Goal: Task Accomplishment & Management: Complete application form

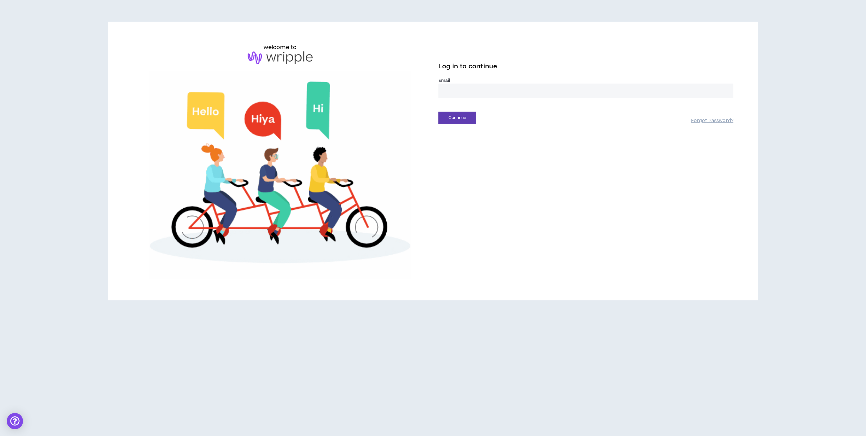
click at [463, 87] on input "email" at bounding box center [585, 91] width 295 height 15
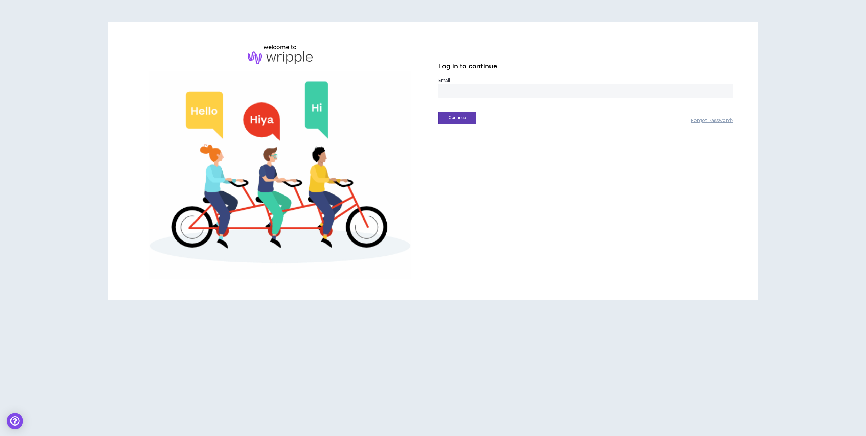
type input "**********"
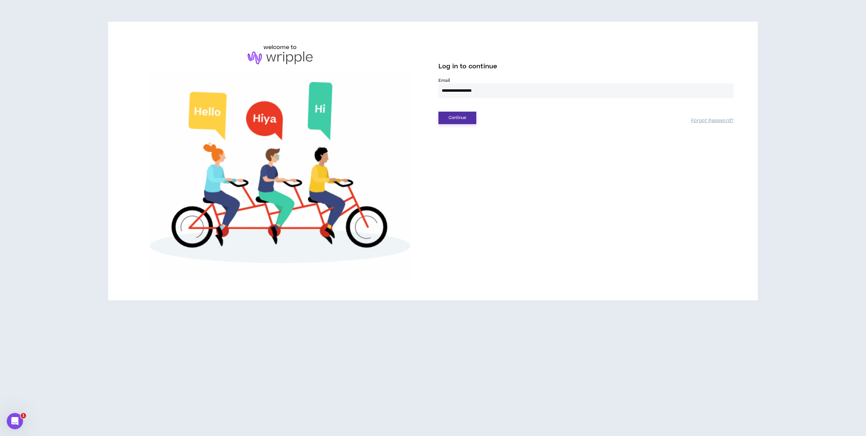
click at [460, 115] on button "Continue" at bounding box center [457, 118] width 38 height 13
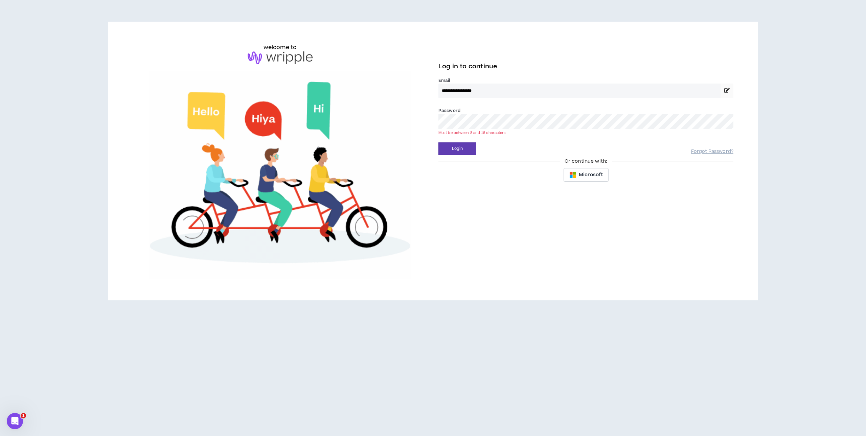
click at [438, 142] on button "Login" at bounding box center [457, 148] width 38 height 13
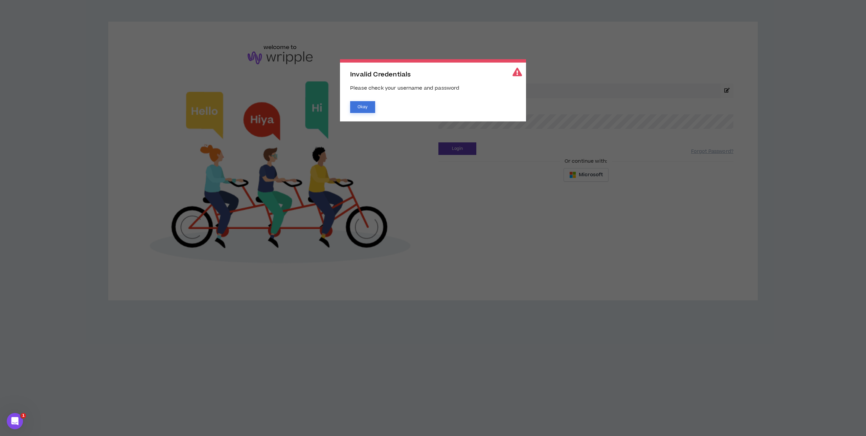
drag, startPoint x: 357, startPoint y: 103, endPoint x: 374, endPoint y: 107, distance: 17.4
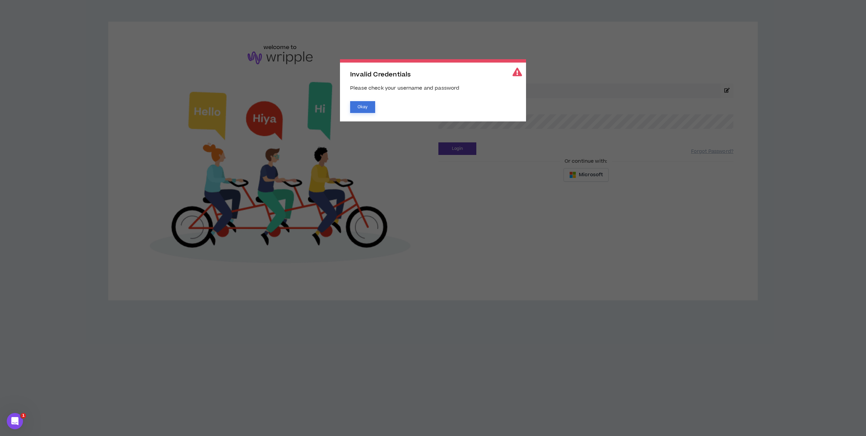
click at [357, 103] on button "Okay" at bounding box center [362, 107] width 25 height 12
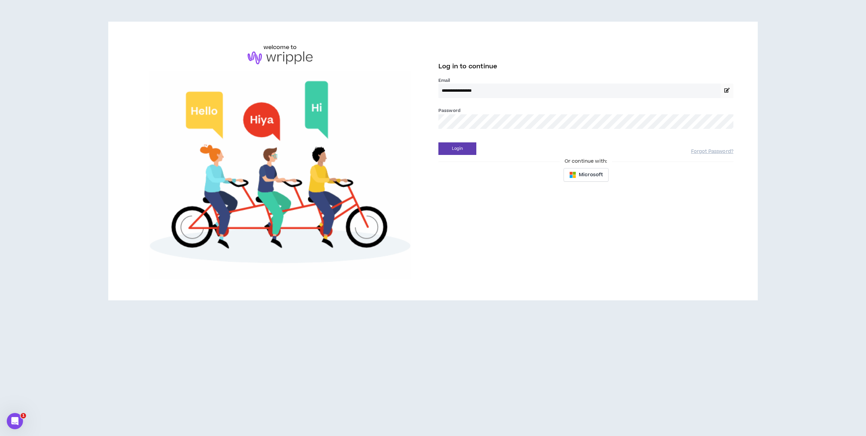
click at [407, 118] on div "**********" at bounding box center [432, 160] width 611 height 235
click at [427, 121] on div "**********" at bounding box center [432, 160] width 611 height 235
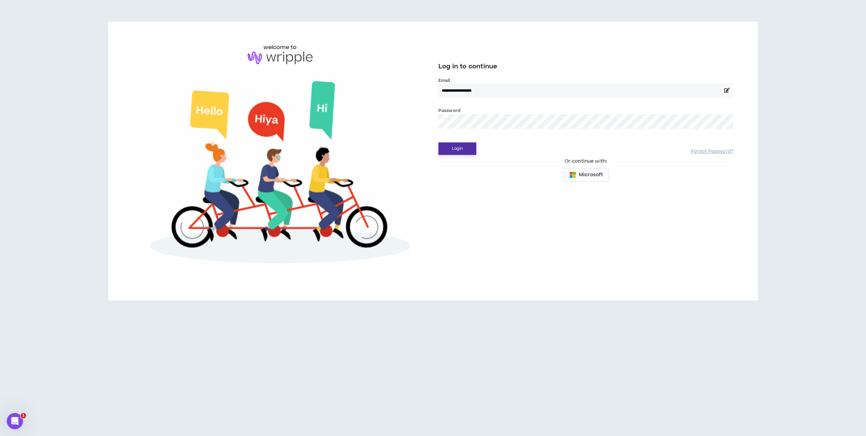
click at [448, 145] on button "Login" at bounding box center [457, 148] width 38 height 13
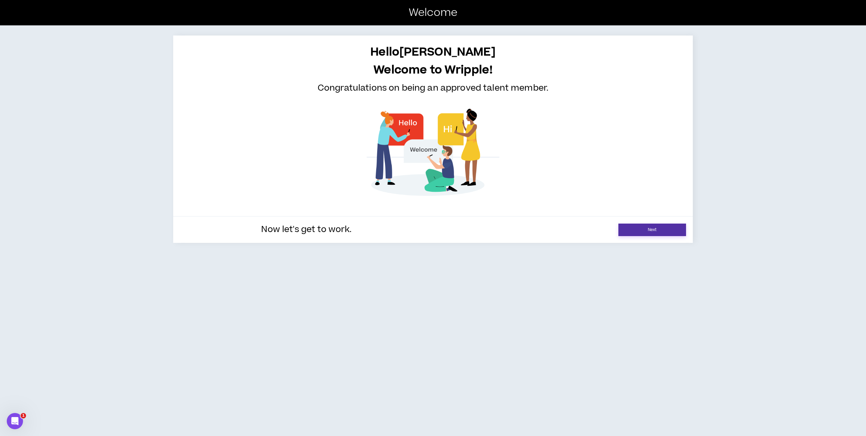
click at [634, 229] on link "Next" at bounding box center [652, 230] width 68 height 13
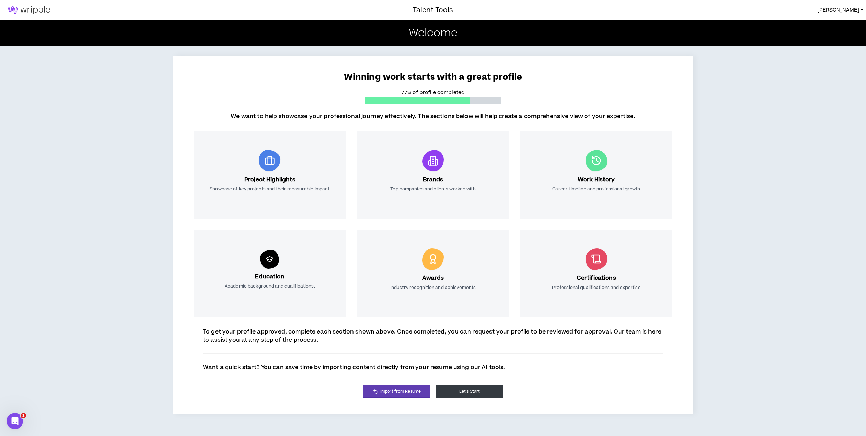
click at [470, 391] on button "Let's Start" at bounding box center [470, 391] width 68 height 13
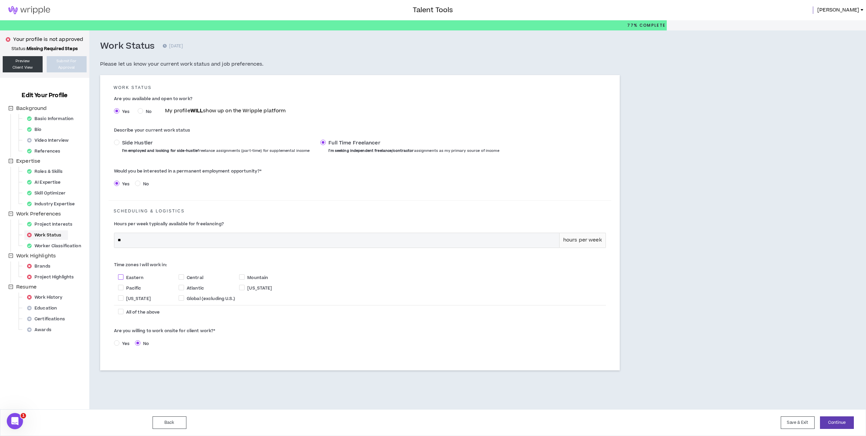
click at [120, 275] on span at bounding box center [120, 276] width 5 height 5
checkbox input "****"
click at [123, 286] on span at bounding box center [120, 287] width 5 height 5
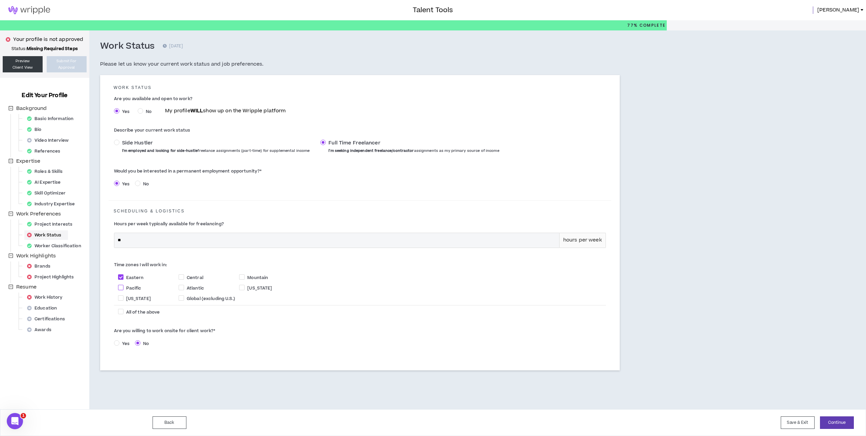
checkbox input "****"
click at [184, 276] on span "Central" at bounding box center [195, 278] width 22 height 6
checkbox input "****"
click at [245, 277] on span at bounding box center [241, 276] width 5 height 5
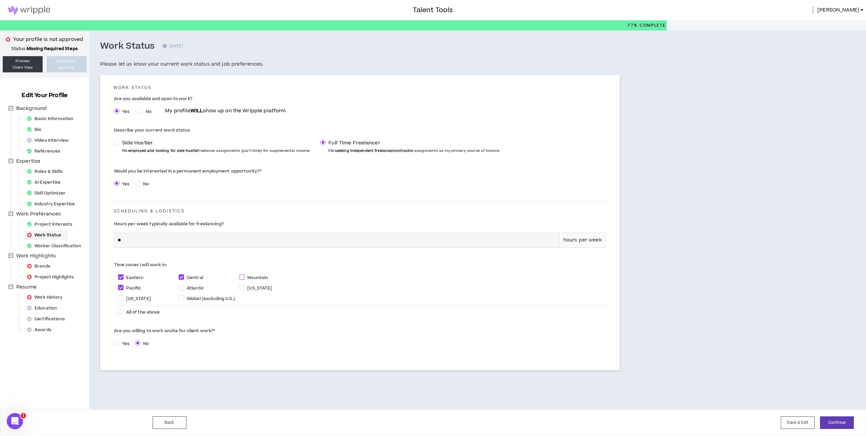
checkbox input "****"
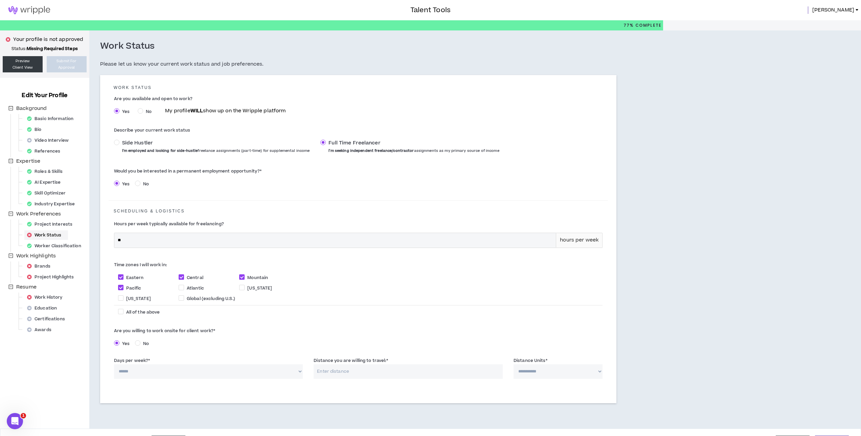
click at [279, 372] on select "****** * * * * *" at bounding box center [208, 371] width 189 height 15
select select "*"
click at [114, 364] on select "****** * * * * *" at bounding box center [208, 371] width 189 height 15
click at [368, 371] on input "Distance you are willing to travel: *" at bounding box center [408, 371] width 189 height 15
type input "30"
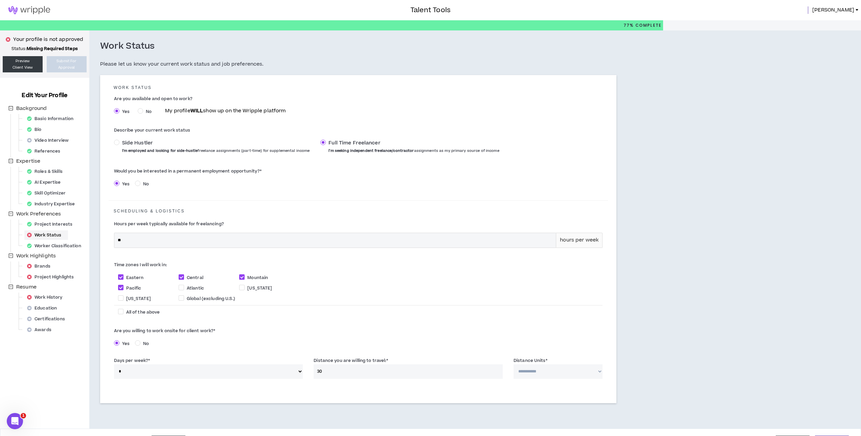
click at [531, 376] on select "**********" at bounding box center [557, 371] width 89 height 15
select select "*****"
click at [513, 364] on select "**********" at bounding box center [557, 371] width 89 height 15
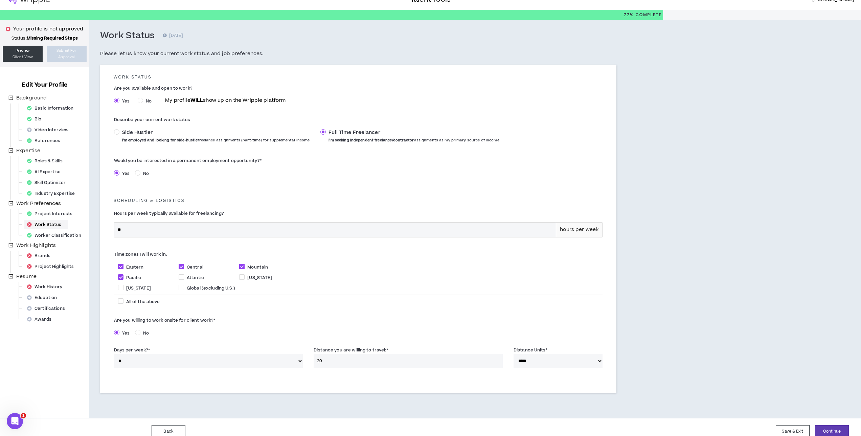
scroll to position [19, 0]
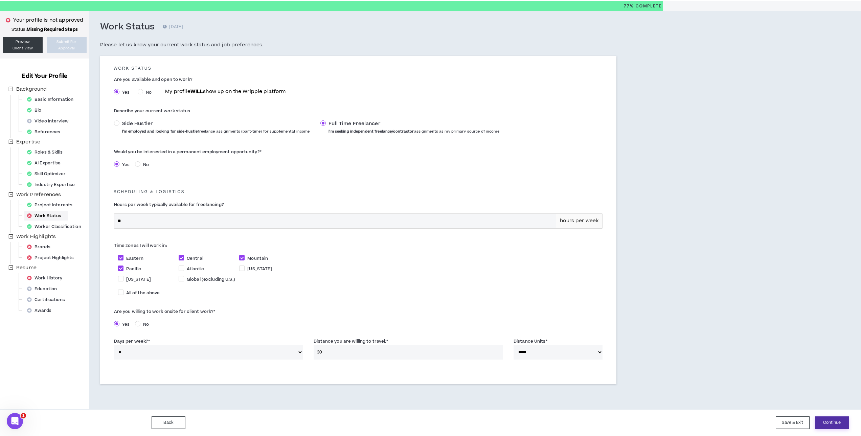
click at [826, 422] on button "Continue" at bounding box center [832, 422] width 34 height 13
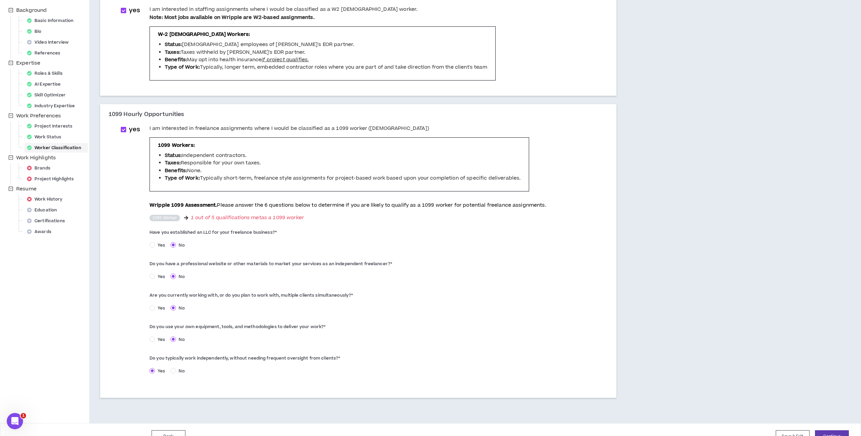
scroll to position [112, 0]
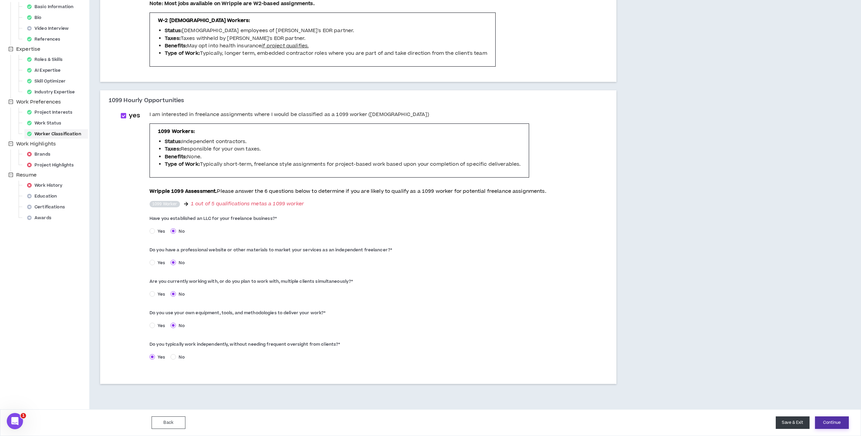
drag, startPoint x: 834, startPoint y: 424, endPoint x: 806, endPoint y: 417, distance: 29.0
click at [833, 423] on button "Continue" at bounding box center [832, 422] width 34 height 13
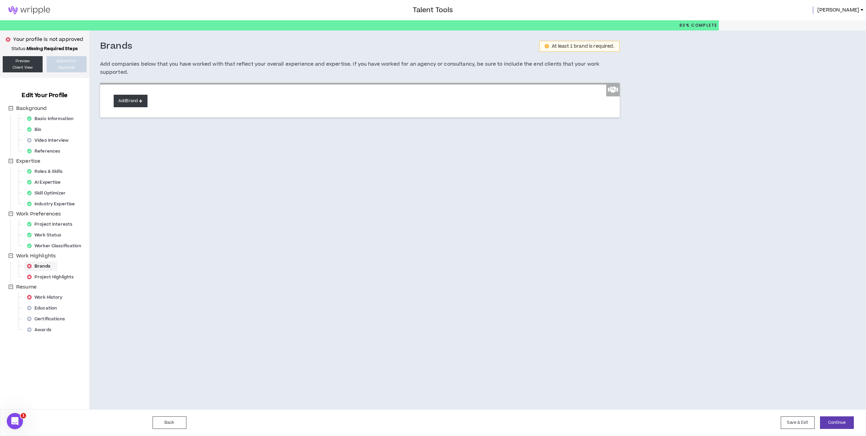
click at [132, 103] on button "Add Brand" at bounding box center [131, 101] width 34 height 13
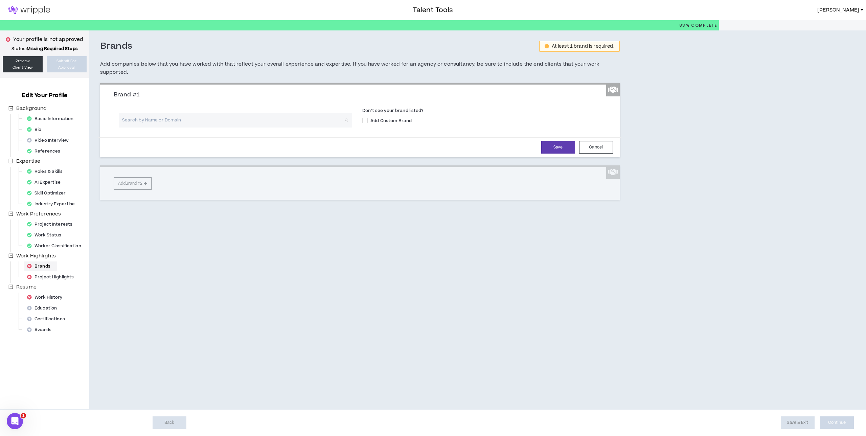
click at [224, 122] on input "search" at bounding box center [233, 120] width 222 height 15
type input "Code and Theory"
click at [218, 136] on div "Code and Theory codeandtheory.com" at bounding box center [235, 137] width 226 height 11
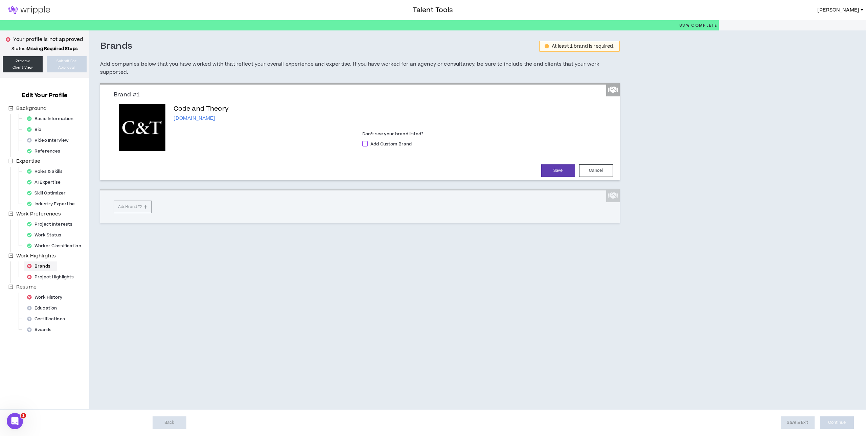
click at [366, 144] on span at bounding box center [364, 143] width 5 height 5
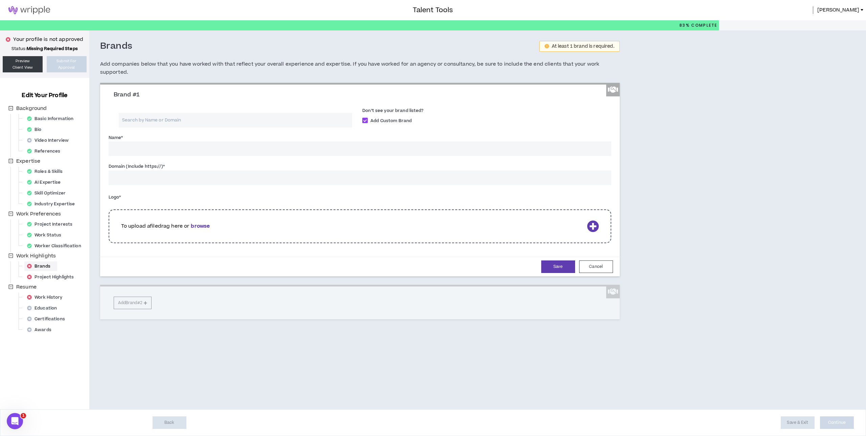
click at [365, 119] on span at bounding box center [364, 120] width 5 height 5
checkbox input "*****"
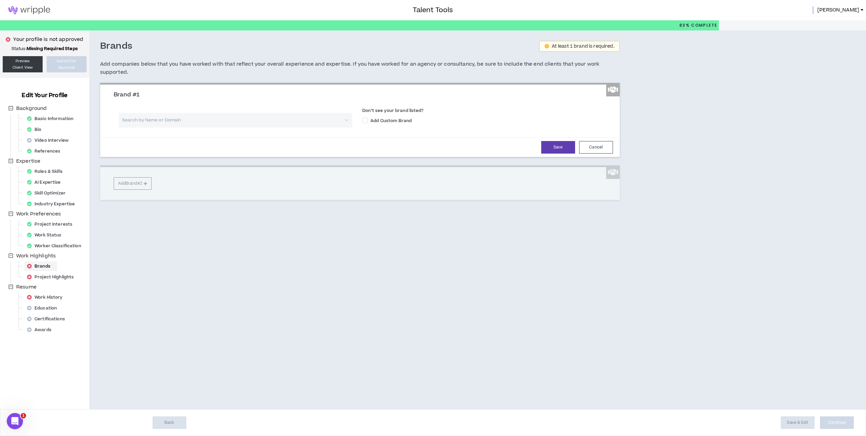
click at [221, 113] on input "search" at bounding box center [233, 120] width 222 height 15
type input "Code"
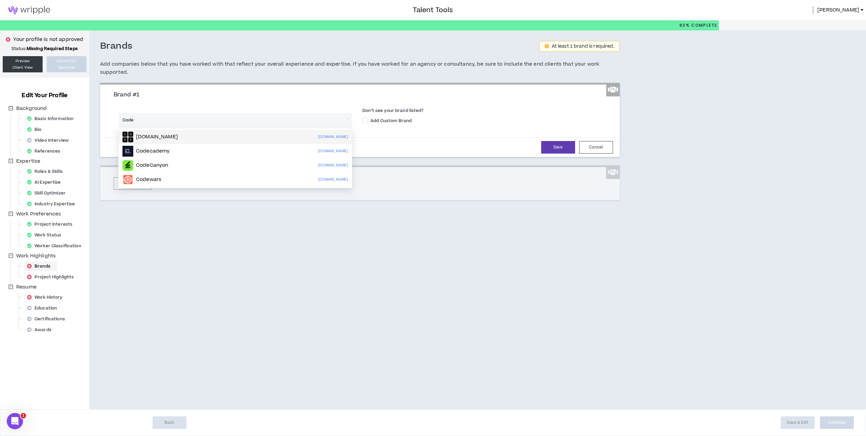
click at [215, 135] on div "Code.org code.org" at bounding box center [235, 137] width 226 height 11
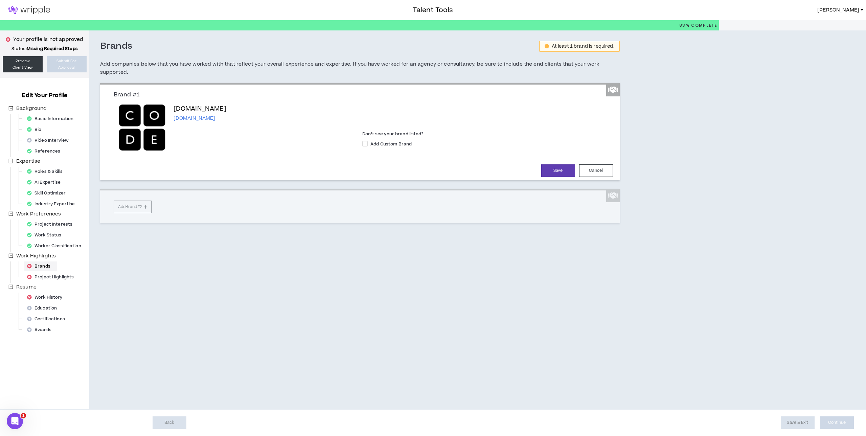
click at [218, 125] on div "Code.org code.org" at bounding box center [236, 127] width 234 height 47
click at [158, 121] on img at bounding box center [142, 127] width 47 height 47
click at [595, 170] on button "Cancel" at bounding box center [596, 170] width 34 height 13
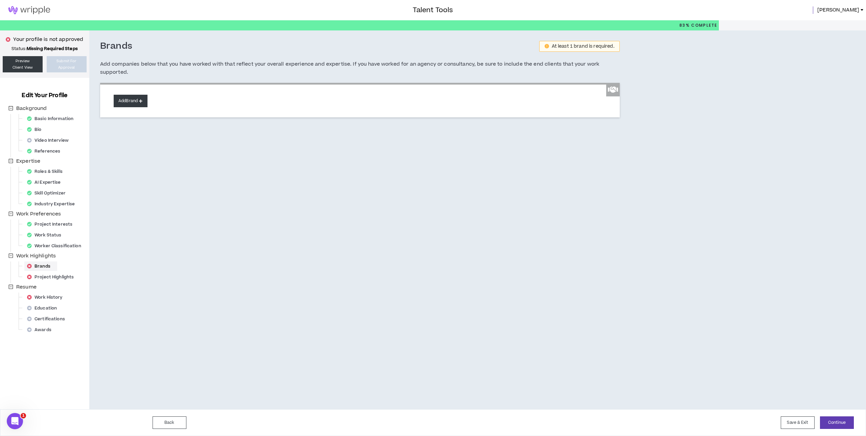
click at [131, 105] on button "Add Brand" at bounding box center [131, 101] width 34 height 13
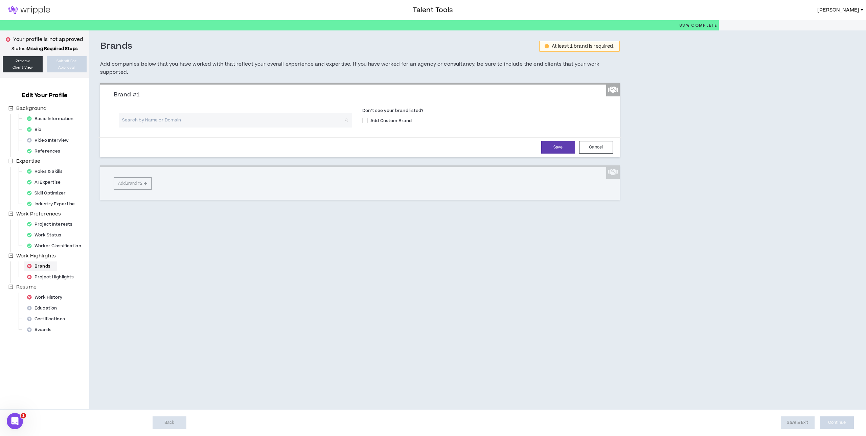
click at [174, 120] on input "search" at bounding box center [233, 120] width 222 height 15
type input "code and"
click at [167, 149] on p "Code and Theory" at bounding box center [157, 151] width 43 height 7
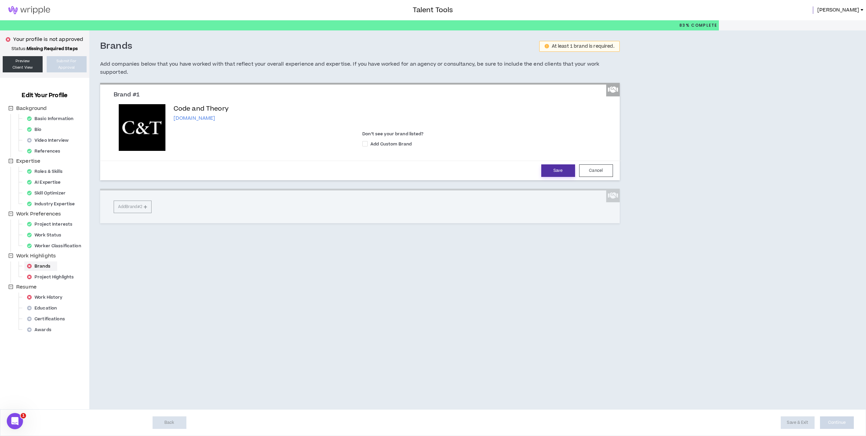
click at [550, 169] on button "Save" at bounding box center [558, 170] width 34 height 13
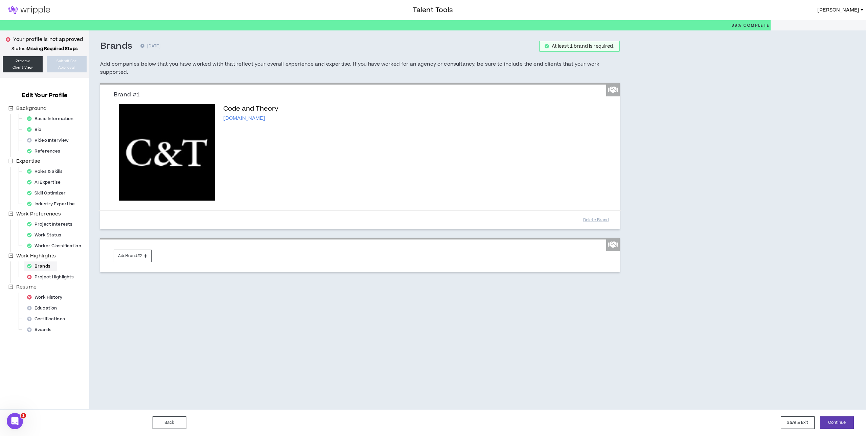
click at [175, 169] on img at bounding box center [167, 152] width 96 height 96
click at [244, 110] on p "Code and Theory" at bounding box center [250, 108] width 55 height 9
click at [594, 218] on button "Delete Brand" at bounding box center [596, 220] width 34 height 12
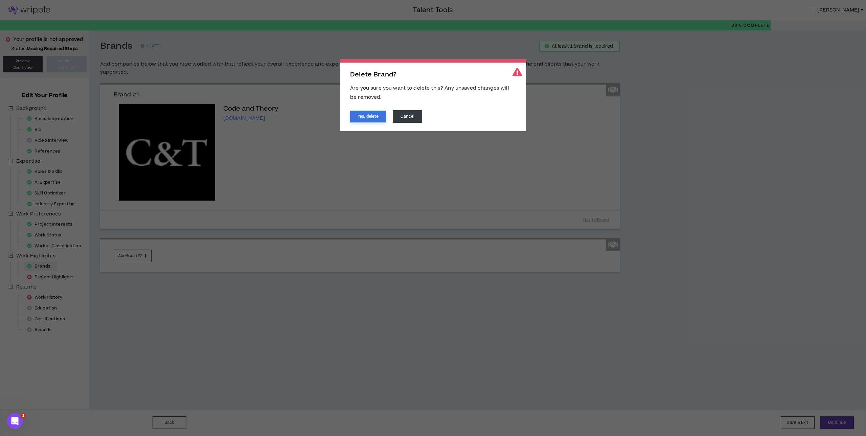
click at [374, 114] on button "Yes, delete" at bounding box center [368, 117] width 36 height 12
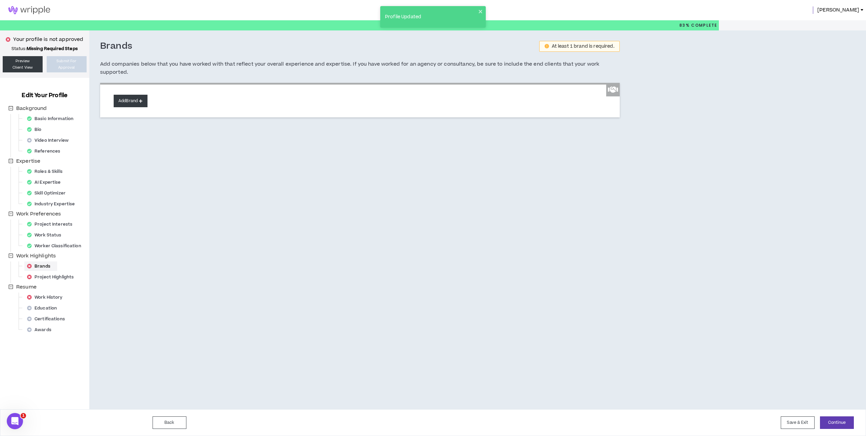
click at [130, 98] on button "Add Brand" at bounding box center [131, 101] width 34 height 13
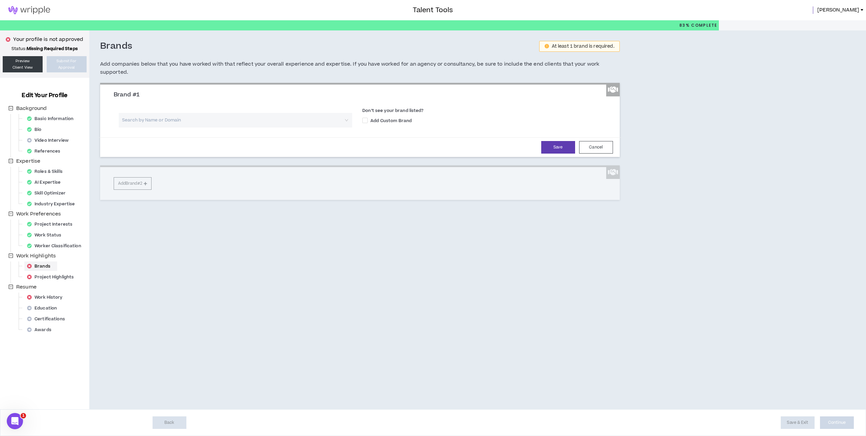
click at [162, 121] on input "search" at bounding box center [233, 120] width 222 height 15
type input "Code and Theory"
click at [182, 137] on div "Code and Theory codeandtheory.com" at bounding box center [235, 137] width 226 height 11
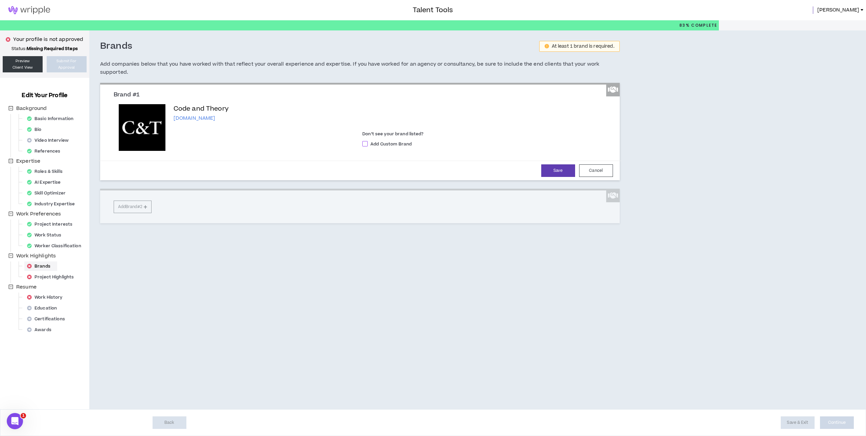
click at [365, 143] on span at bounding box center [364, 143] width 5 height 5
checkbox input "****"
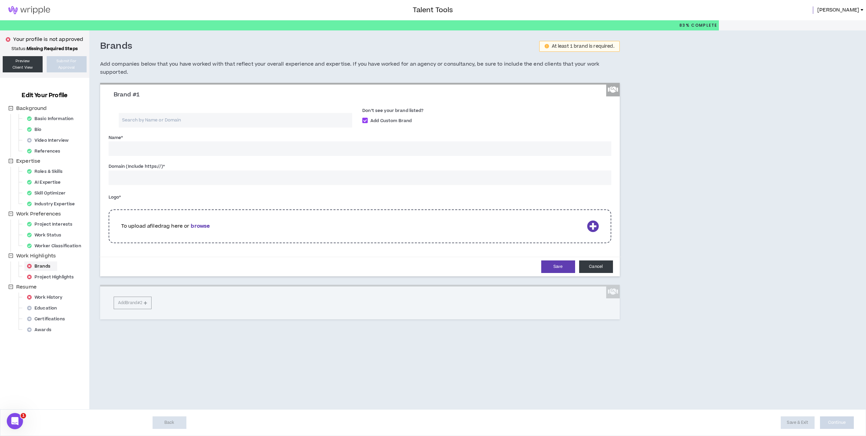
click at [587, 262] on button "Cancel" at bounding box center [596, 266] width 34 height 13
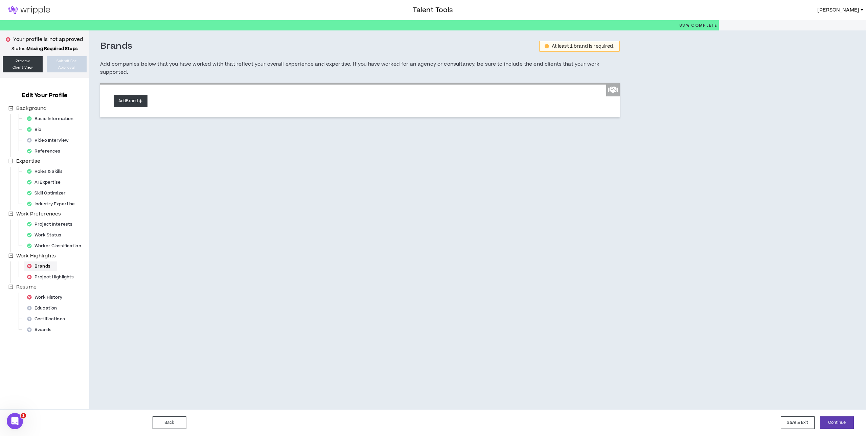
click at [138, 97] on button "Add Brand" at bounding box center [131, 101] width 34 height 13
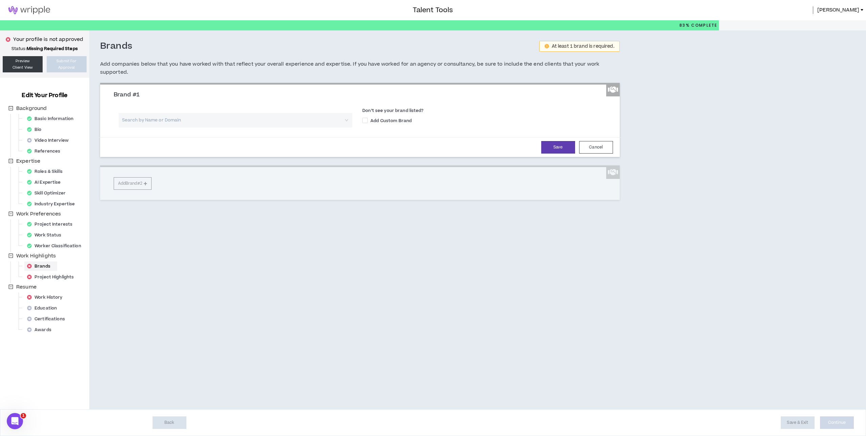
click at [170, 119] on input "search" at bounding box center [233, 120] width 222 height 15
type input "Code and Theory"
click at [213, 135] on div "Code and Theory codeandtheory.com" at bounding box center [235, 137] width 226 height 11
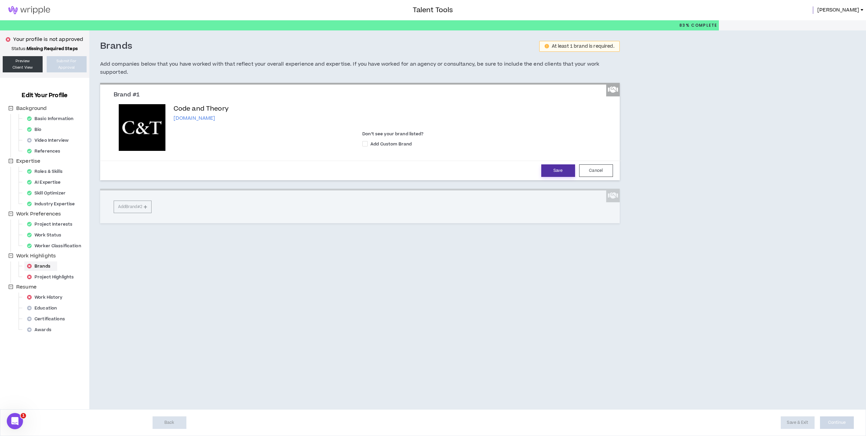
click at [549, 171] on button "Save" at bounding box center [558, 170] width 34 height 13
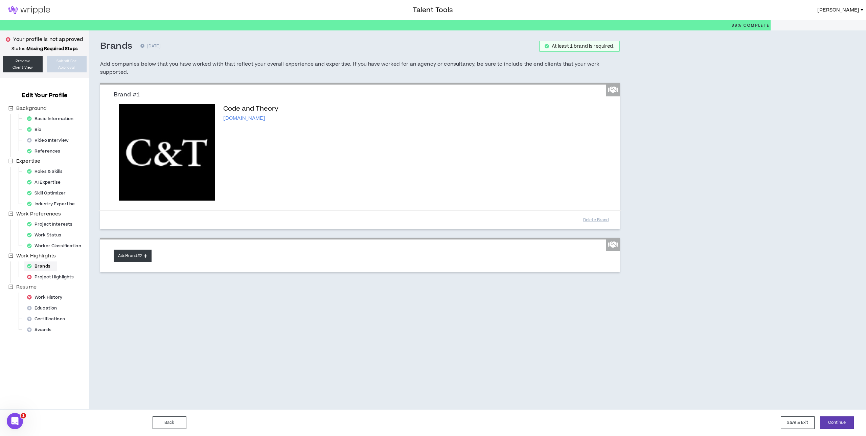
click at [136, 253] on button "Add Brand #2" at bounding box center [133, 256] width 38 height 13
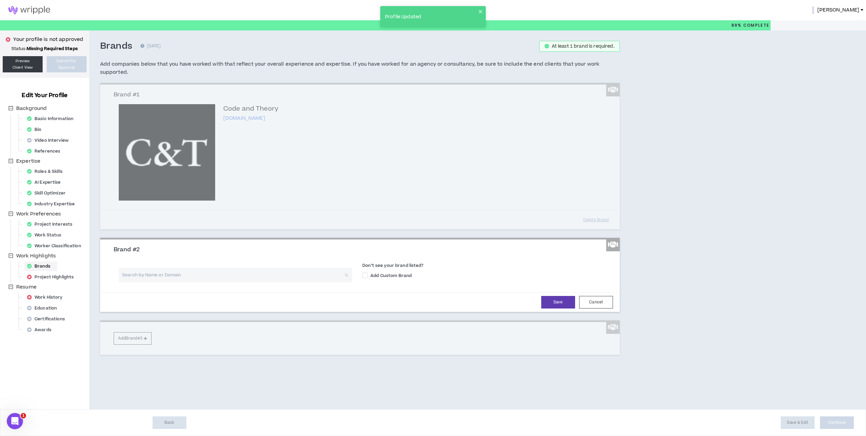
click at [173, 276] on input "search" at bounding box center [233, 275] width 222 height 15
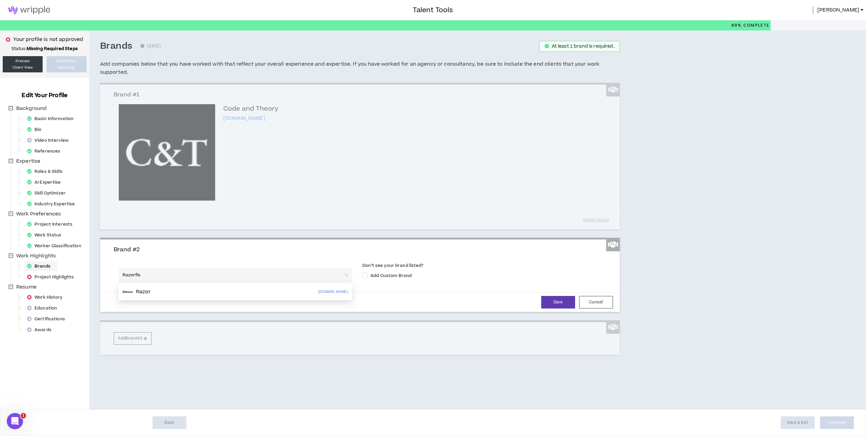
type input "Razorfish"
click at [178, 295] on div "Razorfish razorfish.com" at bounding box center [235, 291] width 226 height 11
click at [548, 300] on button "Save" at bounding box center [558, 302] width 34 height 13
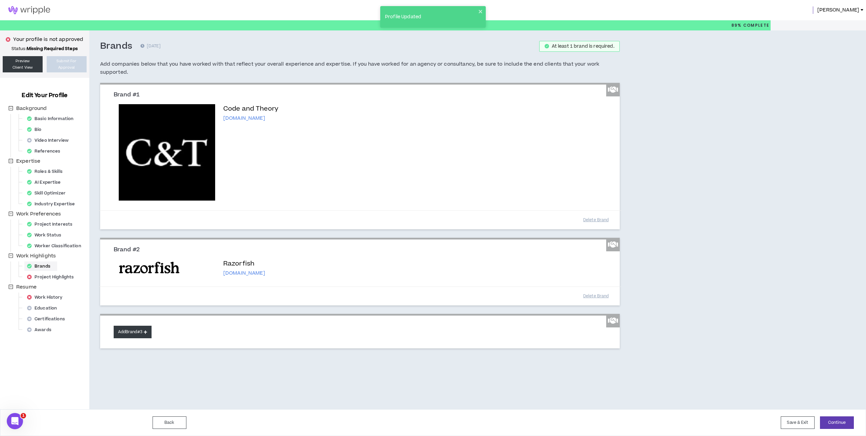
click at [127, 330] on button "Add Brand #3" at bounding box center [133, 332] width 38 height 13
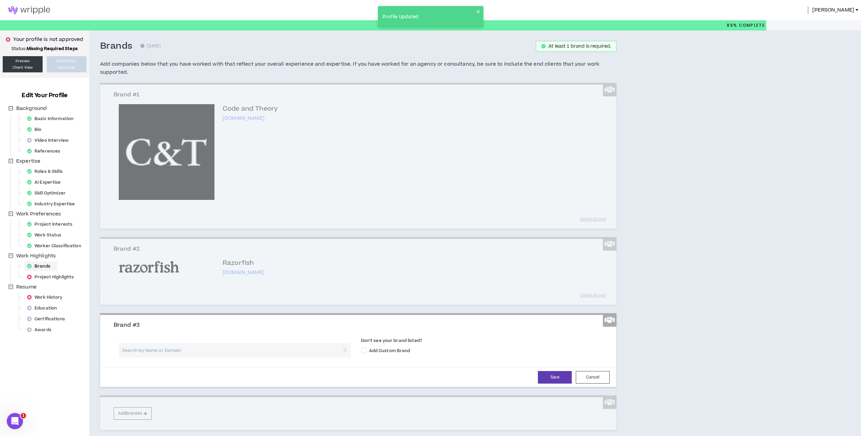
click at [194, 350] on input "search" at bounding box center [232, 350] width 220 height 15
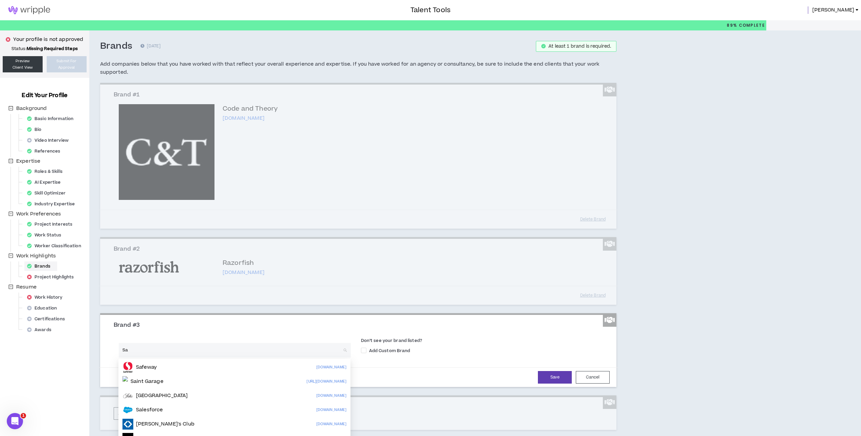
type input "Sa"
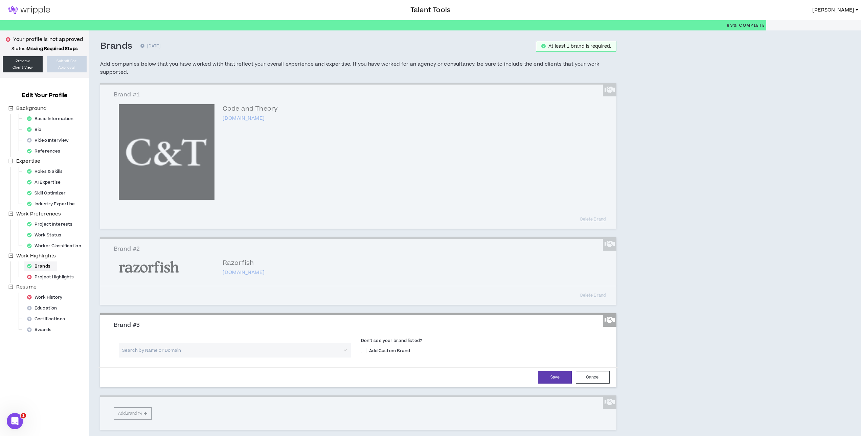
click at [146, 348] on input "search" at bounding box center [232, 350] width 220 height 15
type input "ChoicePoint"
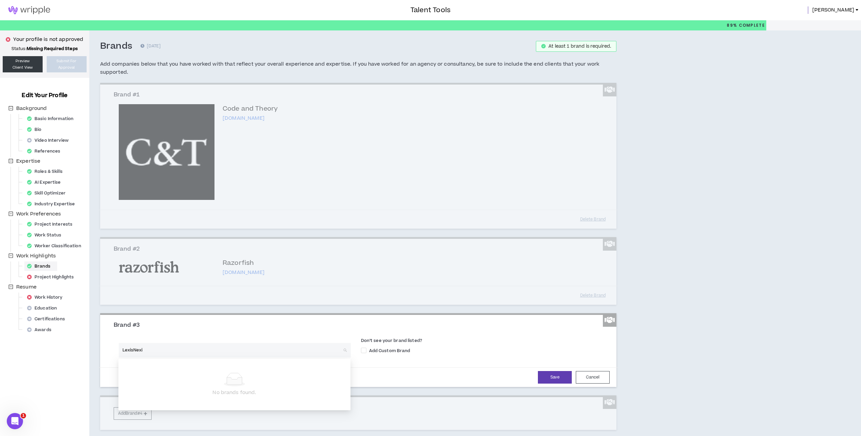
type input "LexisNexis"
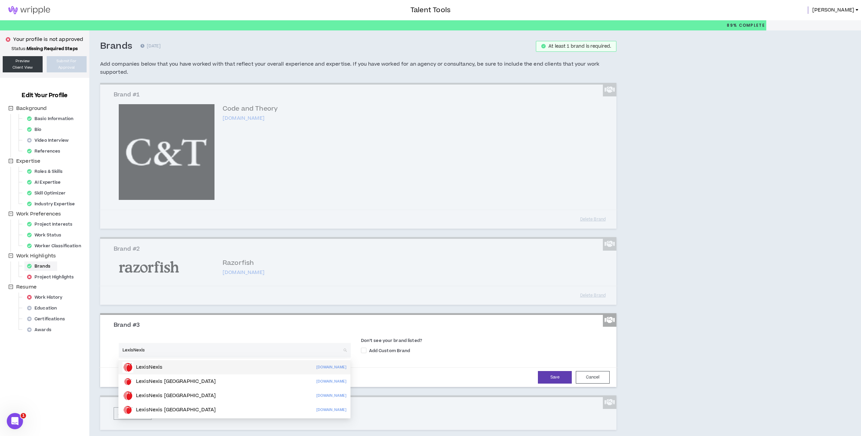
click at [178, 369] on div "LexisNexis lexisnexis.com" at bounding box center [234, 367] width 224 height 11
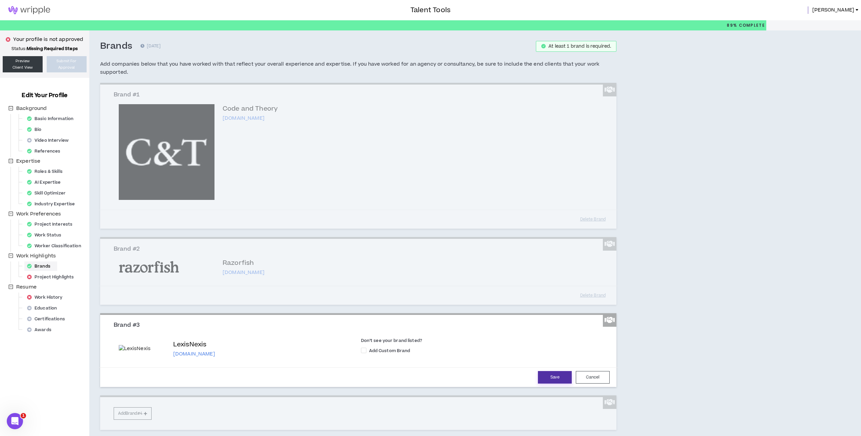
click at [547, 376] on button "Save" at bounding box center [555, 377] width 34 height 13
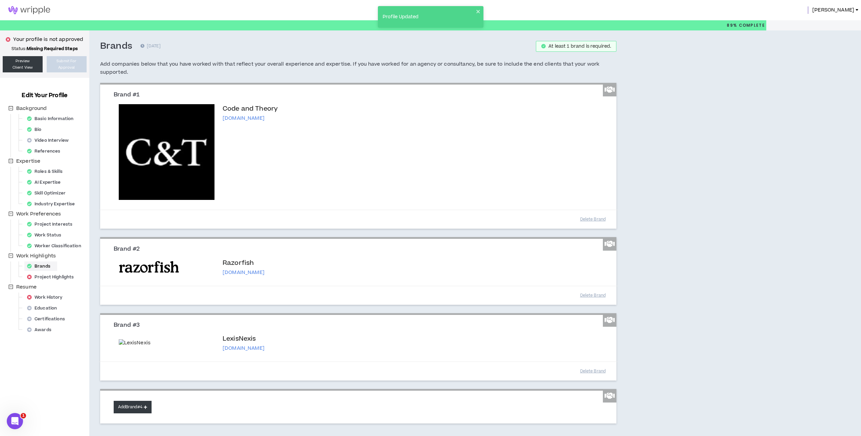
click at [141, 410] on button "Add Brand #4" at bounding box center [133, 407] width 38 height 13
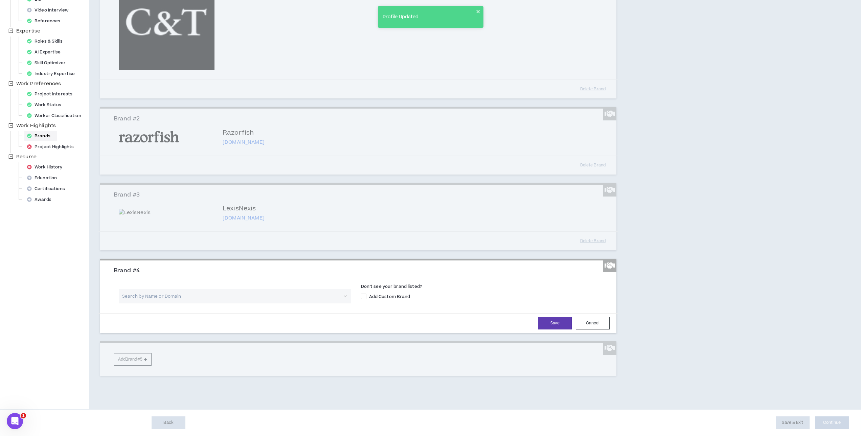
scroll to position [134, 0]
click at [201, 297] on input "search" at bounding box center [232, 296] width 220 height 15
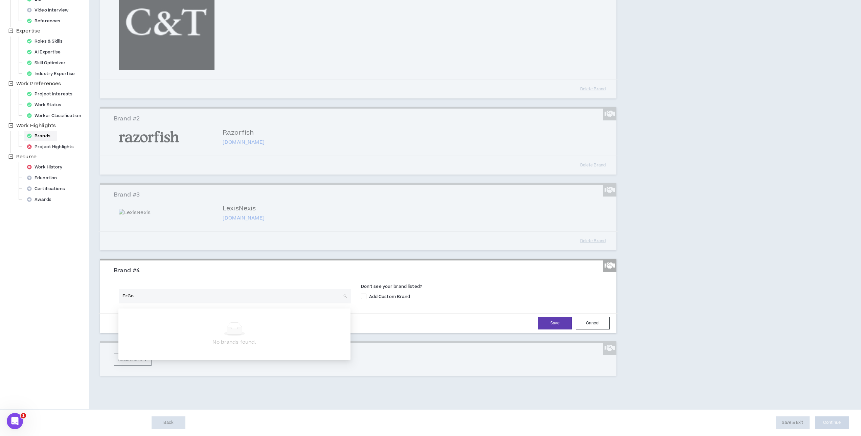
type input "EzGov"
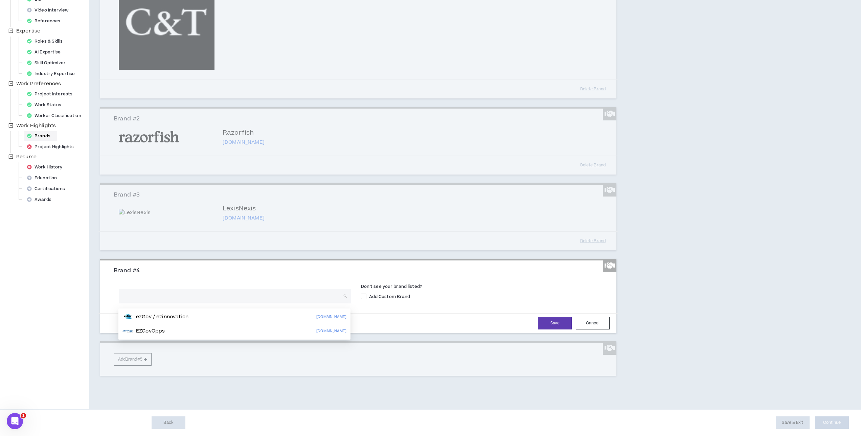
drag, startPoint x: 525, startPoint y: 311, endPoint x: 526, endPoint y: 306, distance: 4.7
click at [525, 310] on form "Search by Name or Domain Don’t see your brand listed? Add Custom Brand Save Can…" at bounding box center [359, 306] width 500 height 53
click at [365, 294] on span at bounding box center [363, 296] width 5 height 5
checkbox input "****"
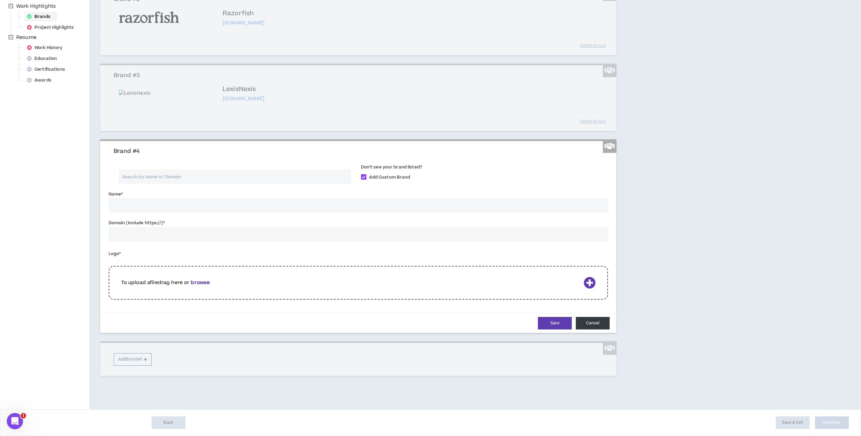
click at [597, 322] on button "Cancel" at bounding box center [593, 323] width 34 height 13
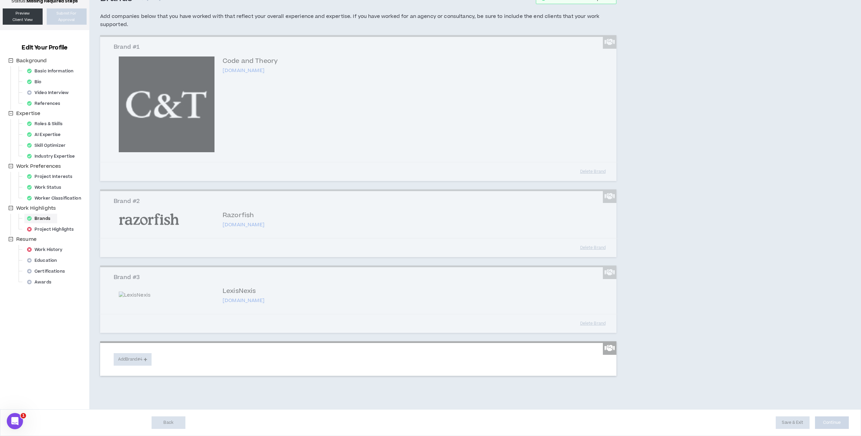
scroll to position [52, 0]
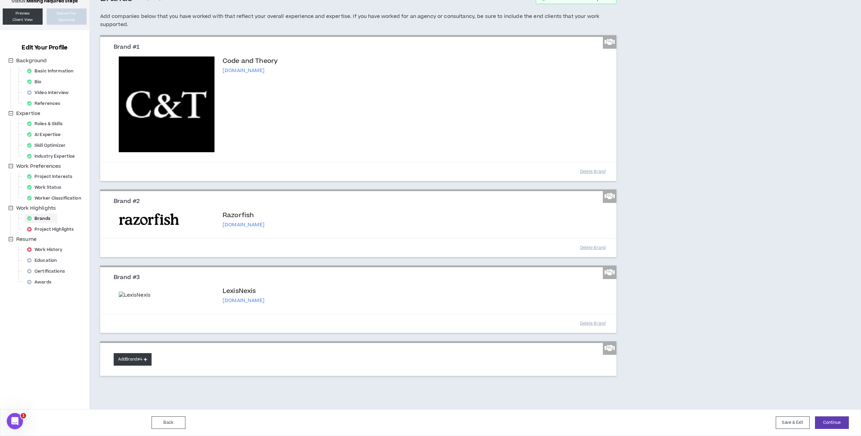
click at [132, 357] on button "Add Brand #4" at bounding box center [133, 359] width 38 height 13
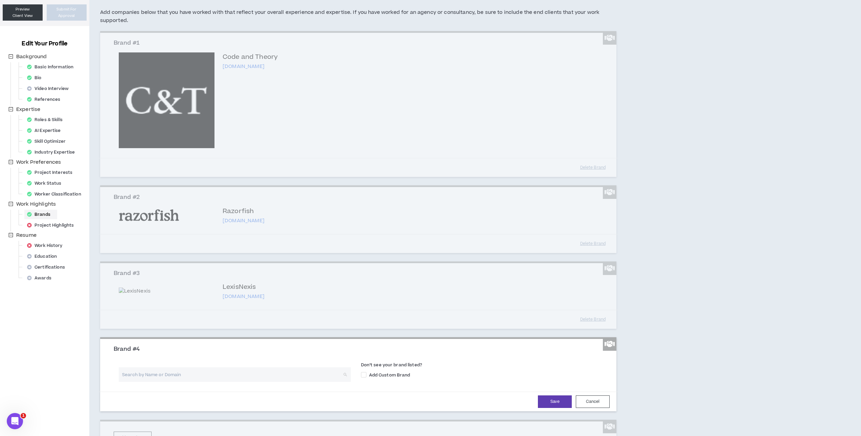
drag, startPoint x: 175, startPoint y: 379, endPoint x: 180, endPoint y: 379, distance: 4.7
click at [176, 379] on input "search" at bounding box center [232, 374] width 220 height 15
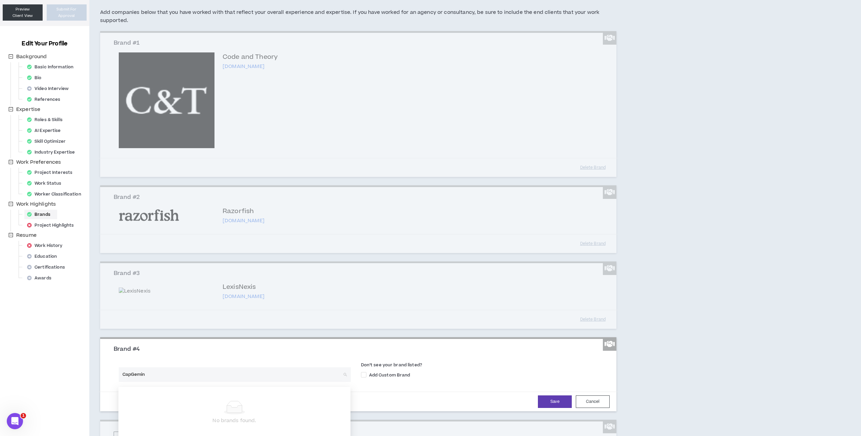
type input "CapGemini"
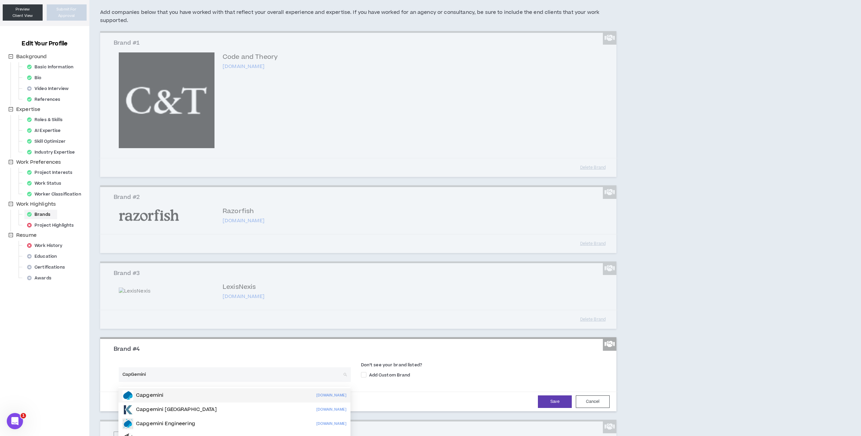
click at [179, 392] on div "Capgemini capgemini.com" at bounding box center [234, 395] width 224 height 11
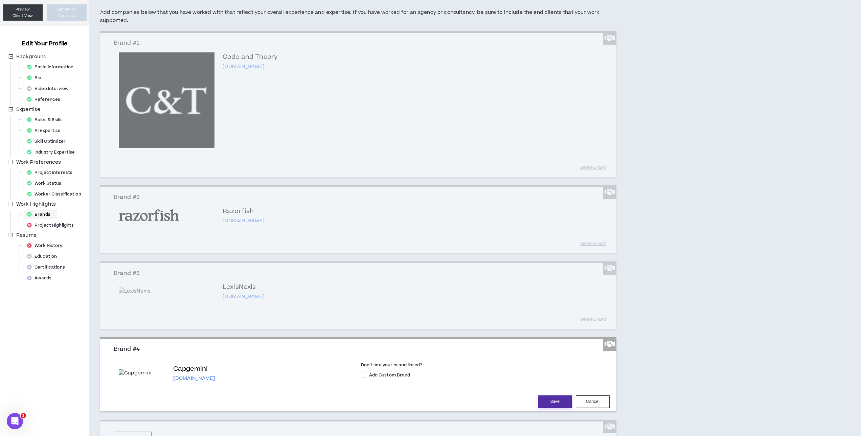
click at [543, 402] on button "Save" at bounding box center [555, 401] width 34 height 13
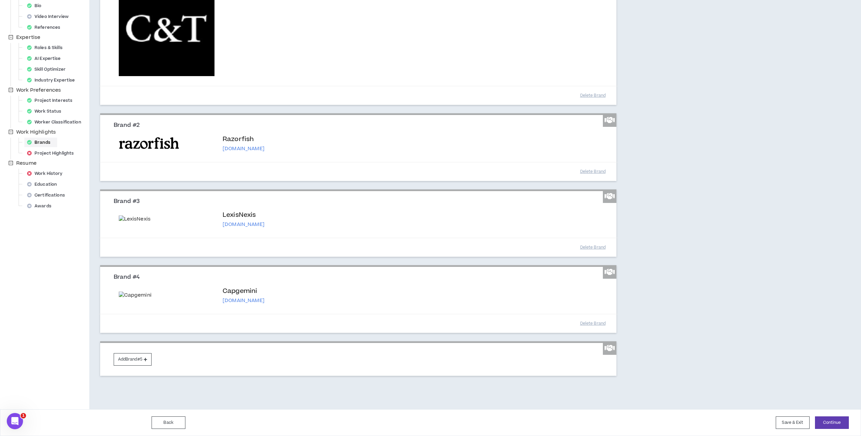
scroll to position [131, 0]
click at [582, 324] on button "Delete Brand" at bounding box center [593, 324] width 34 height 12
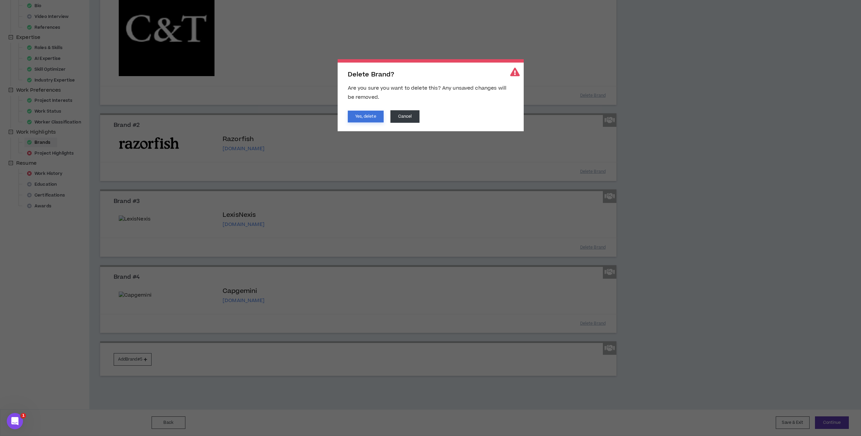
click at [366, 121] on button "Yes, delete" at bounding box center [366, 117] width 36 height 12
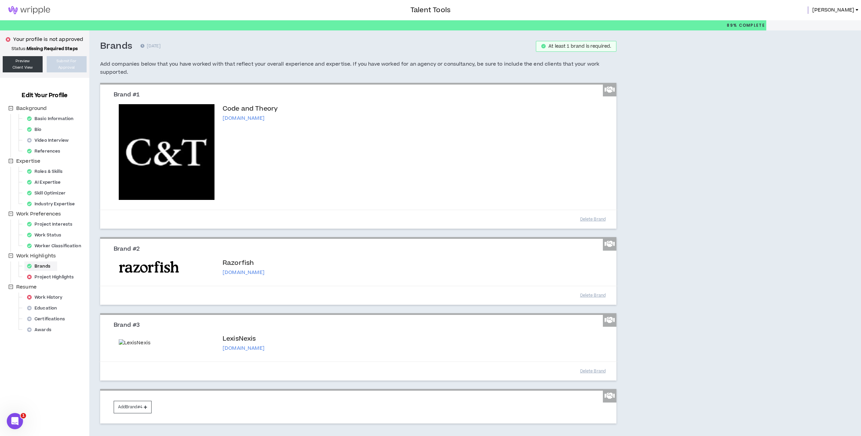
scroll to position [52, 0]
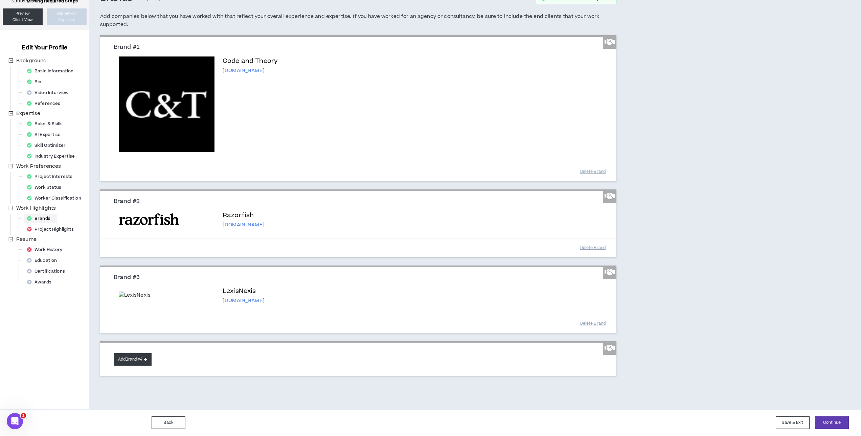
click at [137, 360] on button "Add Brand #4" at bounding box center [133, 359] width 38 height 13
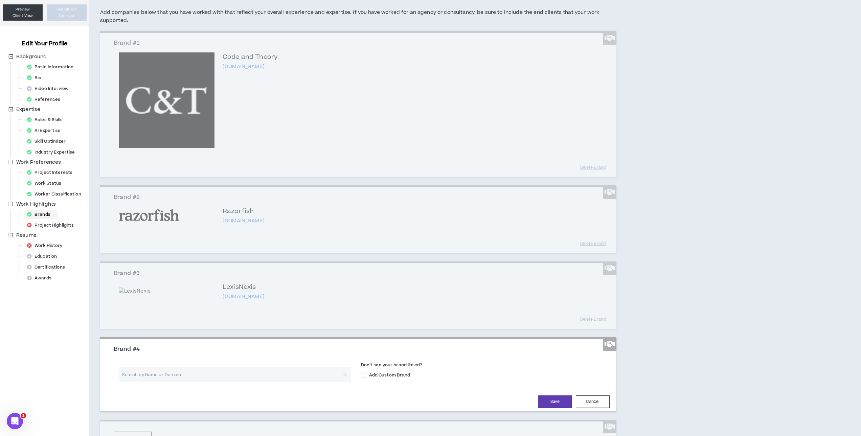
click at [194, 380] on input "search" at bounding box center [232, 374] width 220 height 15
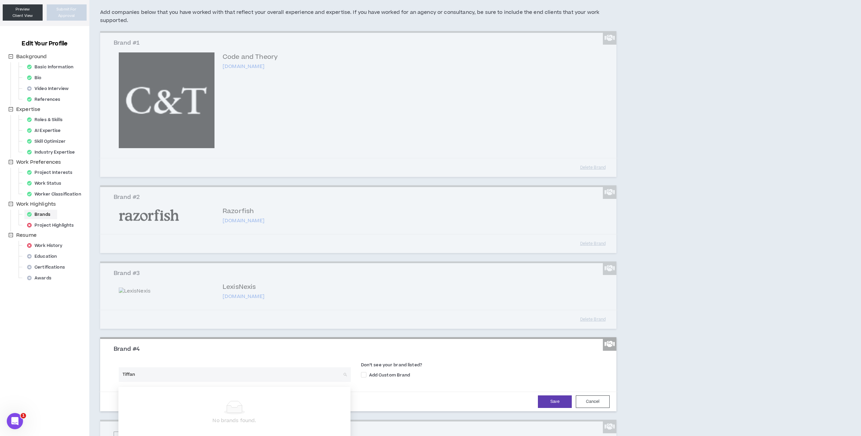
type input "Tiffany"
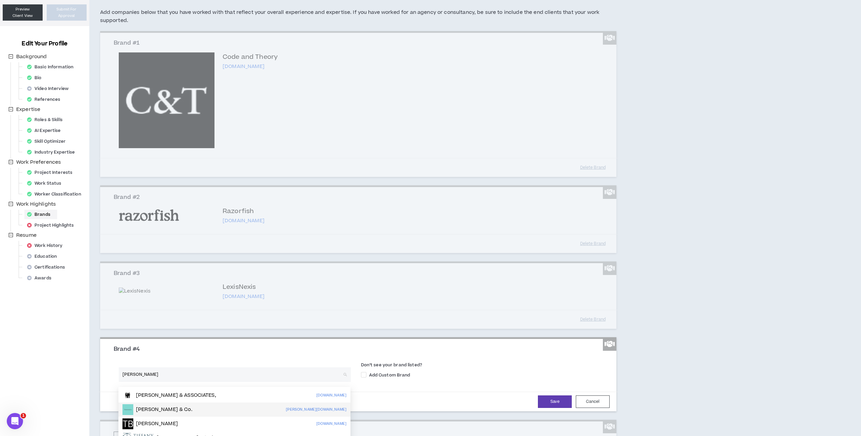
click at [207, 407] on div "Tiffany & Co. tiffany.com" at bounding box center [234, 409] width 224 height 11
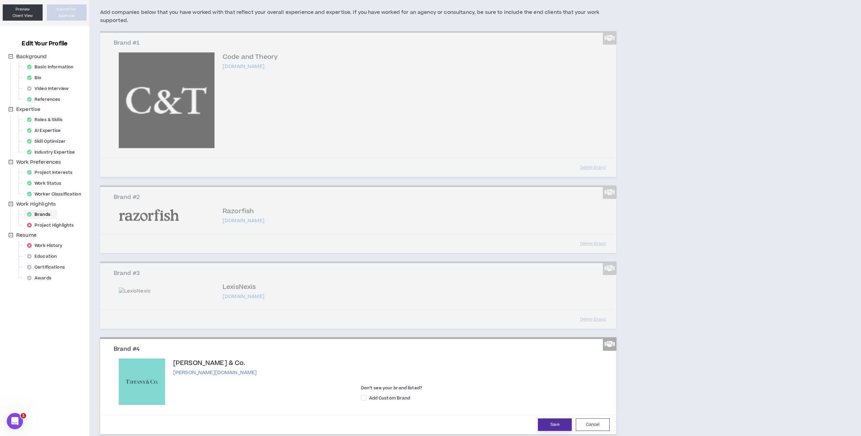
click at [543, 424] on button "Save" at bounding box center [555, 424] width 34 height 13
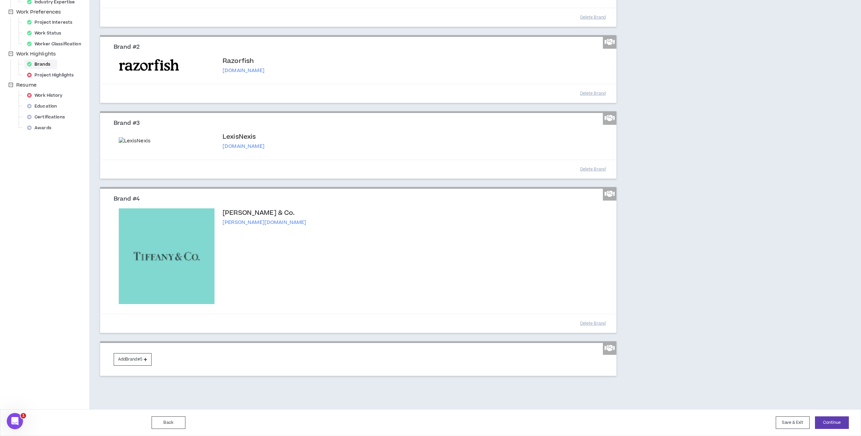
scroll to position [206, 0]
click at [137, 354] on button "Add Brand #5" at bounding box center [133, 359] width 38 height 13
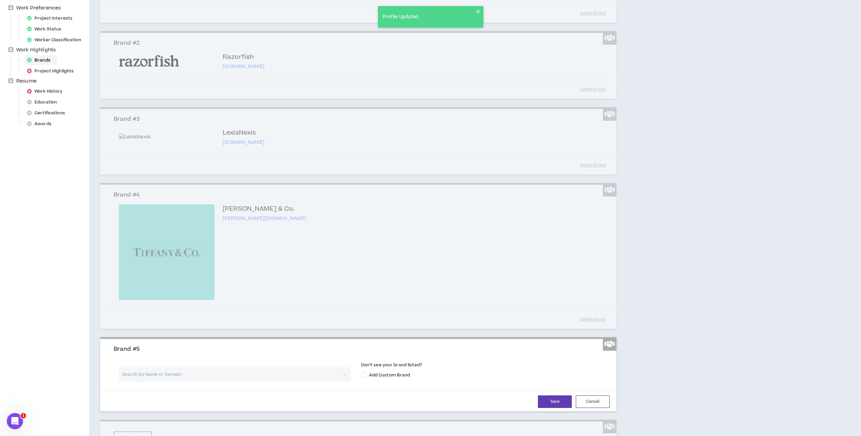
click at [187, 377] on input "search" at bounding box center [232, 374] width 220 height 15
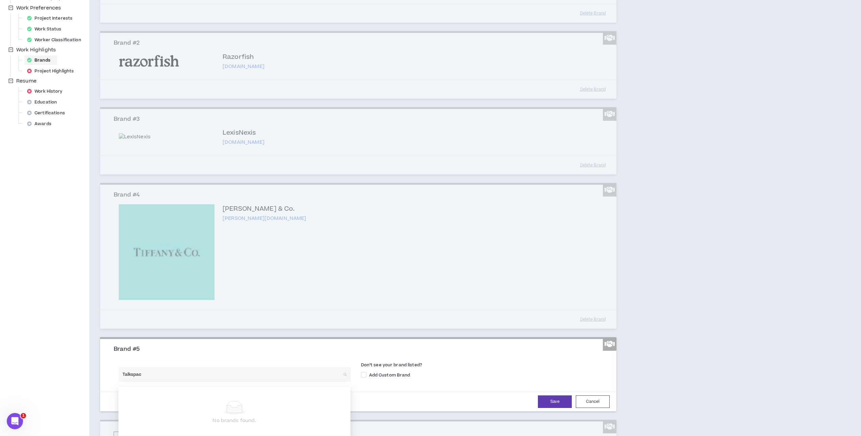
type input "Talkspace"
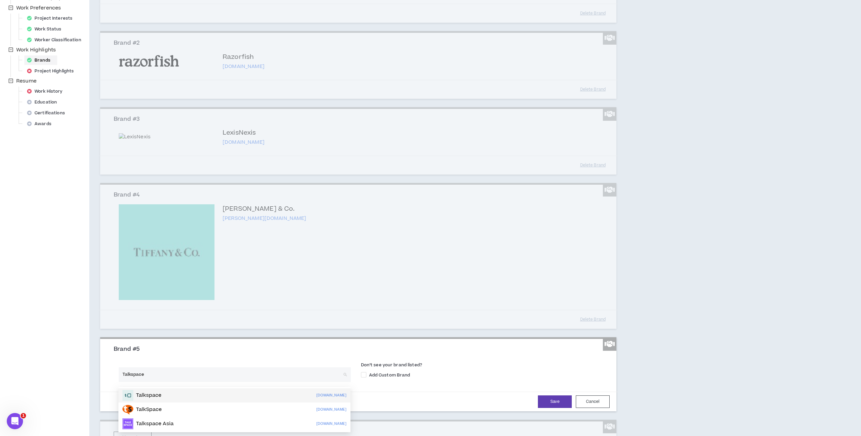
click at [192, 394] on div "Talkspace talkspace.com" at bounding box center [234, 395] width 224 height 11
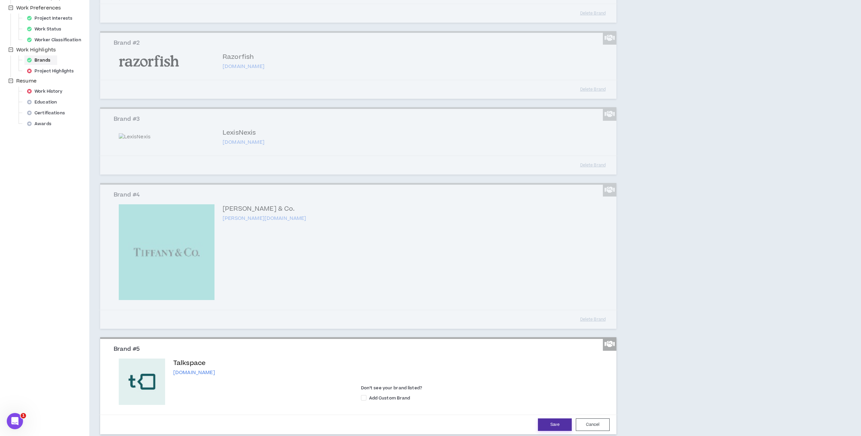
click at [547, 427] on button "Save" at bounding box center [555, 424] width 34 height 13
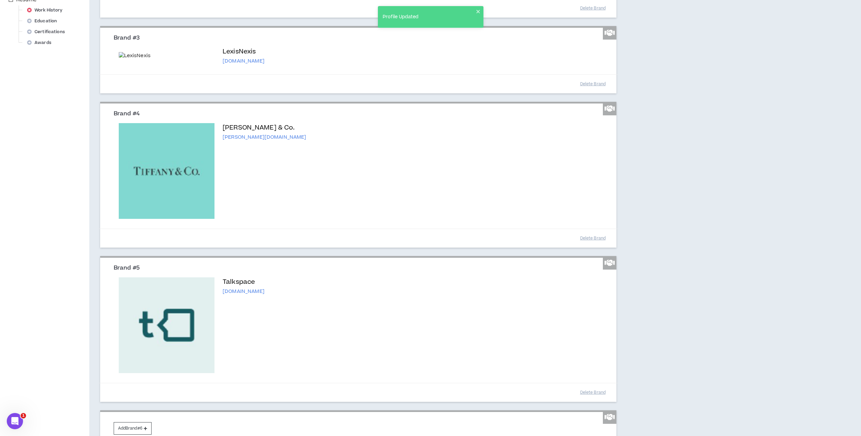
scroll to position [360, 0]
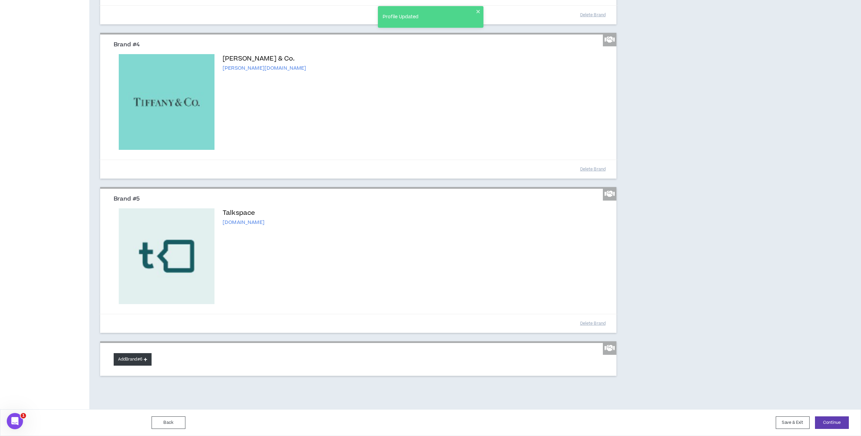
click at [143, 358] on button "Add Brand #6" at bounding box center [133, 359] width 38 height 13
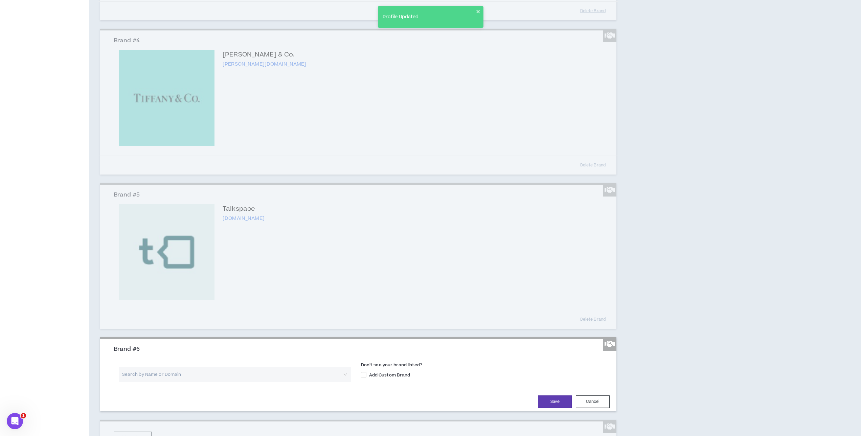
click at [184, 376] on input "search" at bounding box center [232, 374] width 220 height 15
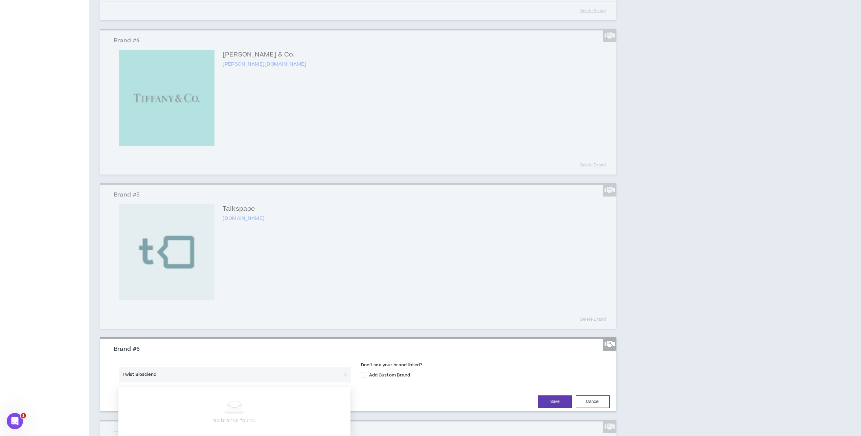
type input "Twist Bioscience"
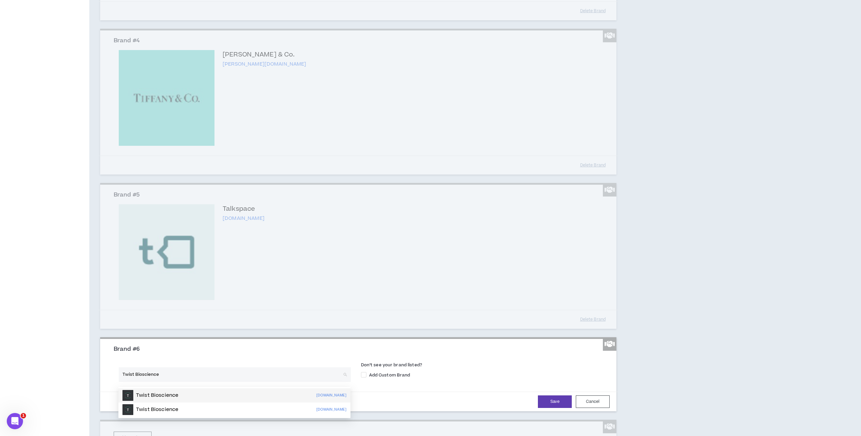
click at [200, 396] on div "Twist Bioscience twistbioscience.com" at bounding box center [234, 395] width 224 height 11
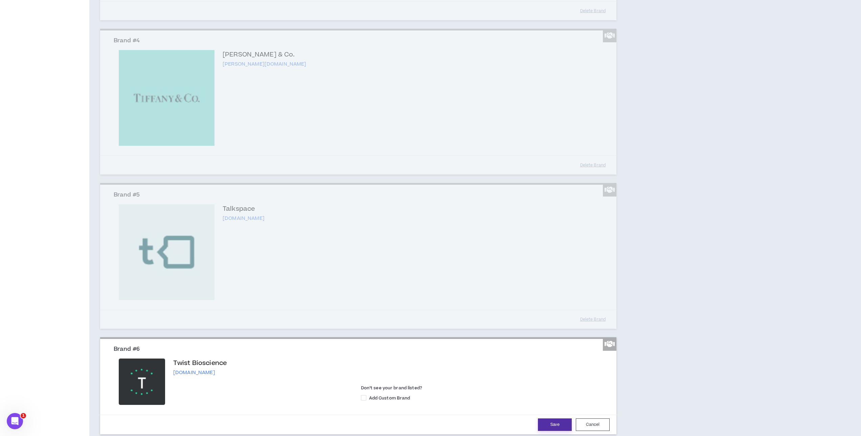
click at [548, 427] on button "Save" at bounding box center [555, 424] width 34 height 13
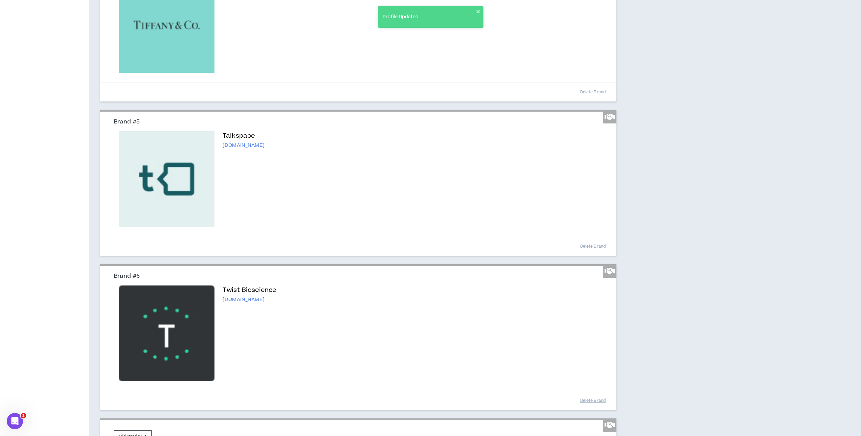
scroll to position [514, 0]
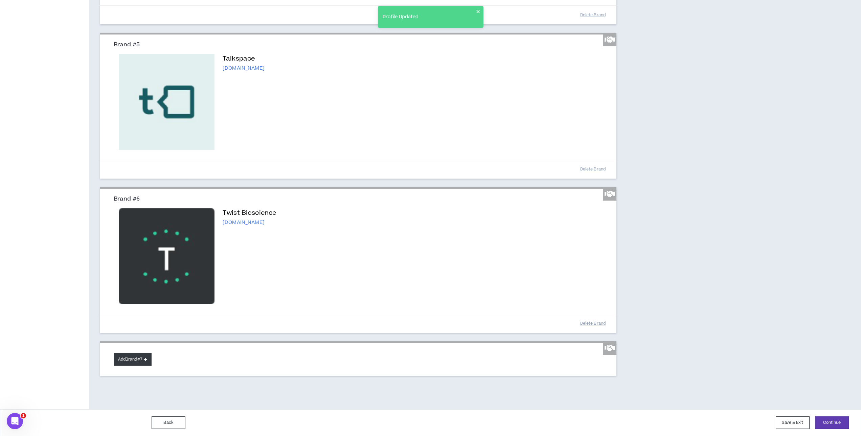
click at [130, 359] on button "Add Brand #7" at bounding box center [133, 359] width 38 height 13
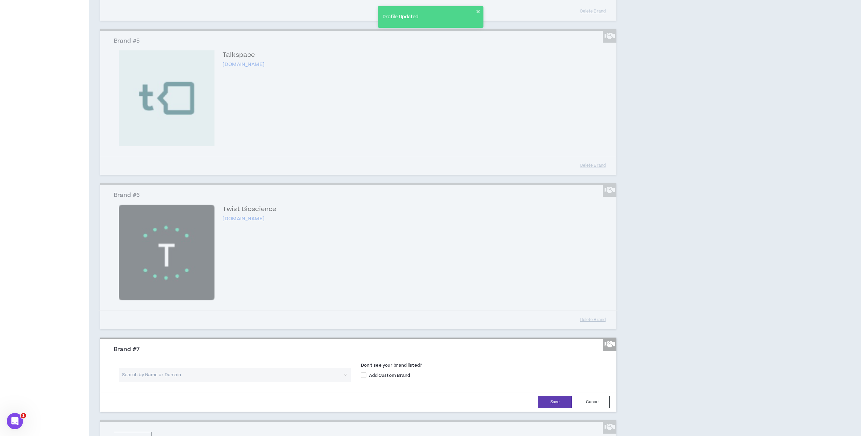
click at [161, 379] on input "search" at bounding box center [232, 375] width 220 height 15
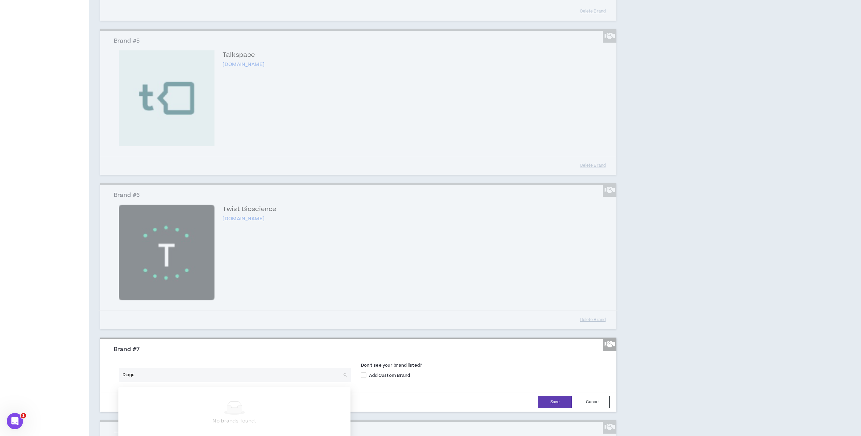
type input "Diageo"
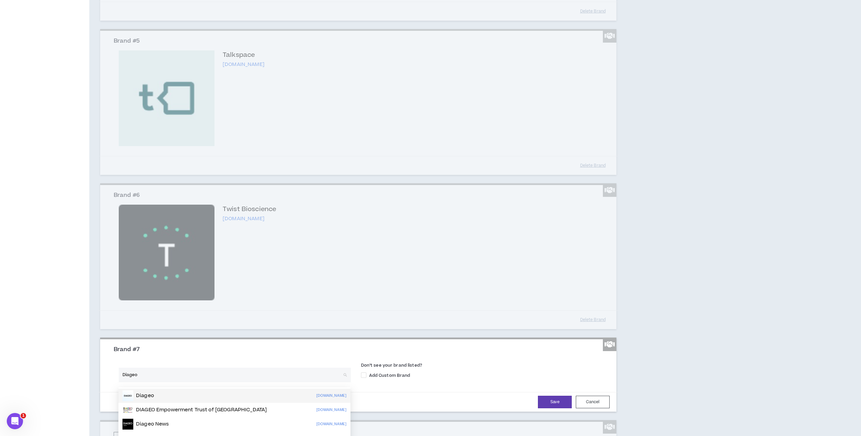
click at [177, 397] on div "Diageo diageo.com" at bounding box center [234, 395] width 224 height 11
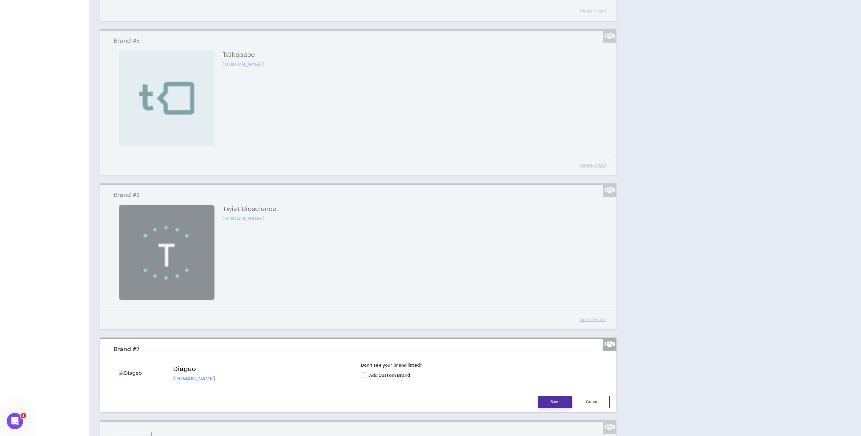
click at [550, 407] on button "Save" at bounding box center [555, 402] width 34 height 13
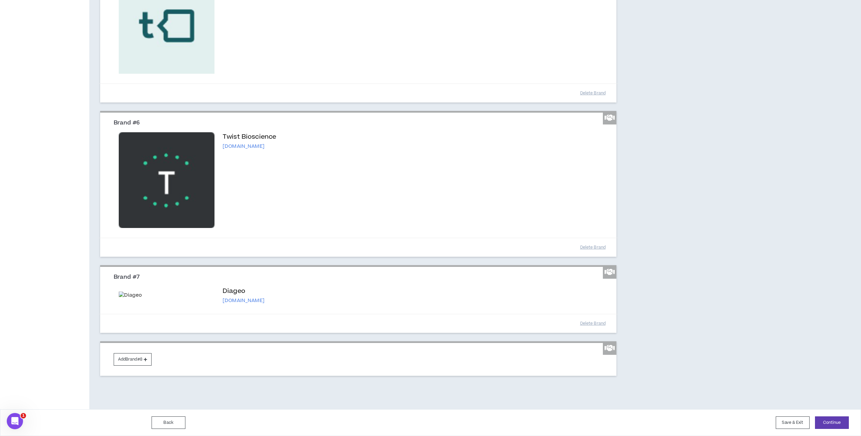
scroll to position [593, 0]
click at [126, 358] on button "Add Brand #8" at bounding box center [133, 359] width 38 height 13
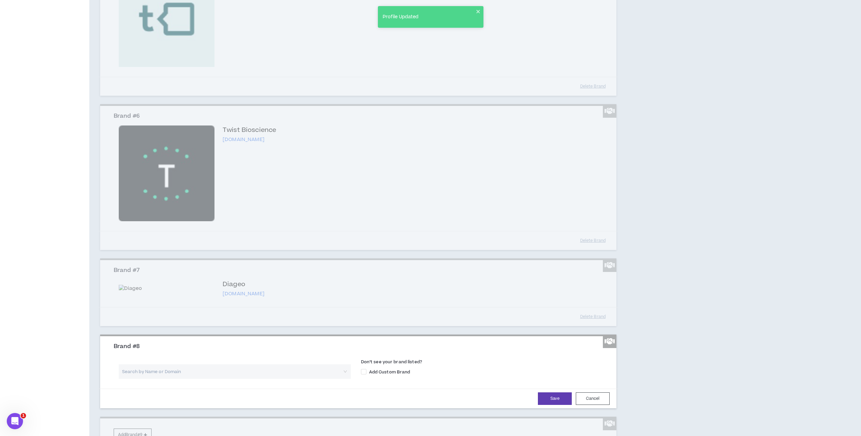
click at [162, 379] on input "search" at bounding box center [232, 371] width 220 height 15
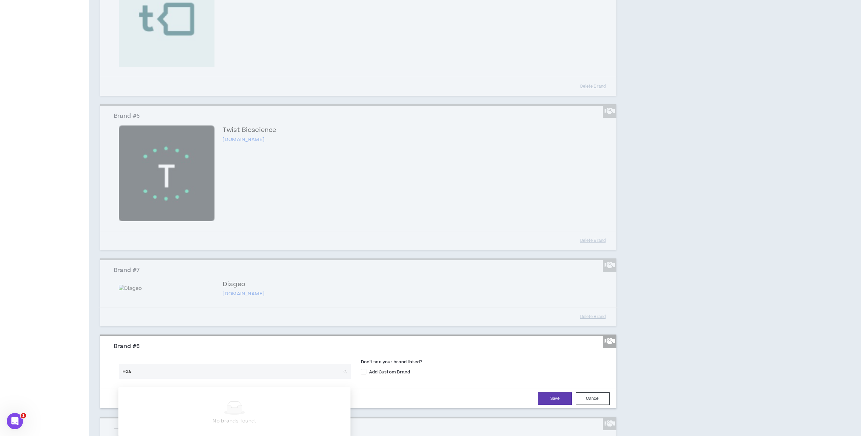
type input "Hoag"
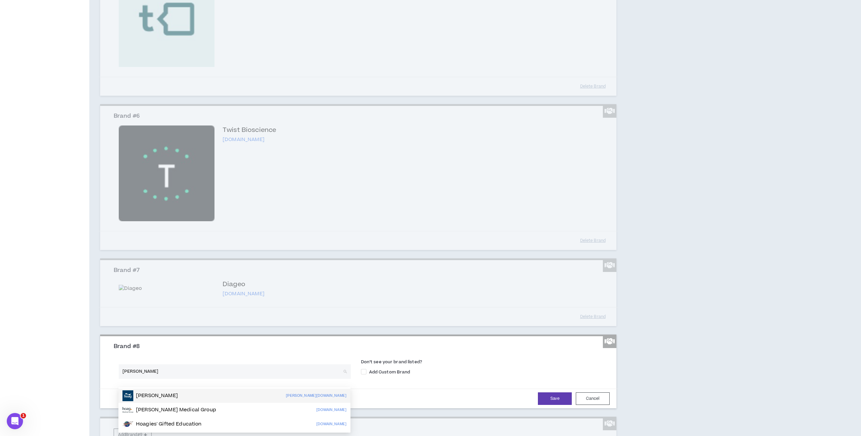
click at [160, 394] on div "Hoag hoag.org" at bounding box center [234, 395] width 224 height 11
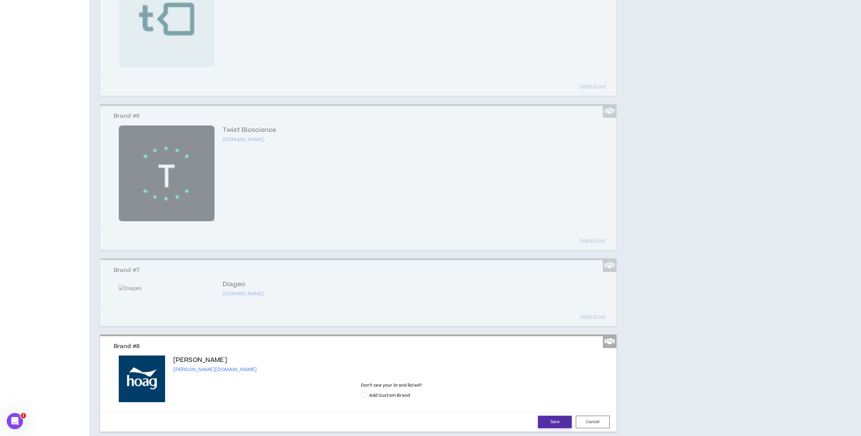
click at [556, 427] on button "Save" at bounding box center [555, 422] width 34 height 13
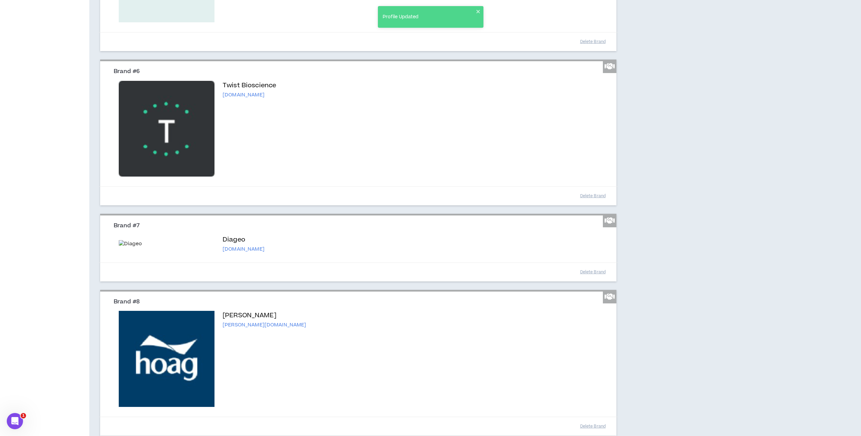
scroll to position [747, 0]
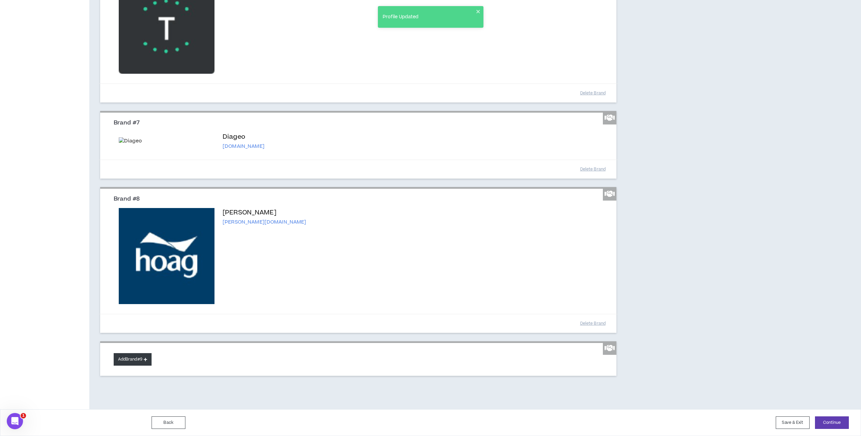
click at [140, 354] on button "Add Brand #9" at bounding box center [133, 359] width 38 height 13
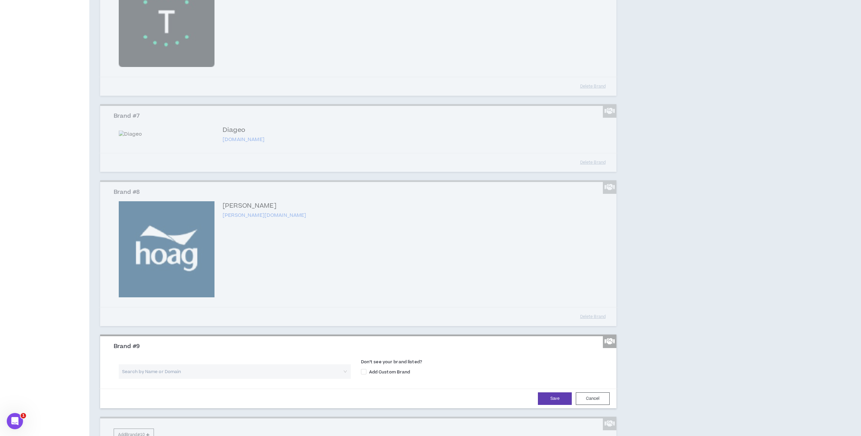
click at [210, 379] on input "search" at bounding box center [232, 371] width 220 height 15
type input "Walmart"
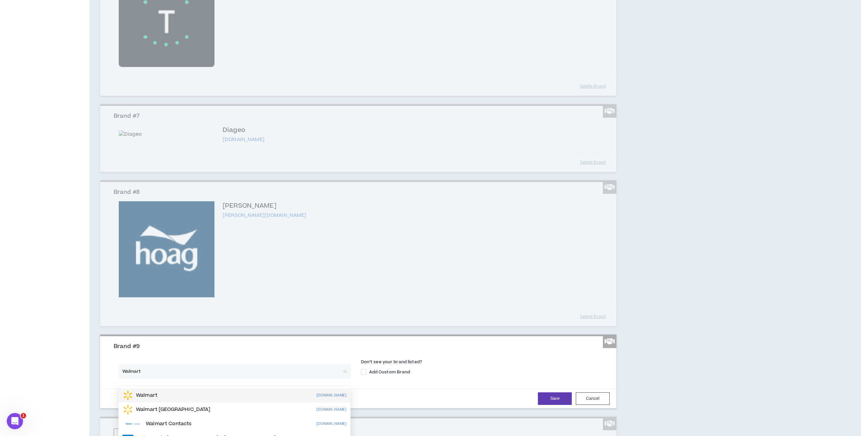
click at [215, 398] on div "Walmart walmart.com" at bounding box center [234, 395] width 224 height 11
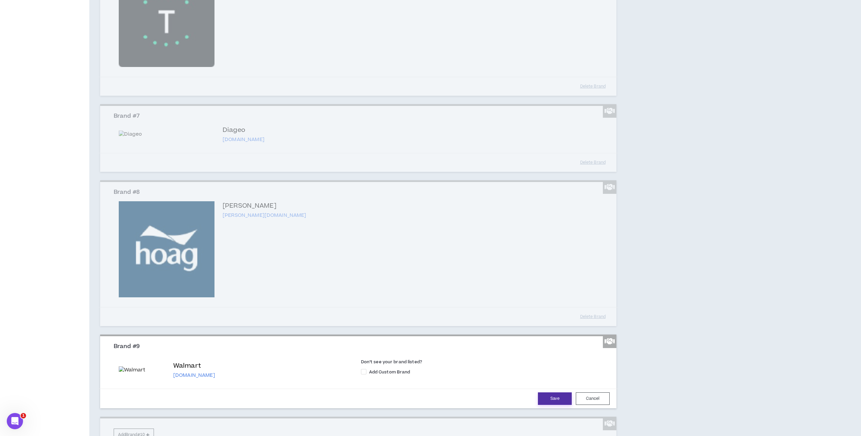
click at [552, 403] on button "Save" at bounding box center [555, 398] width 34 height 13
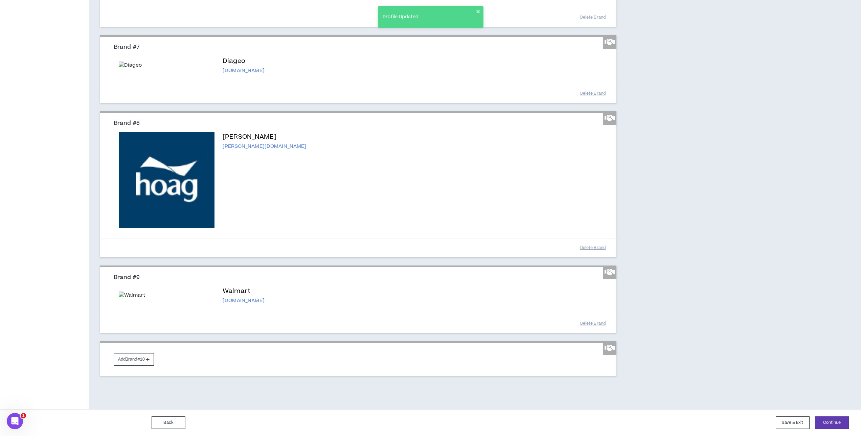
scroll to position [829, 0]
click at [146, 358] on button "Add Brand #10" at bounding box center [134, 359] width 40 height 13
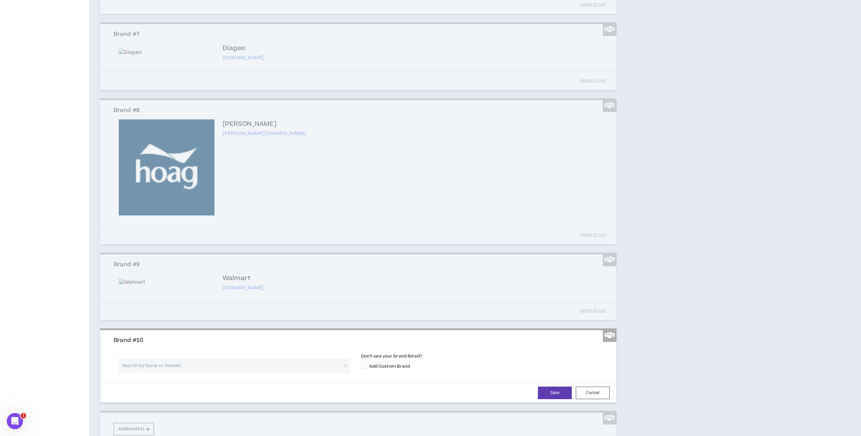
click at [227, 373] on input "search" at bounding box center [232, 366] width 220 height 15
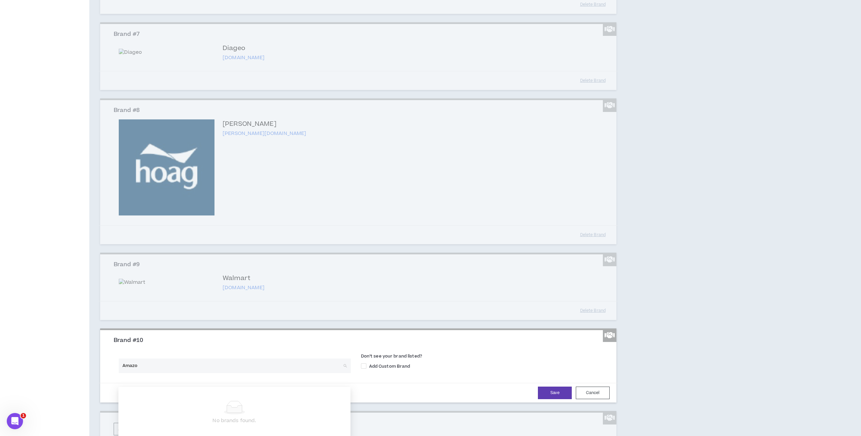
type input "Amazon"
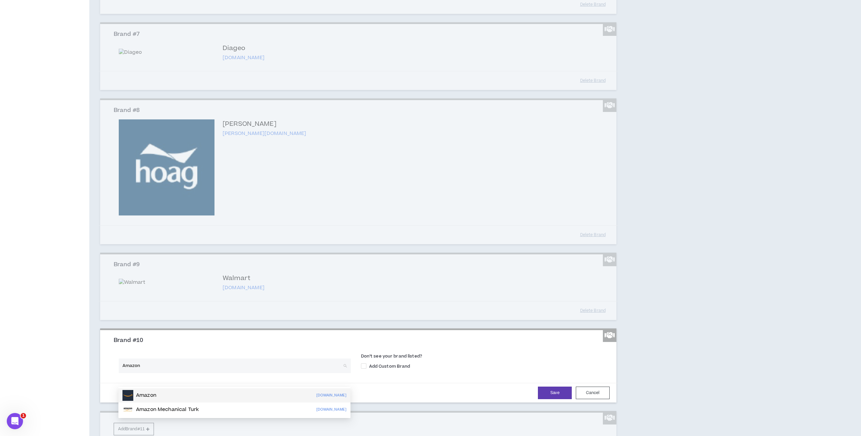
click at [229, 394] on div "Amazon amazon.com" at bounding box center [234, 395] width 224 height 11
click at [551, 399] on button "Save" at bounding box center [555, 393] width 34 height 13
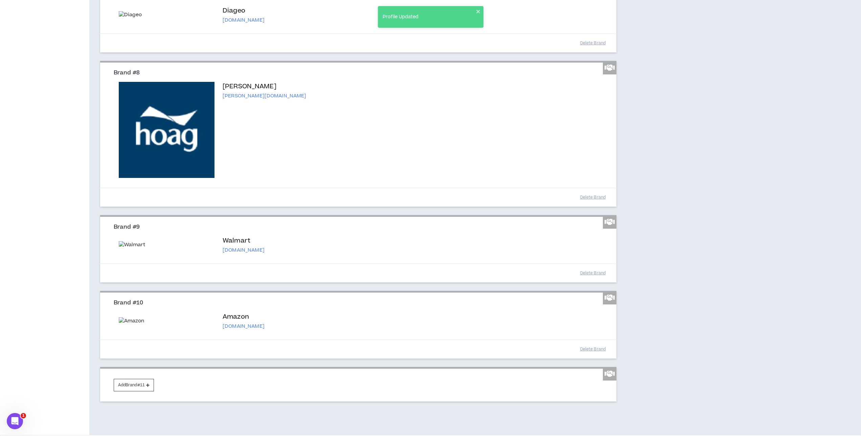
scroll to position [917, 0]
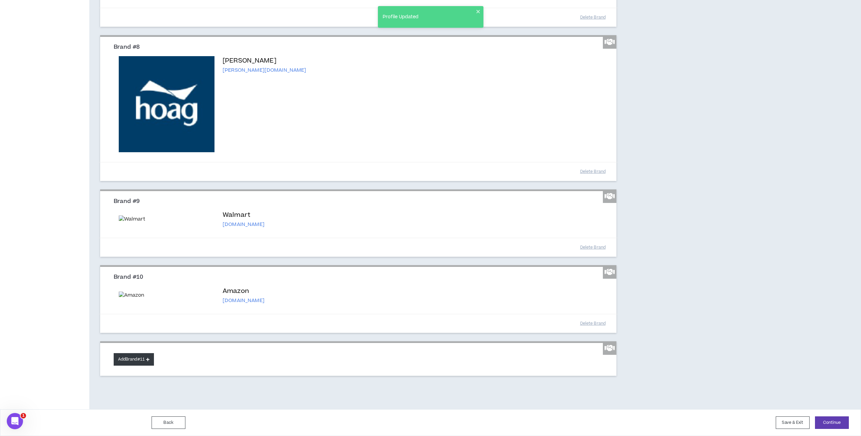
click at [137, 356] on button "Add Brand #11" at bounding box center [134, 359] width 40 height 13
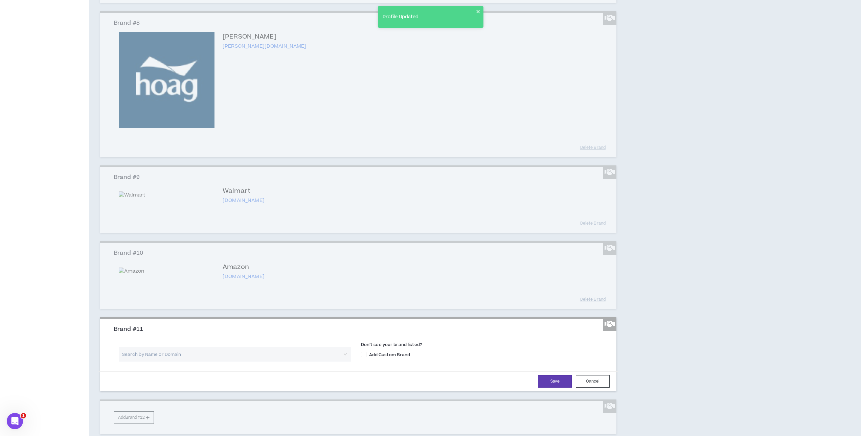
click at [185, 362] on input "search" at bounding box center [232, 354] width 220 height 15
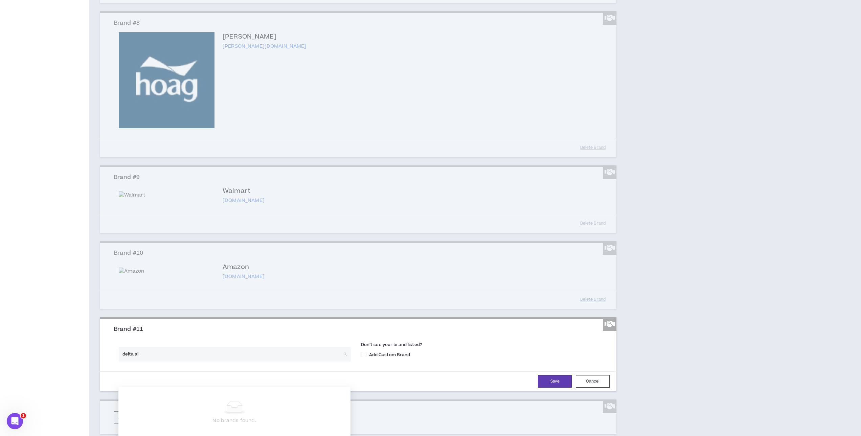
type input "delta air"
click at [190, 421] on div "Delta Air Lines delta.com" at bounding box center [234, 423] width 224 height 11
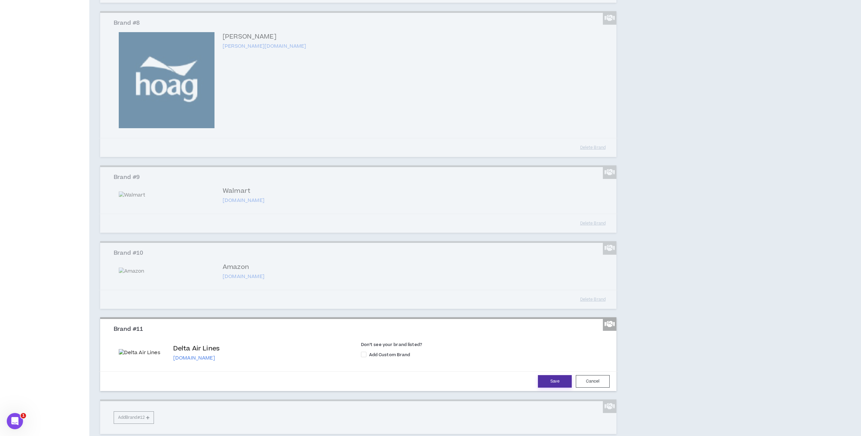
click at [549, 388] on button "Save" at bounding box center [555, 381] width 34 height 13
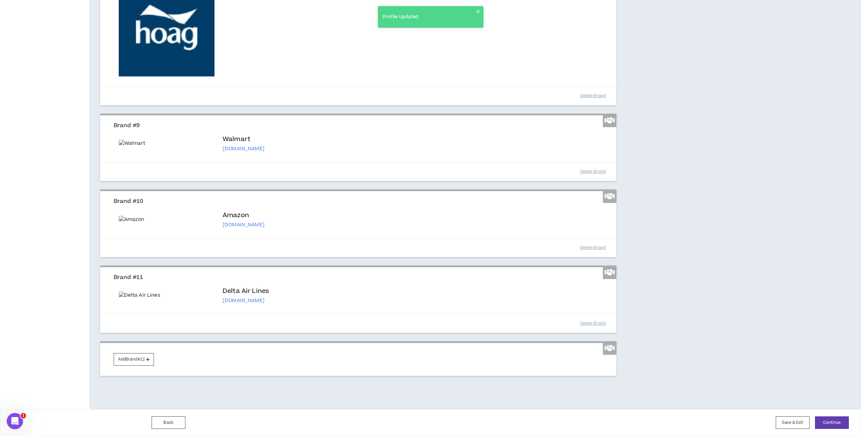
scroll to position [1035, 0]
click at [138, 356] on button "Add Brand #12" at bounding box center [134, 359] width 40 height 13
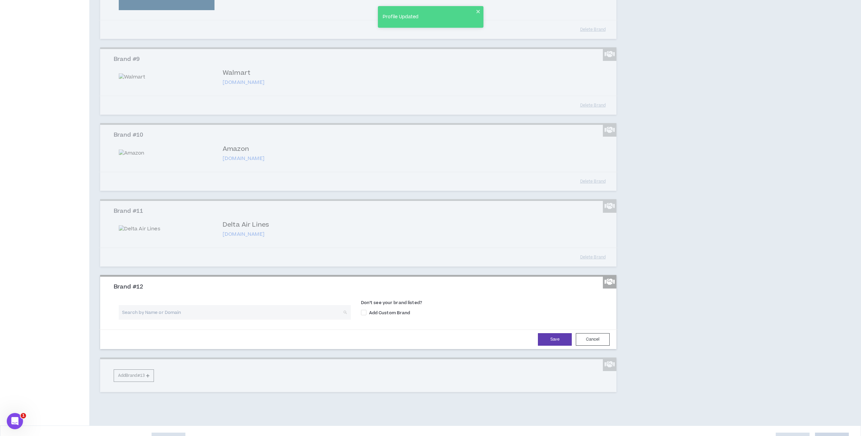
click at [191, 320] on input "search" at bounding box center [232, 312] width 220 height 15
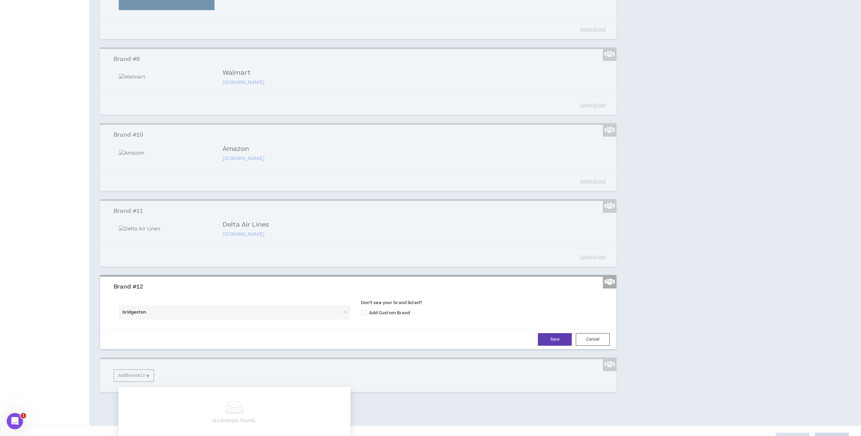
type input "bridgestone"
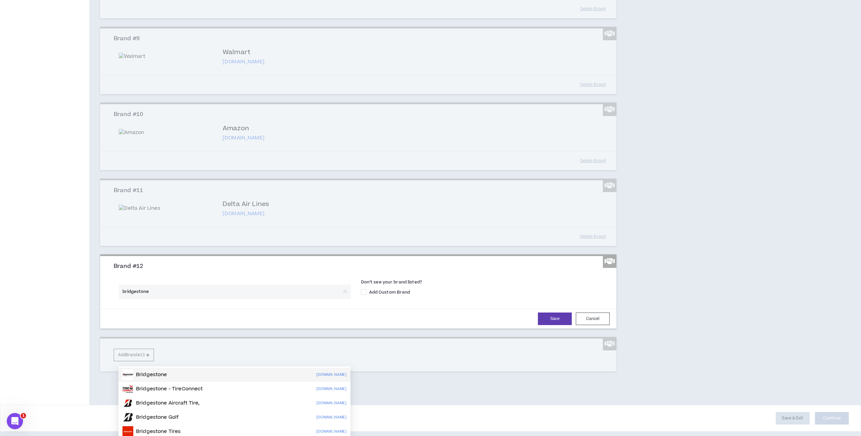
scroll to position [1068, 0]
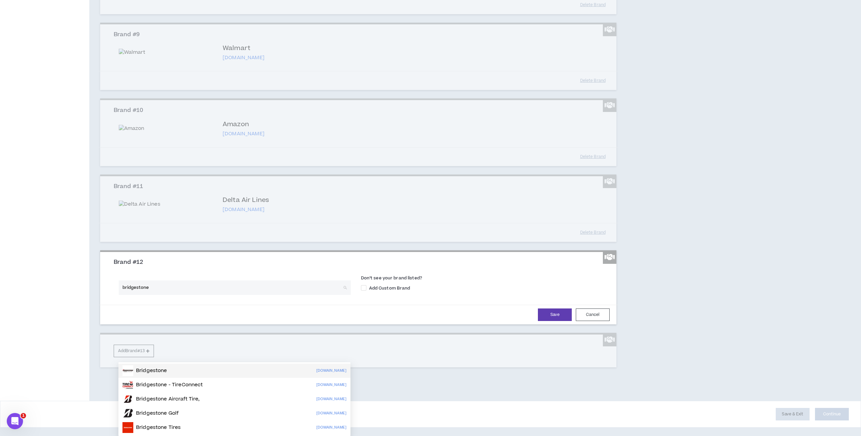
click at [229, 365] on div "Bridgestone bridgestone.com" at bounding box center [234, 370] width 224 height 11
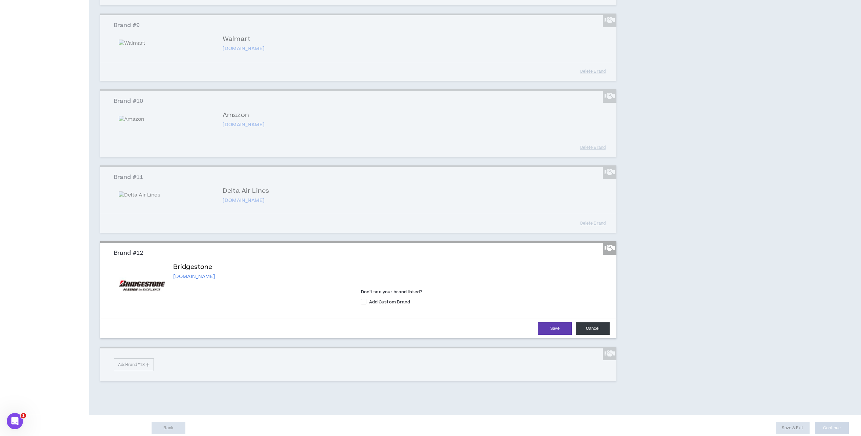
click at [594, 335] on button "Cancel" at bounding box center [593, 328] width 34 height 13
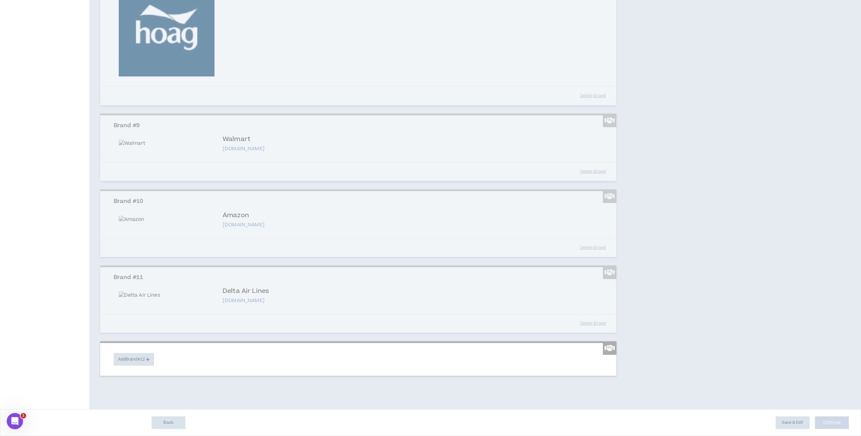
scroll to position [1035, 0]
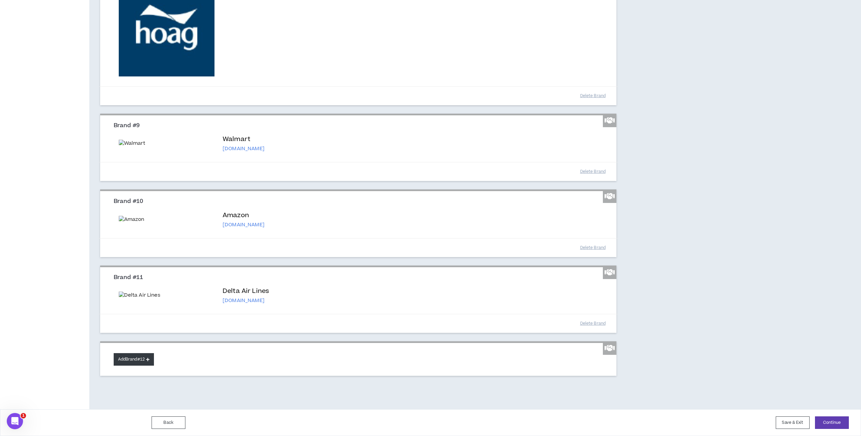
click at [141, 360] on button "Add Brand #12" at bounding box center [134, 359] width 40 height 13
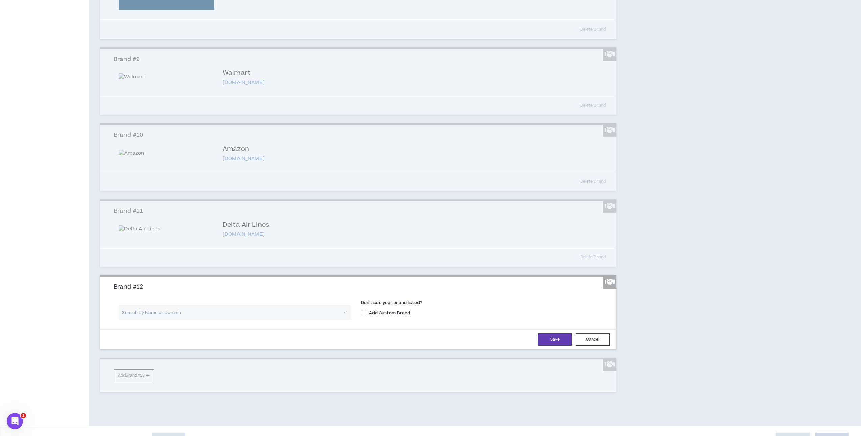
click at [181, 320] on input "search" at bounding box center [232, 312] width 220 height 15
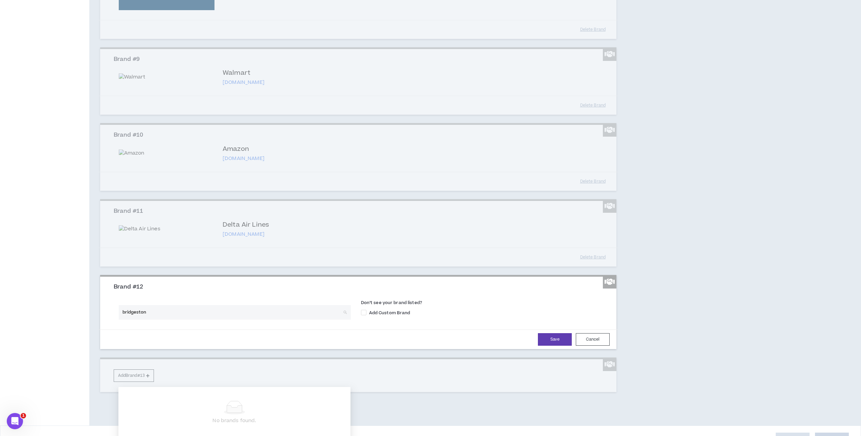
type input "bridgestone"
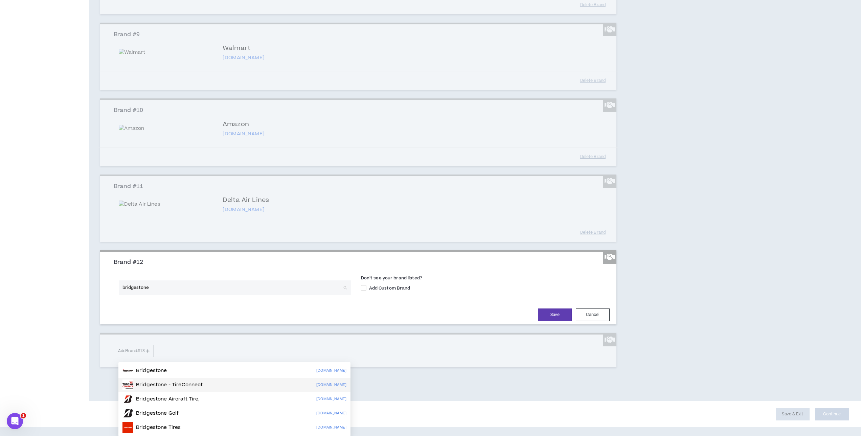
scroll to position [1068, 0]
click at [206, 422] on div "Bridgestone Tires bridgestonetire.com" at bounding box center [234, 427] width 224 height 11
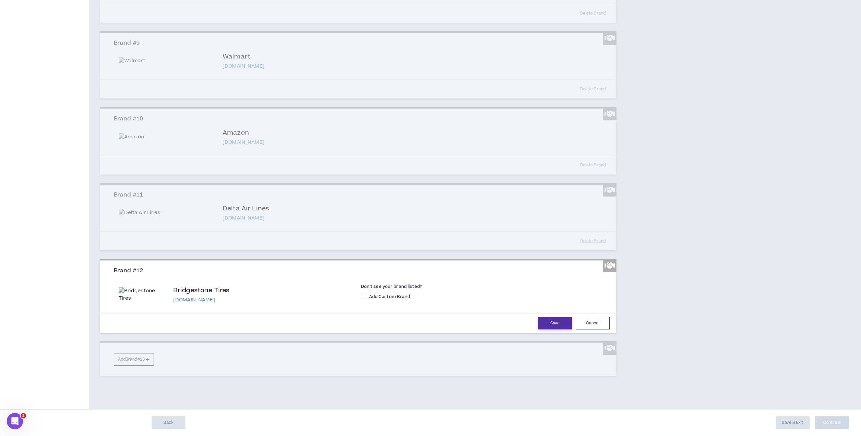
click at [551, 329] on button "Save" at bounding box center [555, 323] width 34 height 13
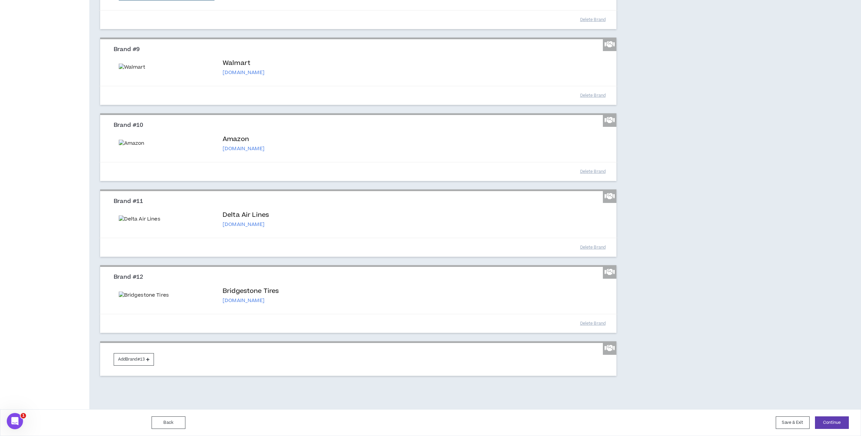
scroll to position [1182, 0]
click at [129, 356] on button "Add Brand #13" at bounding box center [134, 359] width 40 height 13
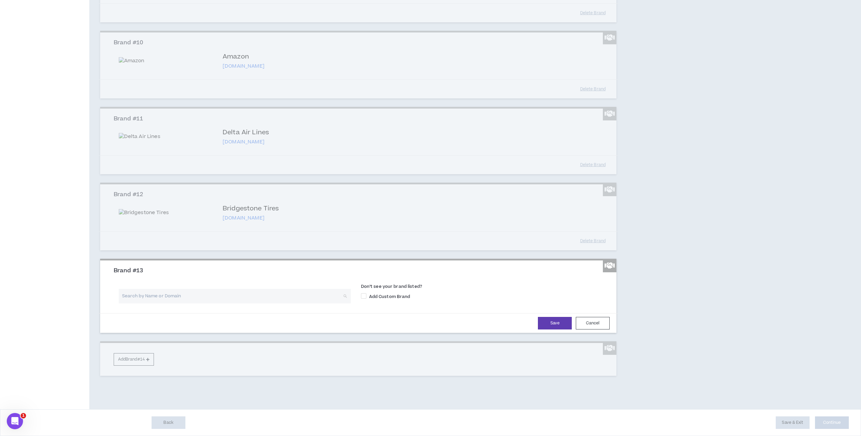
click at [193, 303] on input "search" at bounding box center [232, 296] width 220 height 15
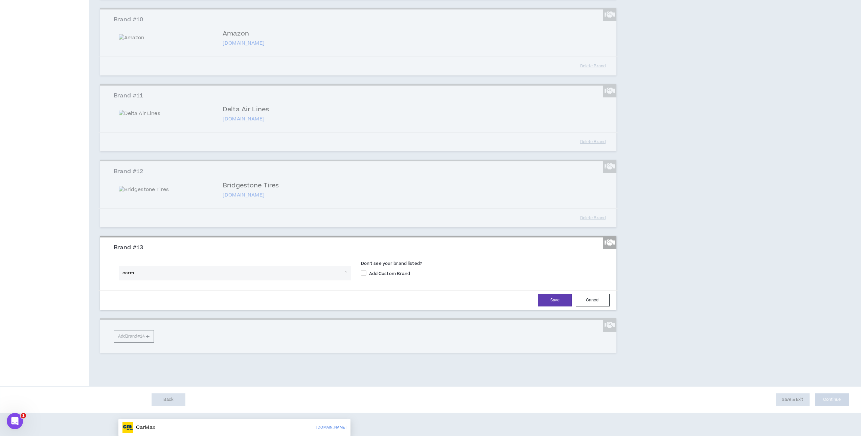
type input "carma"
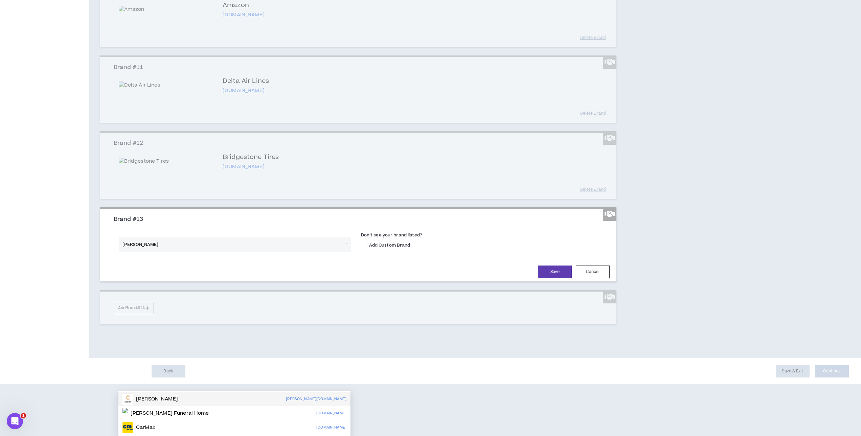
click at [209, 394] on div "CARMA carma.com" at bounding box center [234, 399] width 224 height 11
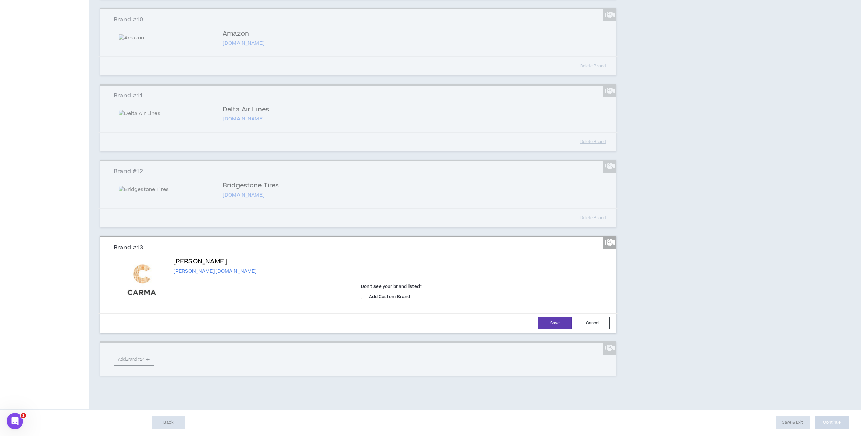
drag, startPoint x: 582, startPoint y: 424, endPoint x: 567, endPoint y: 423, distance: 14.9
click at [582, 329] on button "Cancel" at bounding box center [593, 323] width 34 height 13
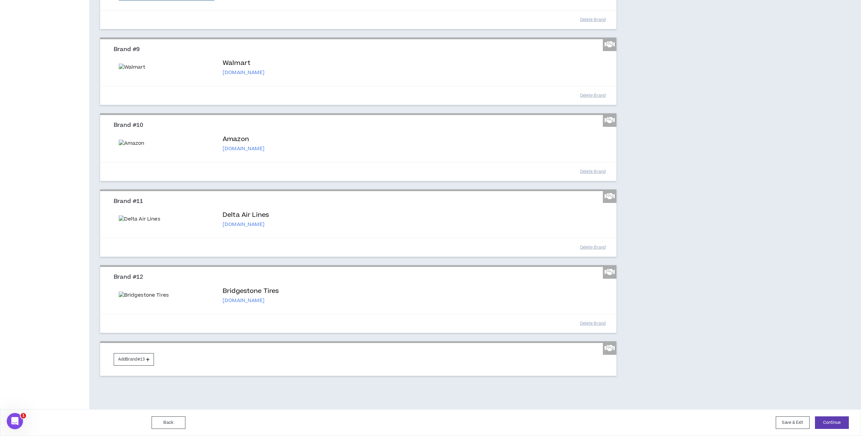
click at [137, 352] on div "Add Brand #13" at bounding box center [358, 358] width 516 height 34
click at [132, 362] on button "Add Brand #13" at bounding box center [134, 359] width 40 height 13
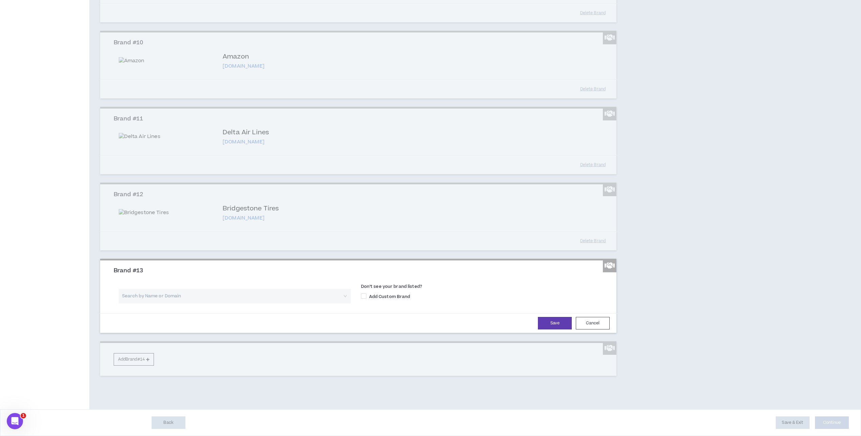
click at [153, 303] on input "search" at bounding box center [232, 296] width 220 height 15
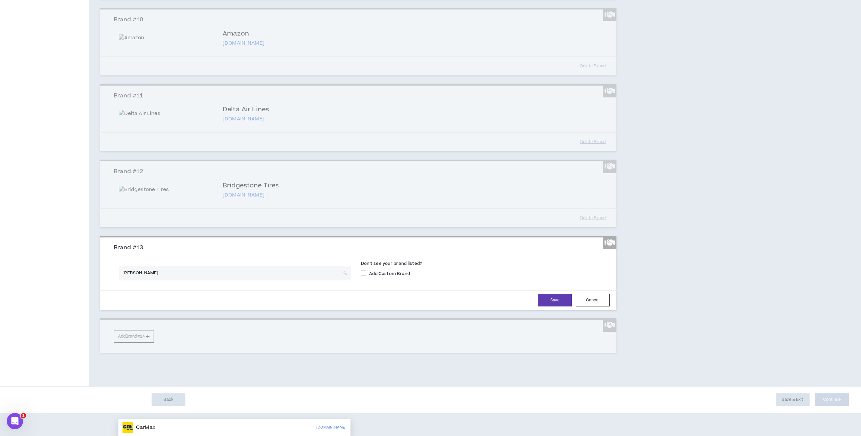
type input "carmax"
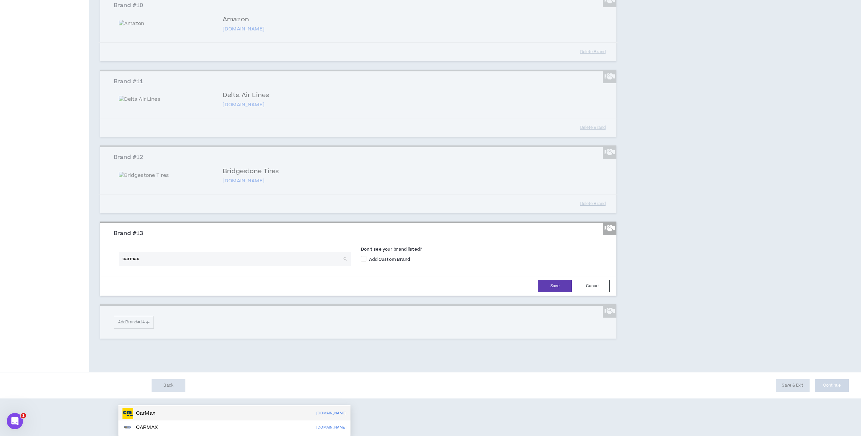
click at [170, 408] on div "CarMax carmax.com" at bounding box center [234, 413] width 224 height 11
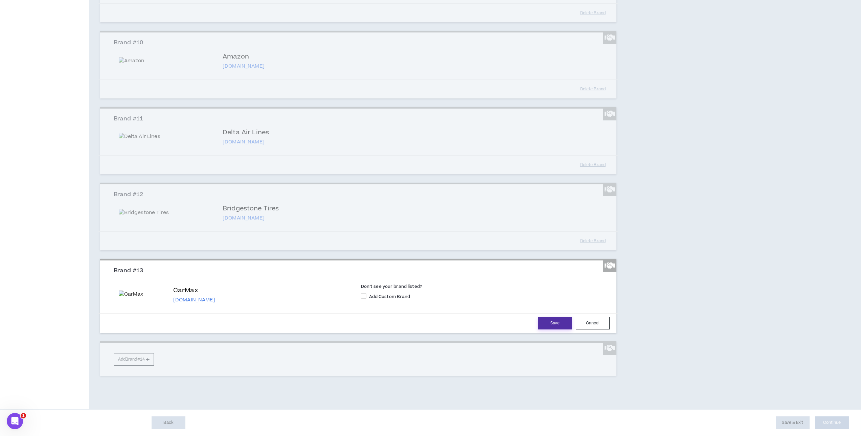
click at [546, 329] on button "Save" at bounding box center [555, 323] width 34 height 13
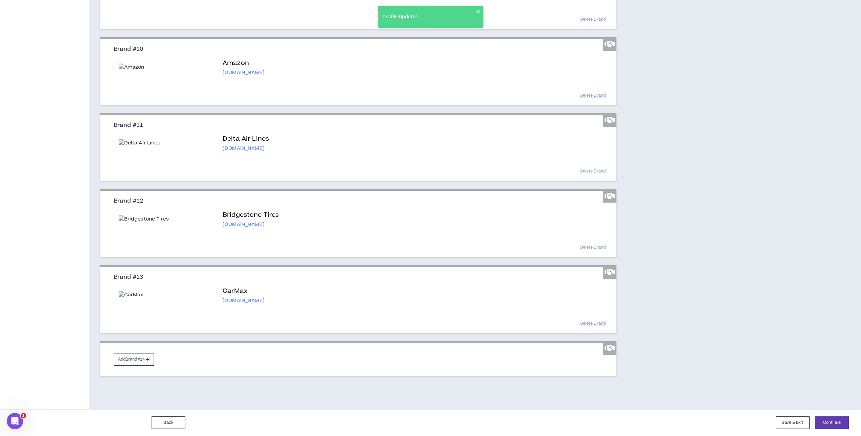
scroll to position [1263, 0]
click at [129, 361] on button "Add Brand #14" at bounding box center [134, 359] width 40 height 13
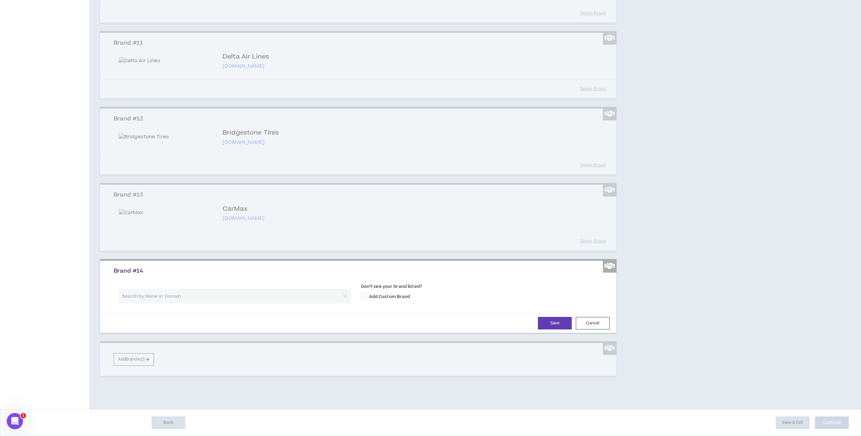
click at [163, 303] on input "search" at bounding box center [232, 296] width 220 height 15
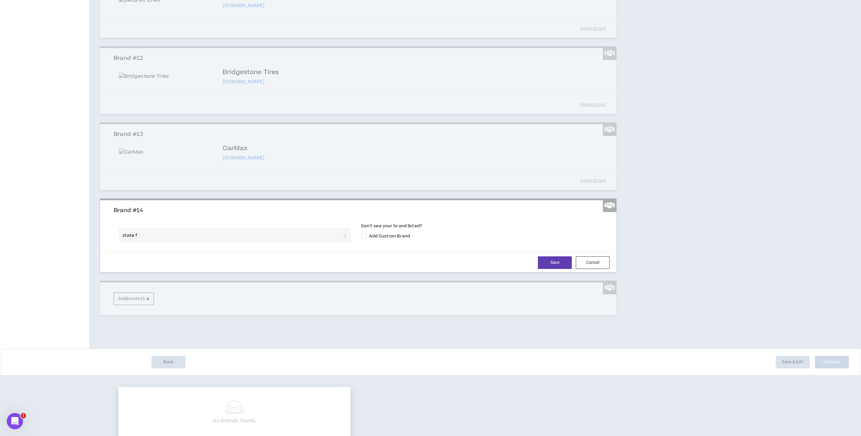
type input "state fa"
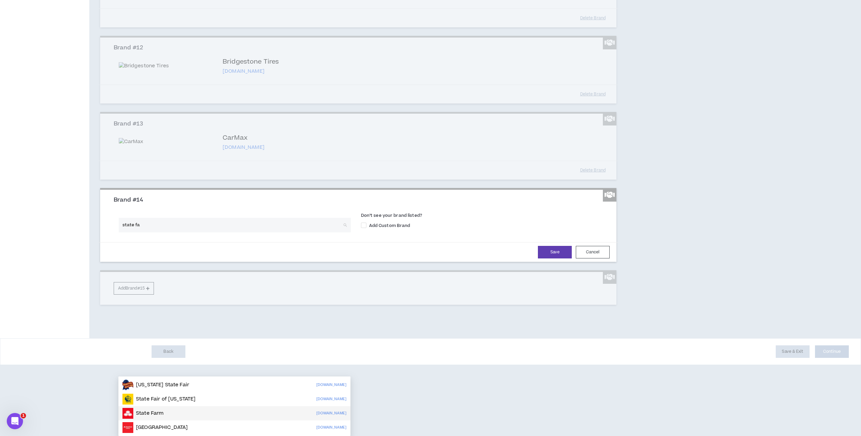
scroll to position [1331, 0]
click at [195, 408] on div "State Farm statefarm.com" at bounding box center [234, 413] width 224 height 11
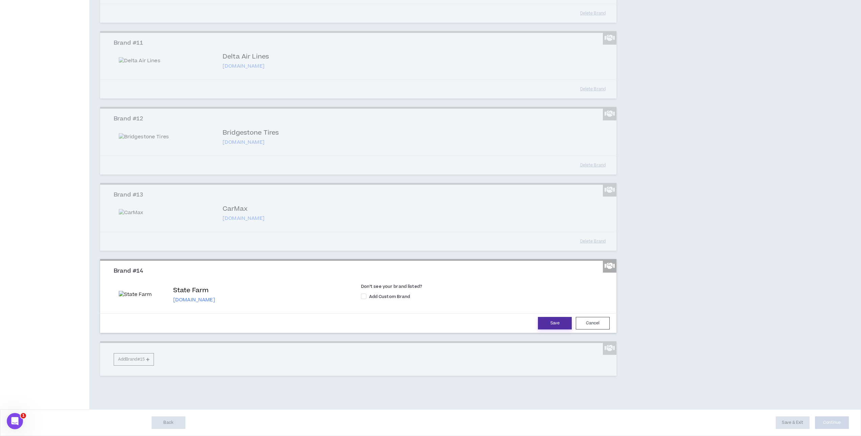
click at [546, 329] on button "Save" at bounding box center [555, 323] width 34 height 13
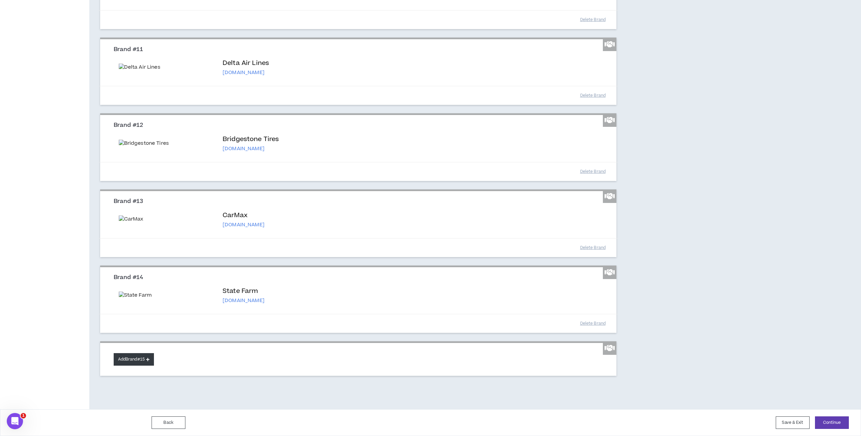
click at [136, 364] on button "Add Brand #15" at bounding box center [134, 359] width 40 height 13
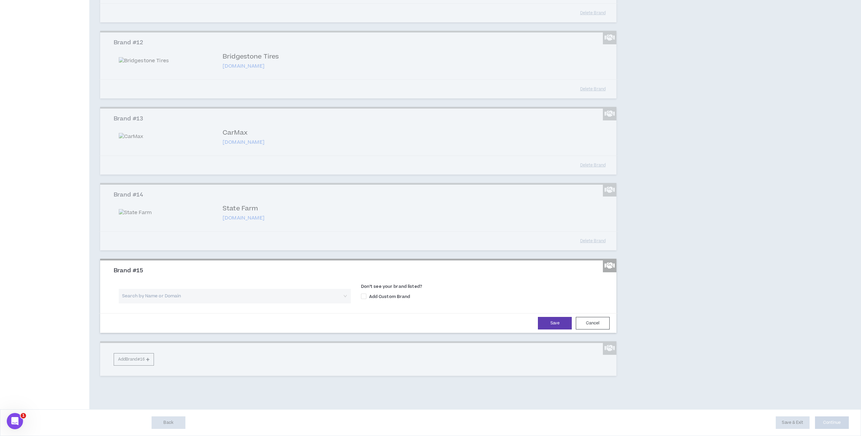
click at [186, 303] on input "search" at bounding box center [232, 296] width 220 height 15
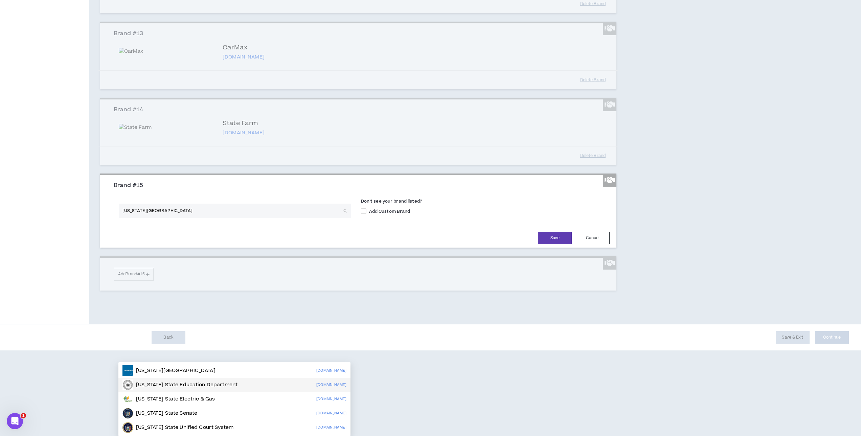
scroll to position [1398, 0]
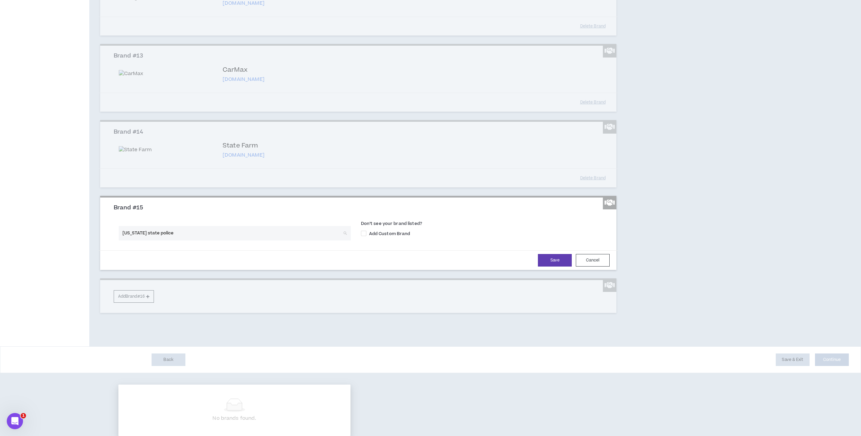
drag, startPoint x: 162, startPoint y: 319, endPoint x: 92, endPoint y: 317, distance: 70.1
type input "new york state police"
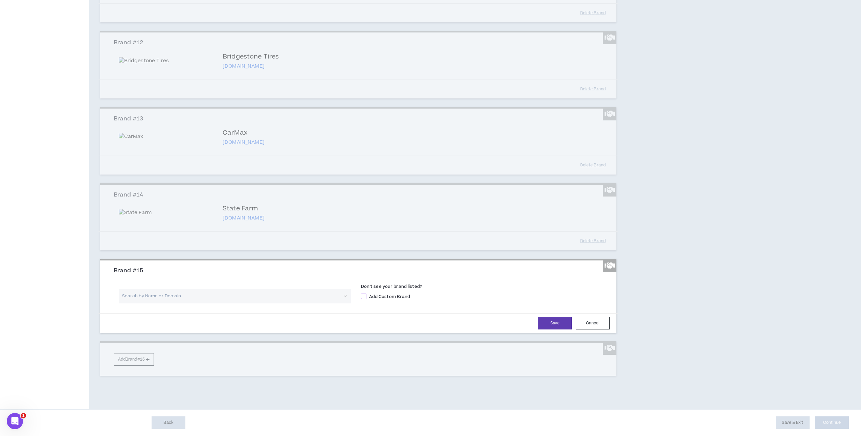
click at [364, 299] on span at bounding box center [363, 296] width 5 height 5
checkbox input "****"
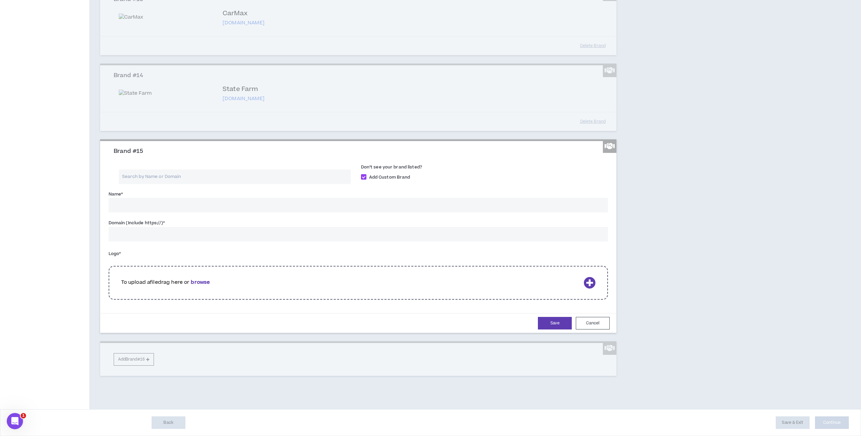
click at [250, 212] on input "Name *" at bounding box center [359, 205] width 500 height 15
type input "New York State Police"
paste input "https://troopers.ny.gov/"
type input "https://troopers.ny.gov/"
click at [294, 303] on div "Logo * To upload a file drag here or browse The logo field is required." at bounding box center [359, 275] width 500 height 55
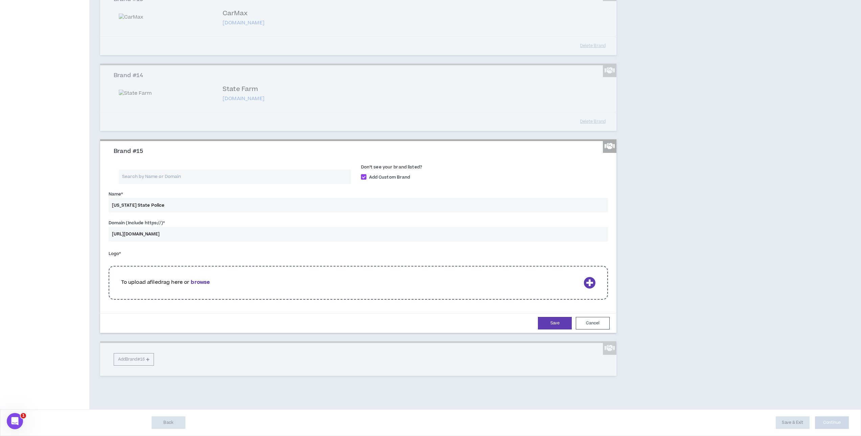
scroll to position [1541, 0]
click at [207, 284] on b "browse" at bounding box center [200, 282] width 19 height 7
click at [197, 280] on b "browse" at bounding box center [200, 282] width 19 height 7
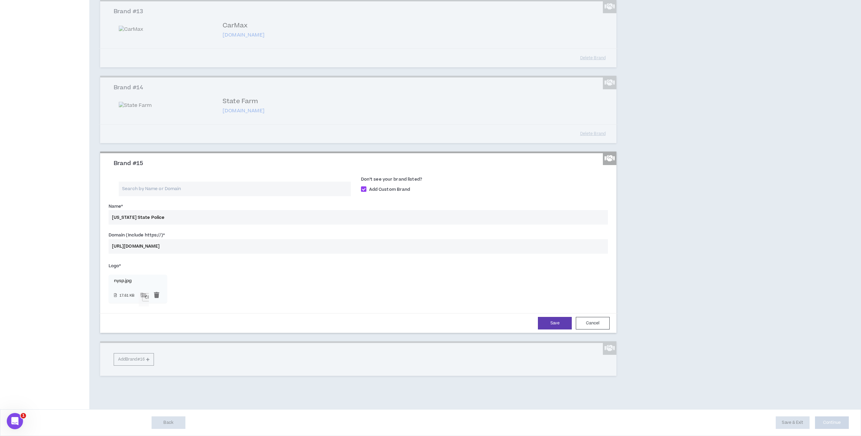
scroll to position [1529, 0]
click at [553, 325] on button "Save" at bounding box center [555, 323] width 34 height 13
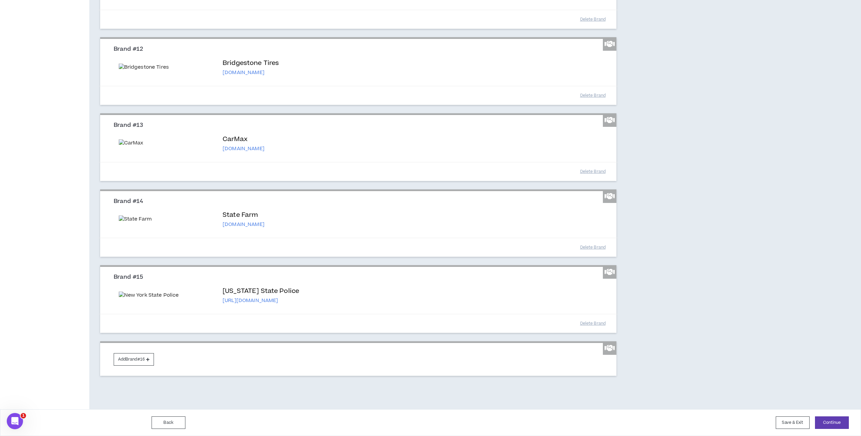
scroll to position [1436, 0]
click at [148, 360] on button "Add Brand #16" at bounding box center [134, 359] width 40 height 13
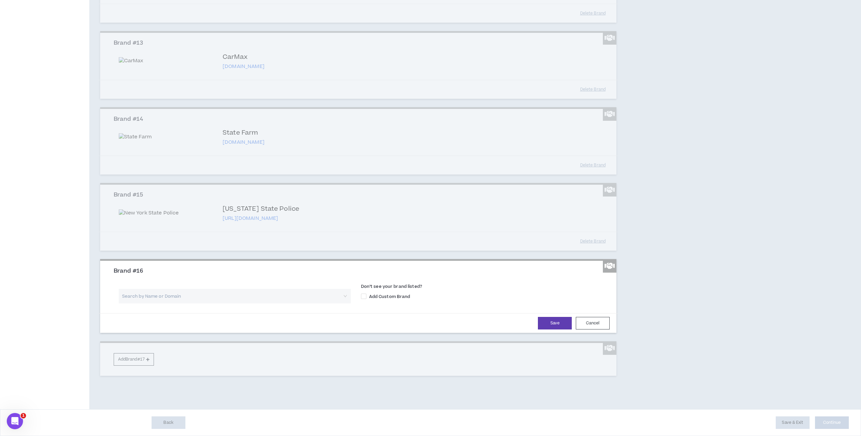
click at [197, 303] on input "search" at bounding box center [232, 296] width 220 height 15
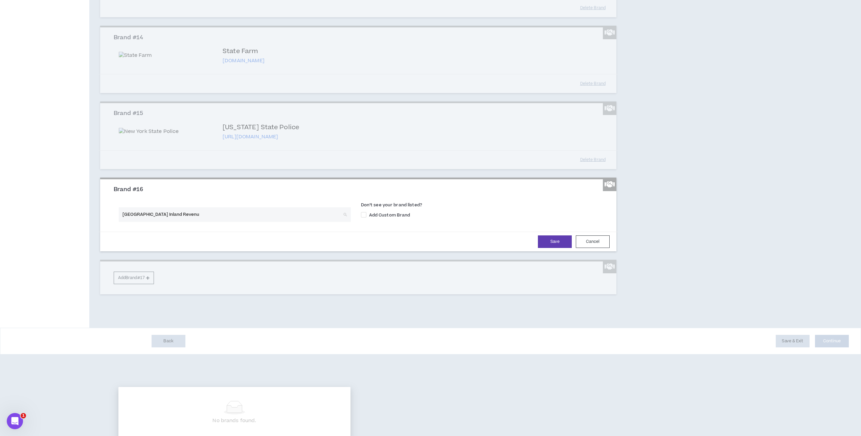
type input "United Kingdom Inland Revenu"
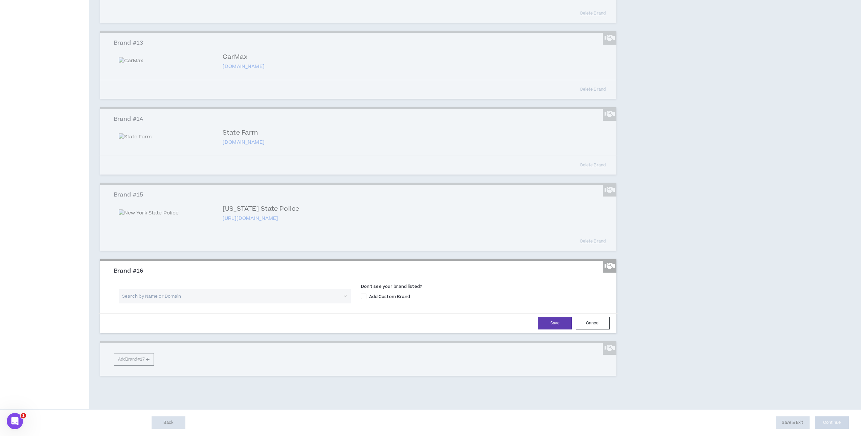
click at [209, 303] on input "search" at bounding box center [232, 296] width 220 height 15
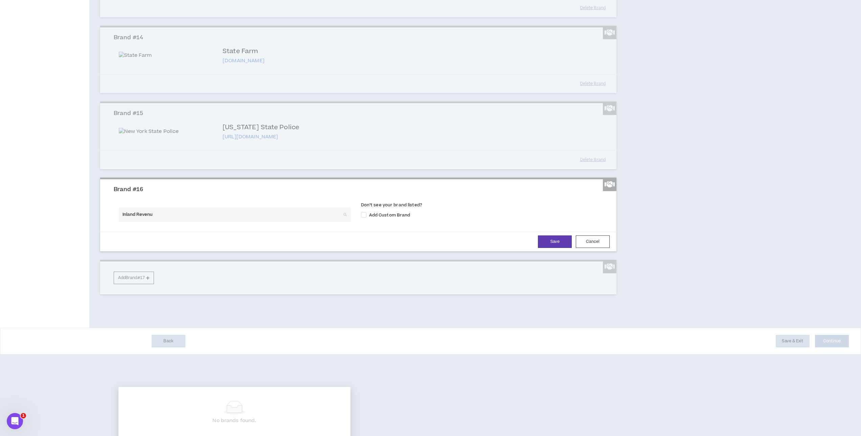
type input "Inland Revenue"
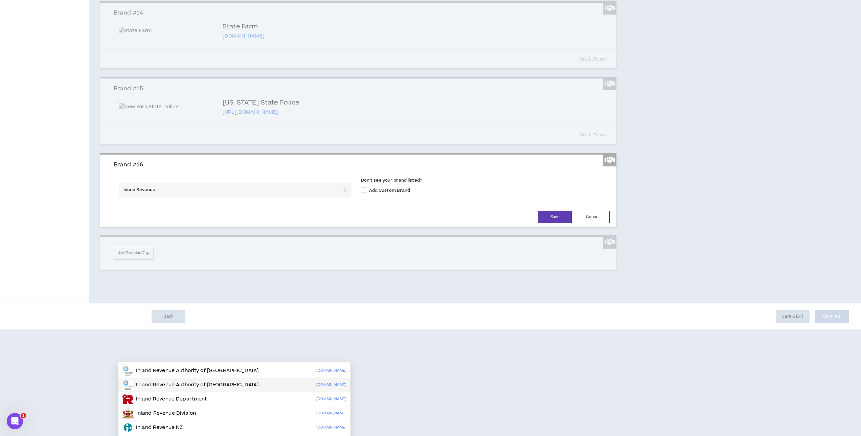
scroll to position [1504, 0]
click at [367, 202] on div "Search by Name or Domain Don’t see your brand listed? Add Custom Brand" at bounding box center [359, 188] width 500 height 28
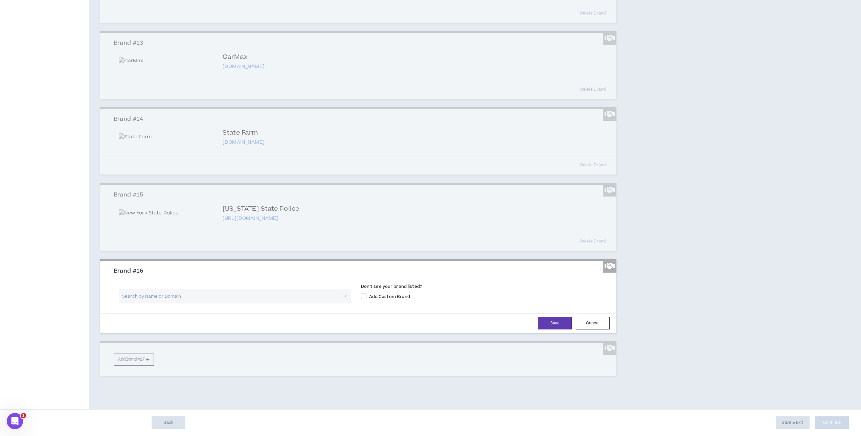
click at [364, 299] on span at bounding box center [363, 296] width 5 height 5
checkbox input "****"
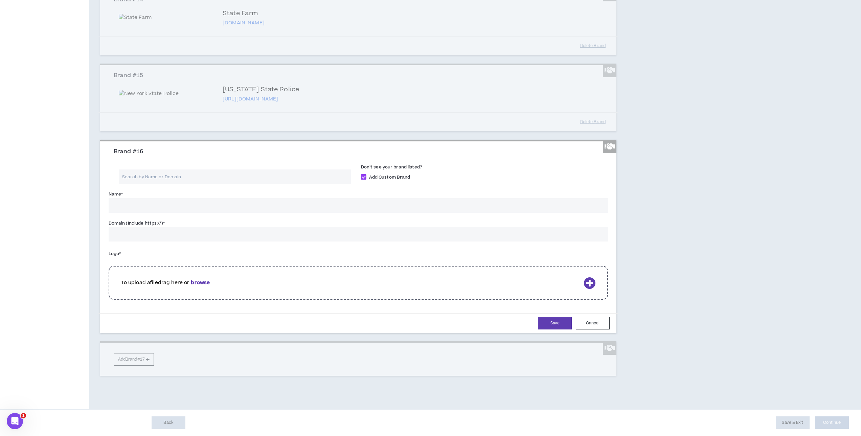
click at [270, 213] on input "Name *" at bounding box center [359, 205] width 500 height 15
type input "United Kingdom Inland Revenue"
paste input "https://www.gov.uk/government/organisations/hm-revenue-customs"
type input "https://www.gov.uk/government/organisations/hm-revenue-customs"
click at [200, 286] on b "browse" at bounding box center [200, 282] width 19 height 7
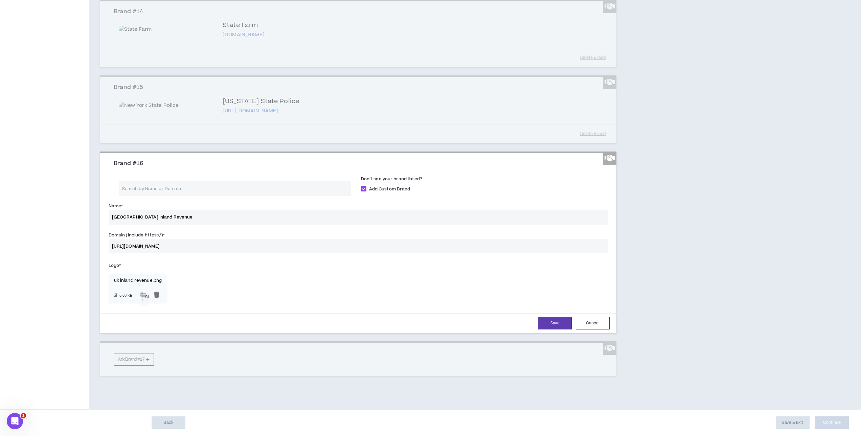
scroll to position [1626, 0]
click at [556, 325] on button "Save" at bounding box center [555, 323] width 34 height 13
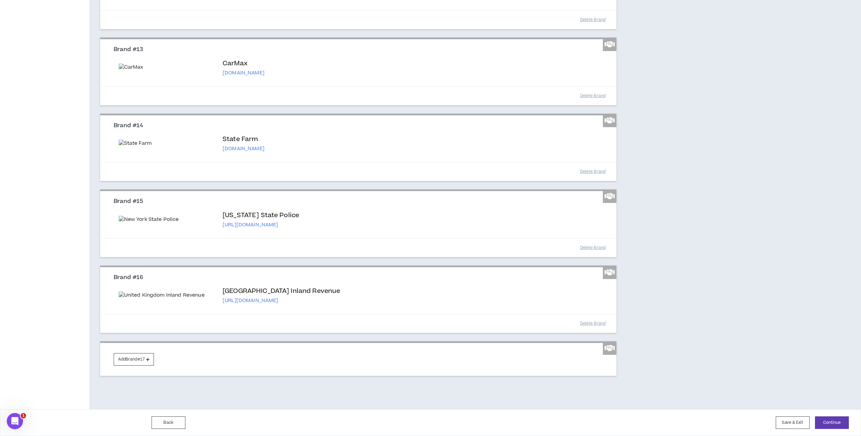
scroll to position [1560, 0]
click at [122, 361] on button "Add Brand #17" at bounding box center [134, 359] width 40 height 13
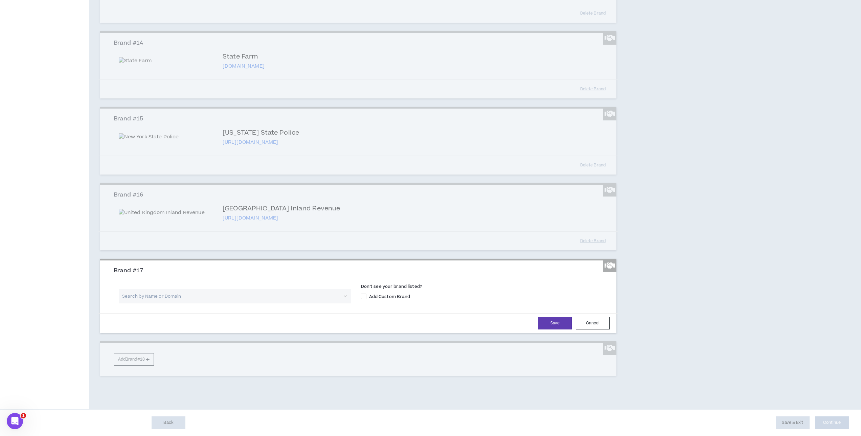
click at [176, 303] on input "search" at bounding box center [232, 296] width 220 height 15
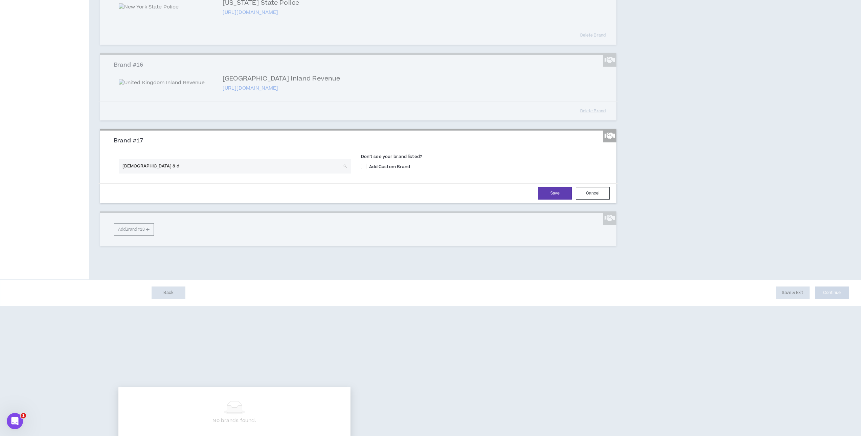
type input "church & dw"
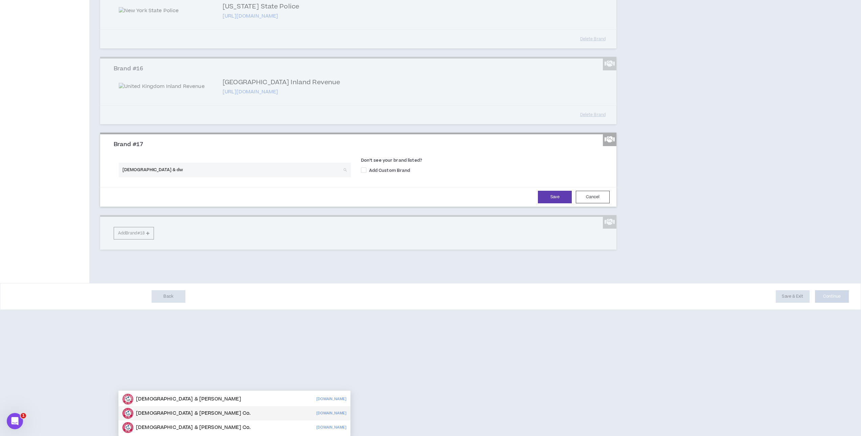
click at [176, 410] on p "Church & Dwight Co." at bounding box center [193, 413] width 115 height 7
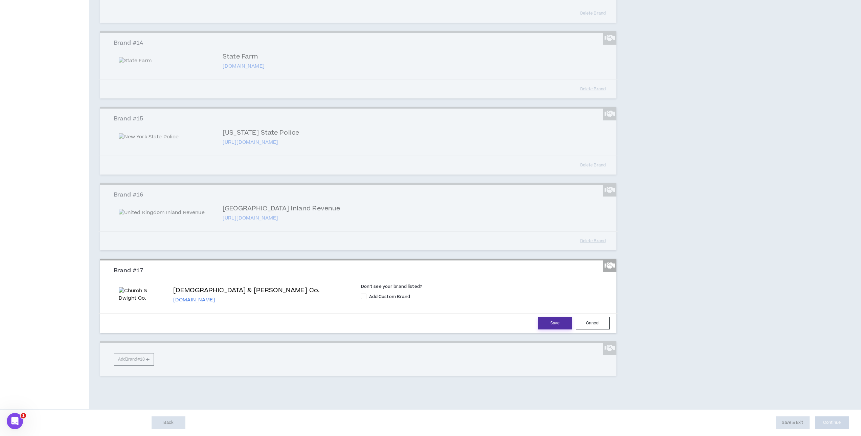
click at [550, 329] on button "Save" at bounding box center [555, 323] width 34 height 13
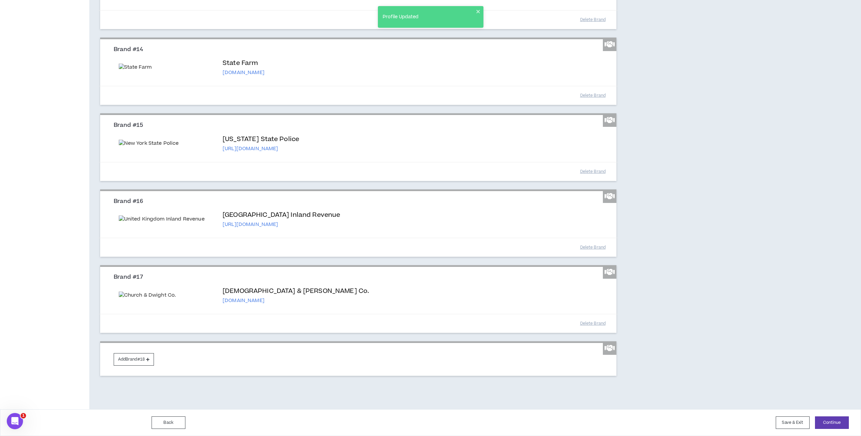
scroll to position [1715, 0]
click at [128, 357] on button "Add Brand #18" at bounding box center [134, 359] width 40 height 13
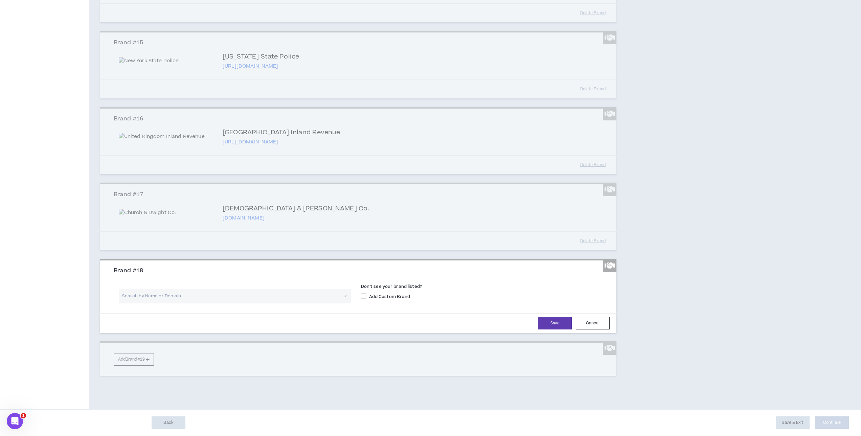
click at [190, 303] on input "search" at bounding box center [232, 296] width 220 height 15
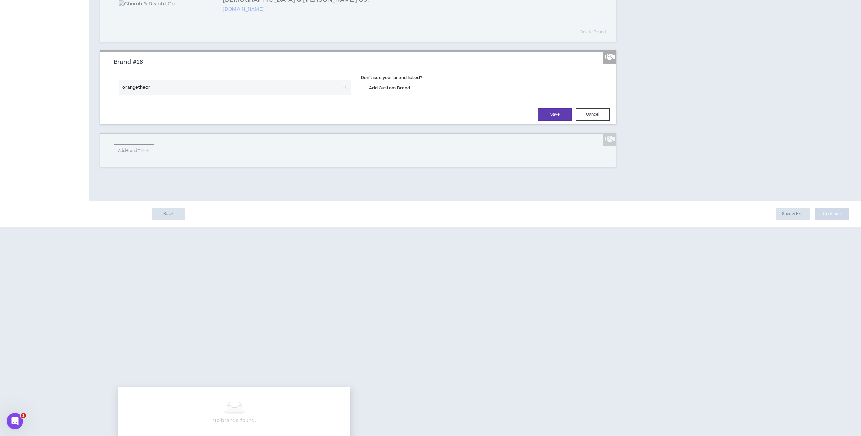
type input "orangetheory"
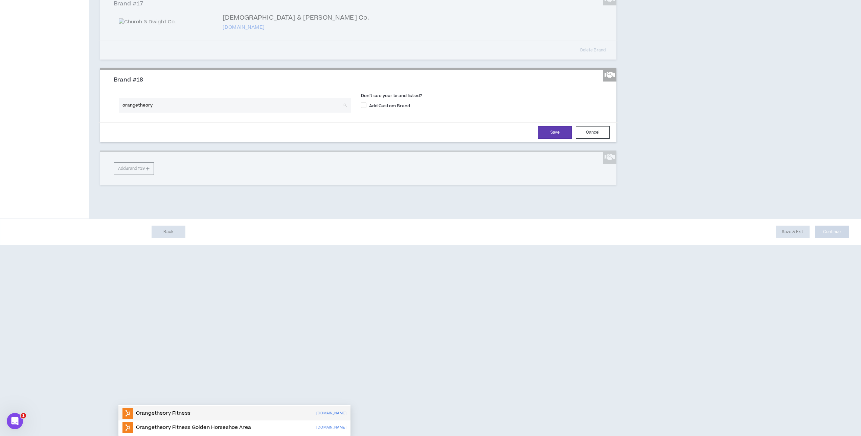
click at [194, 408] on div "Orangetheory Fitness orangetheory.com" at bounding box center [234, 413] width 224 height 11
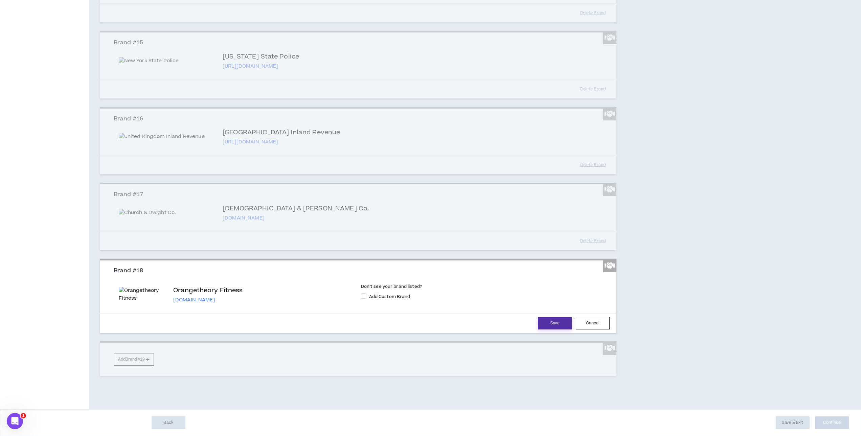
click at [545, 329] on button "Save" at bounding box center [555, 323] width 34 height 13
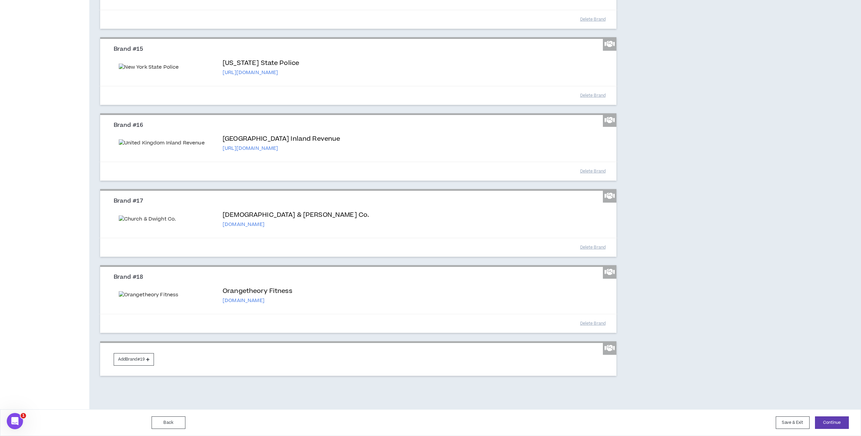
scroll to position [1800, 0]
click at [136, 357] on button "Add Brand #19" at bounding box center [134, 359] width 40 height 13
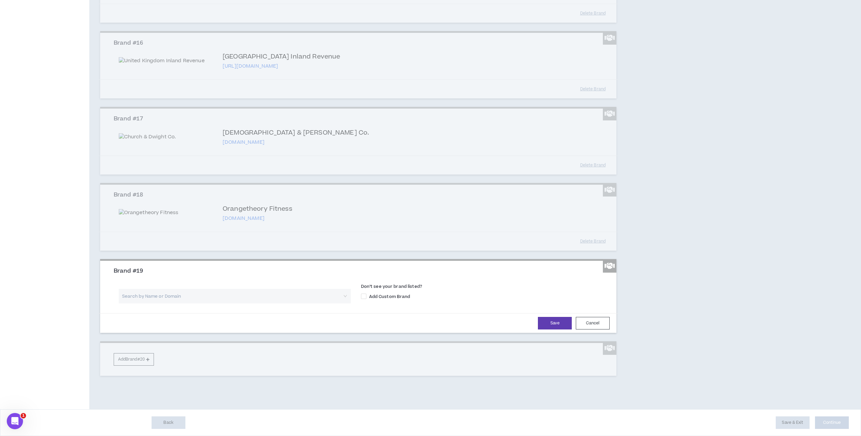
click at [156, 303] on input "search" at bounding box center [232, 296] width 220 height 15
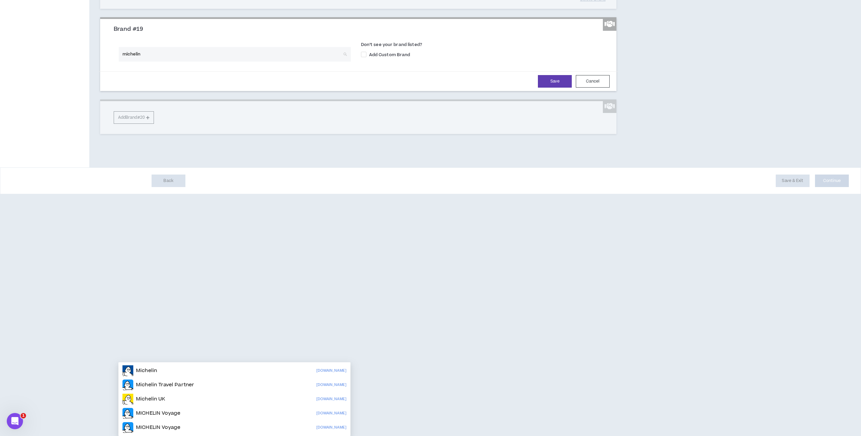
scroll to position [1882, 0]
type input "michelin"
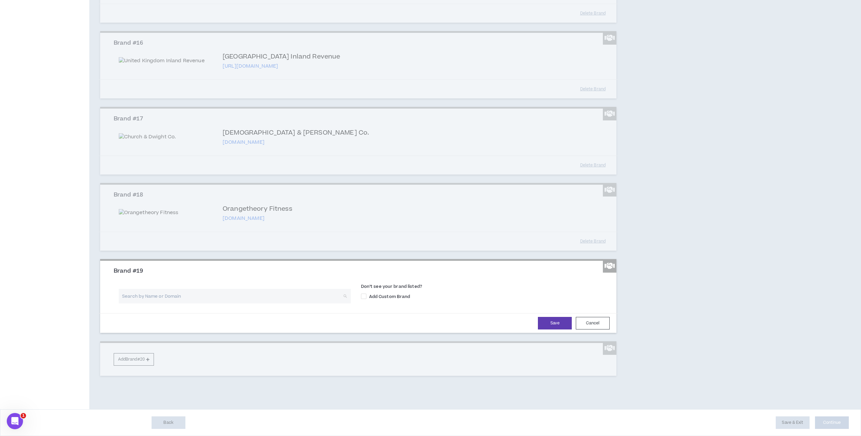
click at [143, 296] on input "search" at bounding box center [232, 296] width 220 height 15
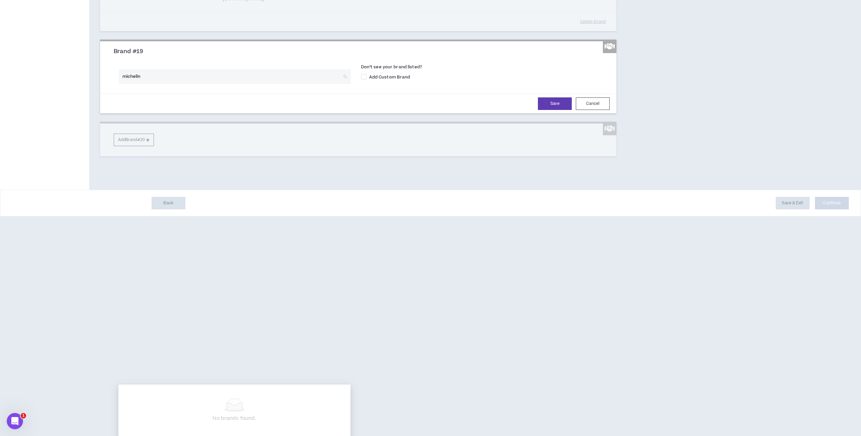
type input "michelin"
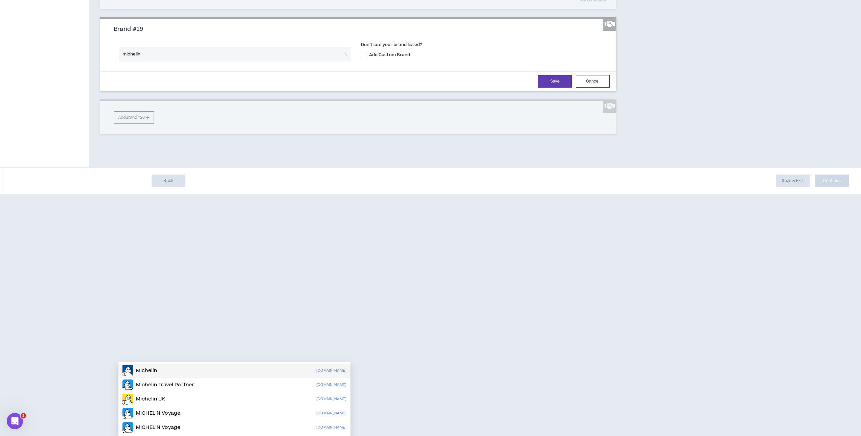
click at [155, 367] on p "Michelin" at bounding box center [146, 370] width 21 height 7
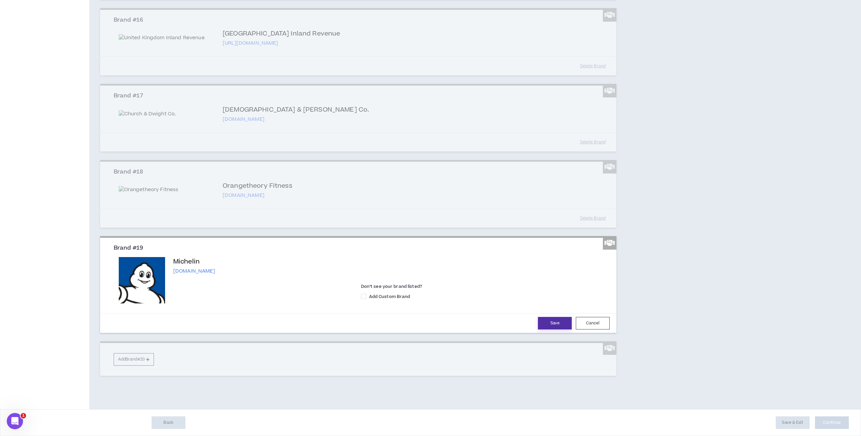
click at [549, 329] on button "Save" at bounding box center [555, 323] width 34 height 13
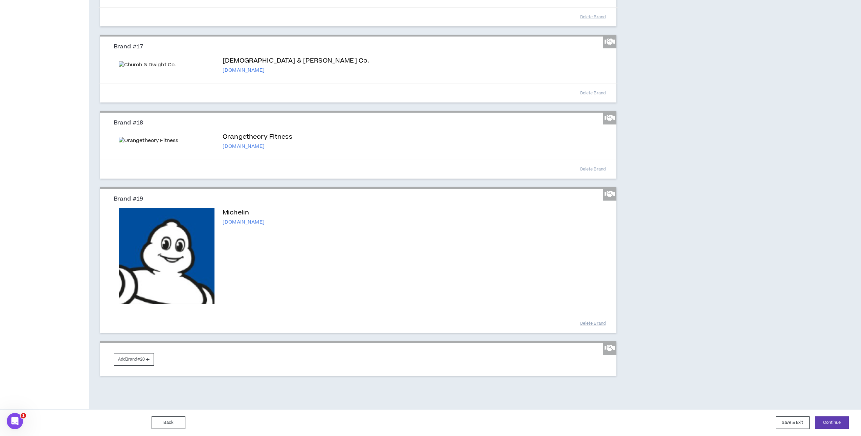
scroll to position [1954, 0]
click at [124, 355] on button "Add Brand #20" at bounding box center [134, 359] width 40 height 13
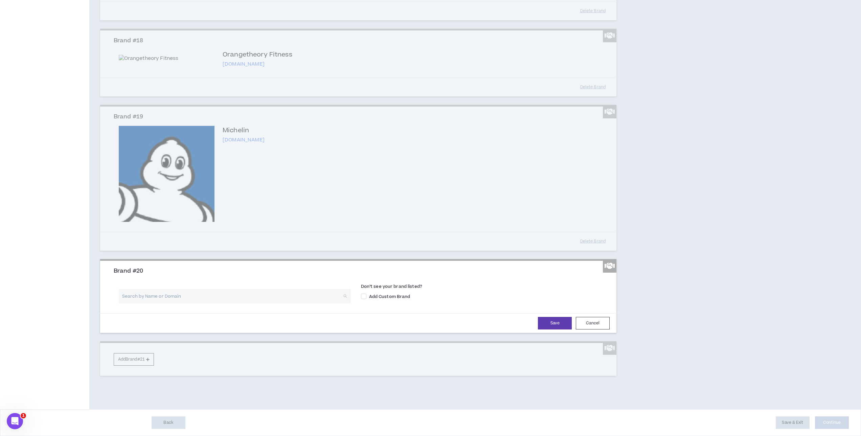
click at [174, 303] on input "search" at bounding box center [232, 296] width 220 height 15
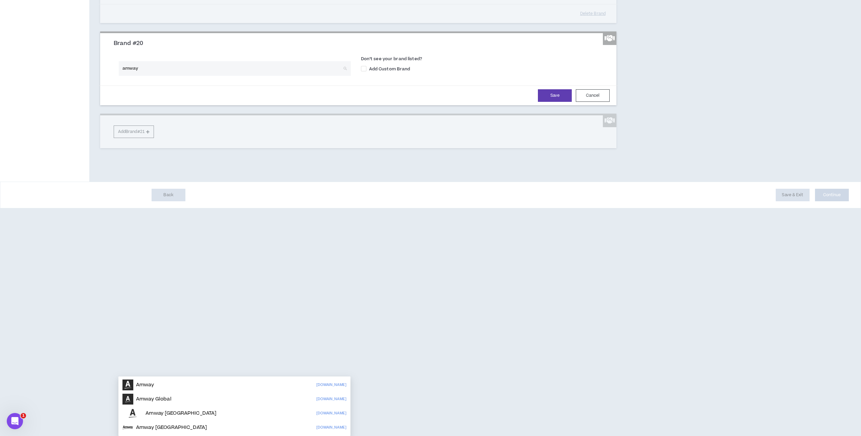
scroll to position [2036, 0]
type input "amway"
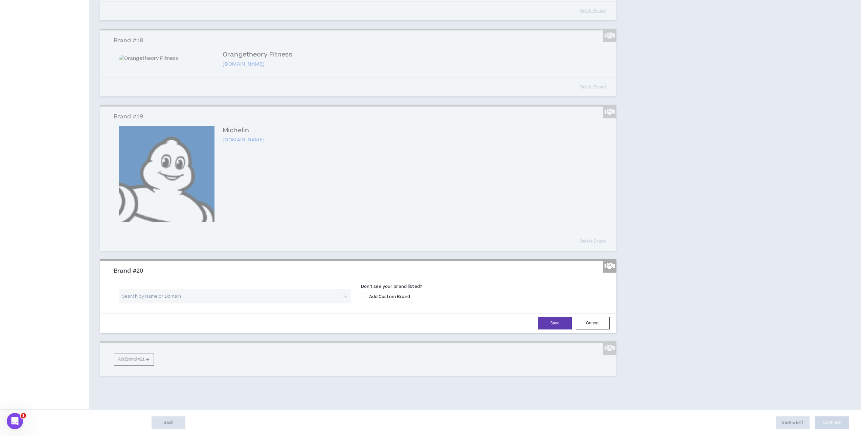
click at [216, 291] on input "search" at bounding box center [232, 296] width 220 height 15
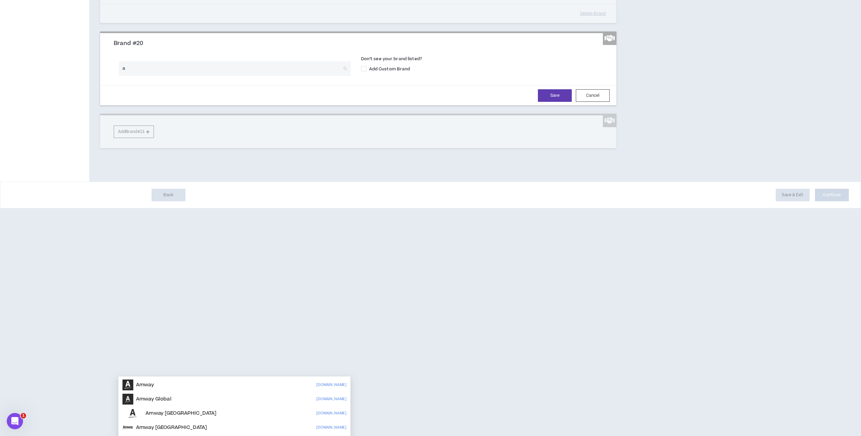
type input "am"
click at [215, 379] on div "Amway amway.com" at bounding box center [234, 384] width 224 height 11
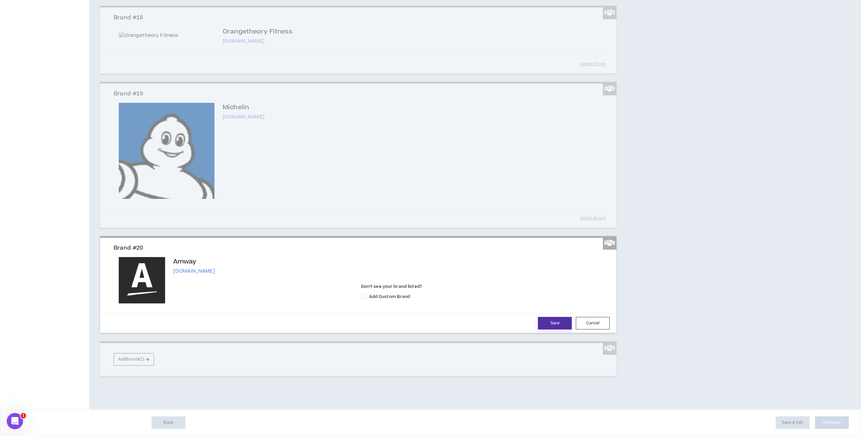
click at [550, 329] on button "Save" at bounding box center [555, 323] width 34 height 13
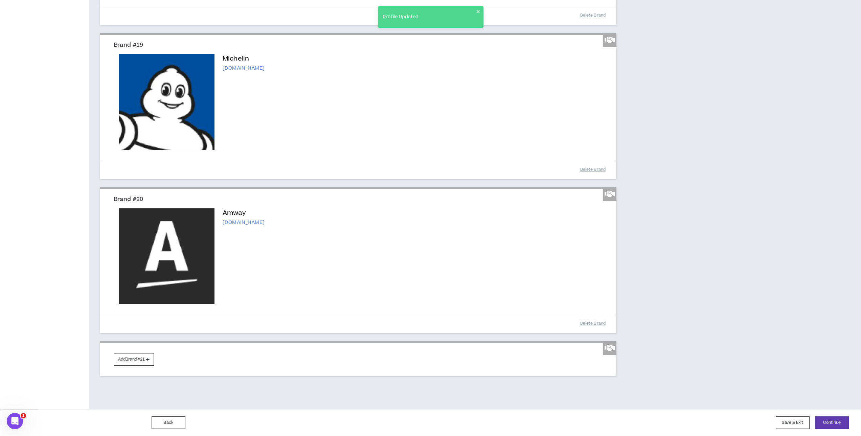
scroll to position [2108, 0]
click at [126, 357] on button "Add Brand #21" at bounding box center [134, 359] width 40 height 13
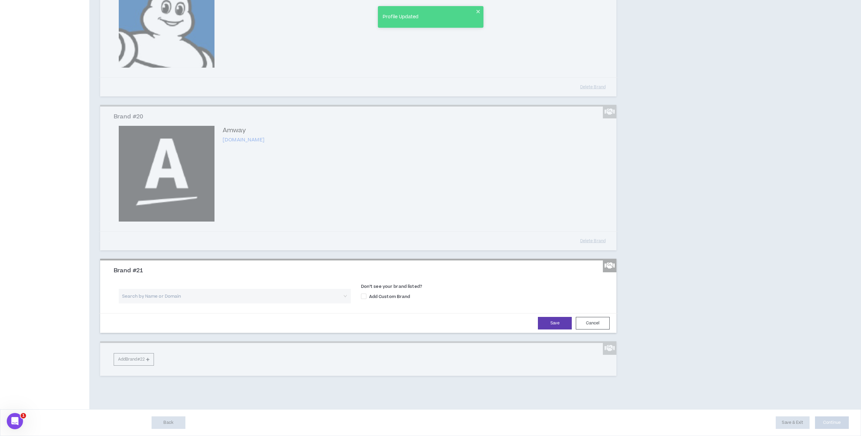
click at [167, 303] on input "search" at bounding box center [232, 296] width 220 height 15
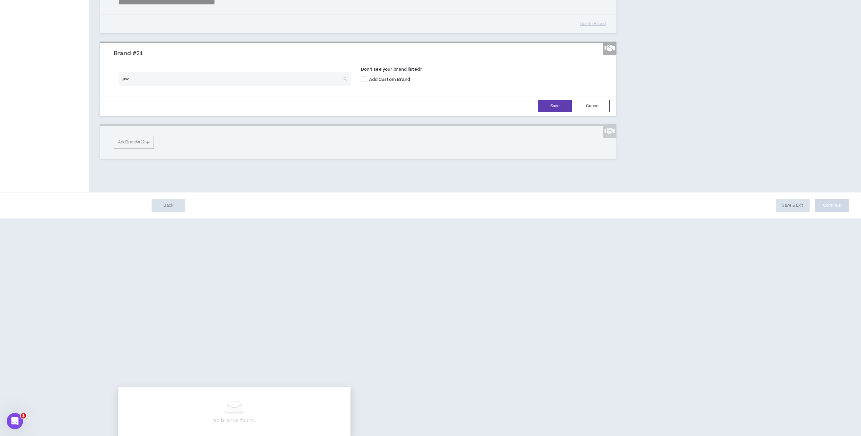
type input "pwc"
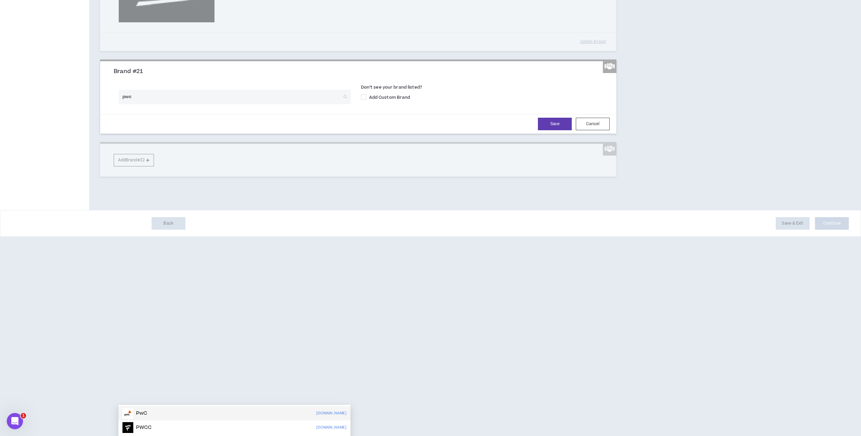
click at [170, 408] on div "PwC pwc.com" at bounding box center [234, 413] width 224 height 11
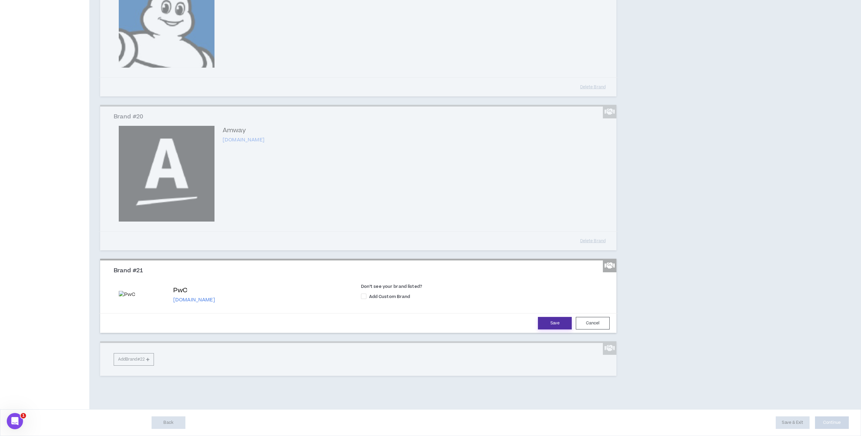
click at [549, 329] on button "Save" at bounding box center [555, 323] width 34 height 13
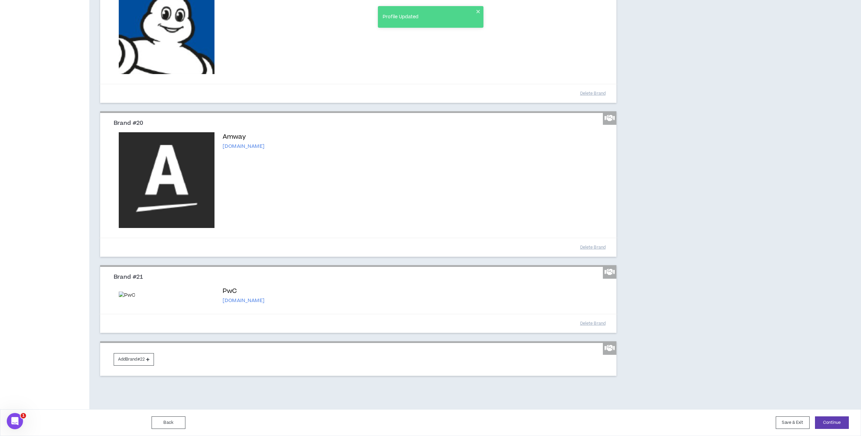
scroll to position [2239, 0]
click at [831, 420] on button "Continue" at bounding box center [832, 422] width 34 height 13
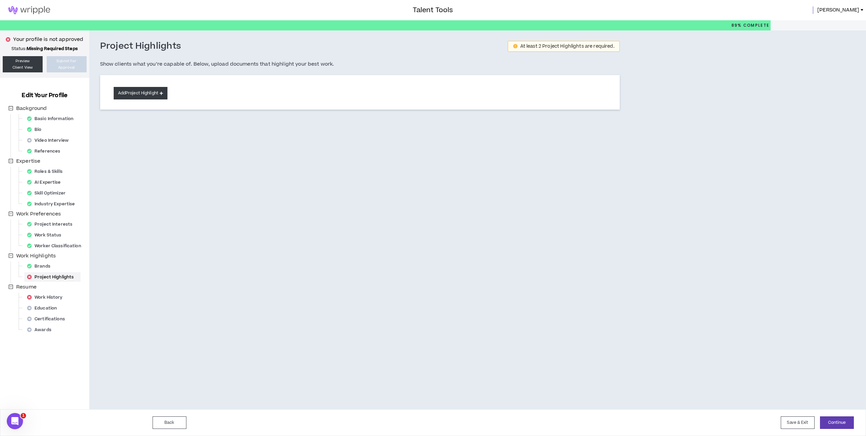
click at [133, 88] on button "Add Project Highlight" at bounding box center [141, 93] width 54 height 13
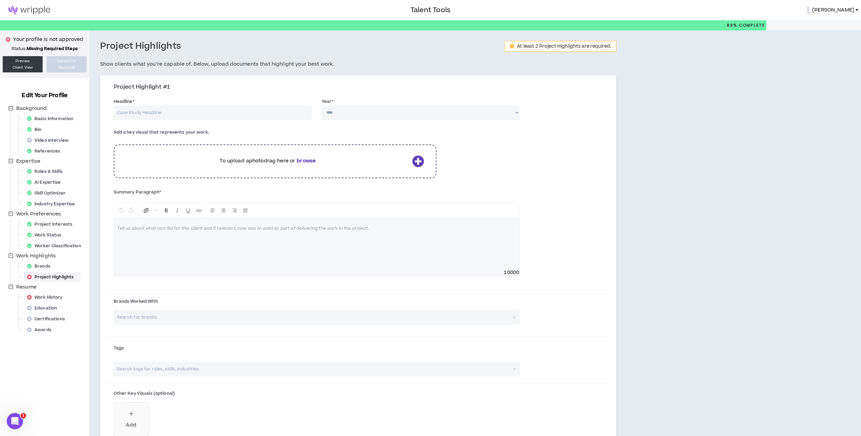
click at [200, 110] on input "Headline *" at bounding box center [213, 113] width 198 height 15
type input "Delta Air Lines website redesign"
click at [366, 108] on select "**** **** **** **** **** **** **** **** **** **** **** **** **** **** **** ****…" at bounding box center [421, 113] width 198 height 15
click at [382, 111] on select "**** **** **** **** **** **** **** **** **** **** **** **** **** **** **** ****…" at bounding box center [421, 113] width 198 height 15
select select "****"
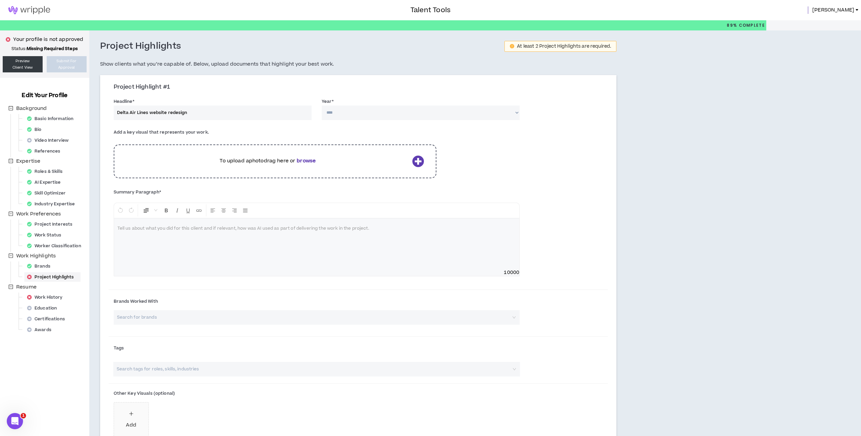
click at [322, 106] on select "**** **** **** **** **** **** **** **** **** **** **** **** **** **** **** ****…" at bounding box center [421, 113] width 198 height 15
drag, startPoint x: 211, startPoint y: 110, endPoint x: 105, endPoint y: 115, distance: 106.3
click at [105, 115] on div "Project Highlight #1 Headline * Delta Air Lines website redesign Year * **** **…" at bounding box center [358, 322] width 516 height 490
type input "Tiffany & Co. store pages redesign and CMS implementation"
click at [490, 113] on select "**** **** **** **** **** **** **** **** **** **** **** **** **** **** **** ****…" at bounding box center [421, 113] width 198 height 15
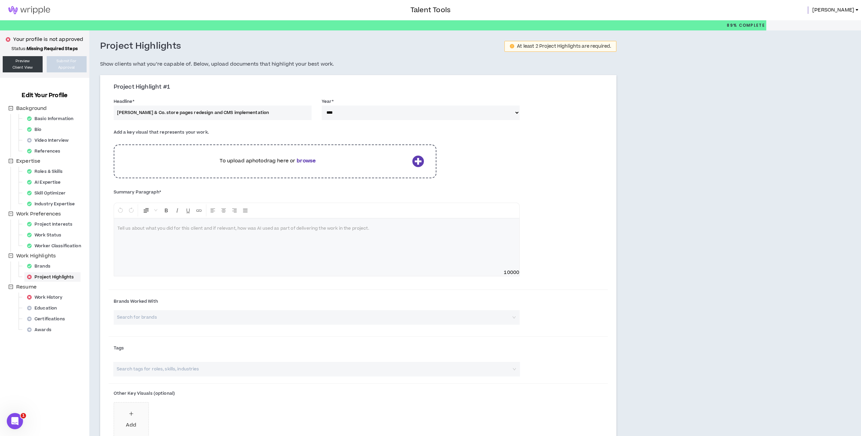
select select "****"
click at [322, 106] on select "**** **** **** **** **** **** **** **** **** **** **** **** **** **** **** ****…" at bounding box center [421, 113] width 198 height 15
click at [305, 158] on b "browse" at bounding box center [306, 160] width 19 height 7
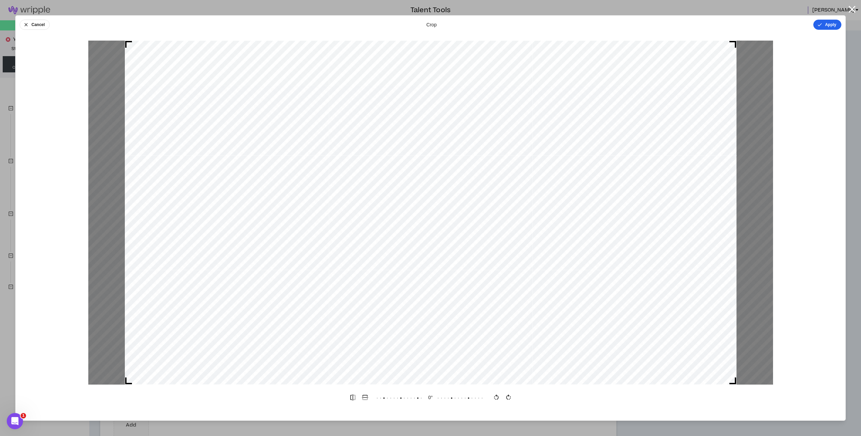
click at [824, 25] on button "Apply" at bounding box center [827, 25] width 28 height 10
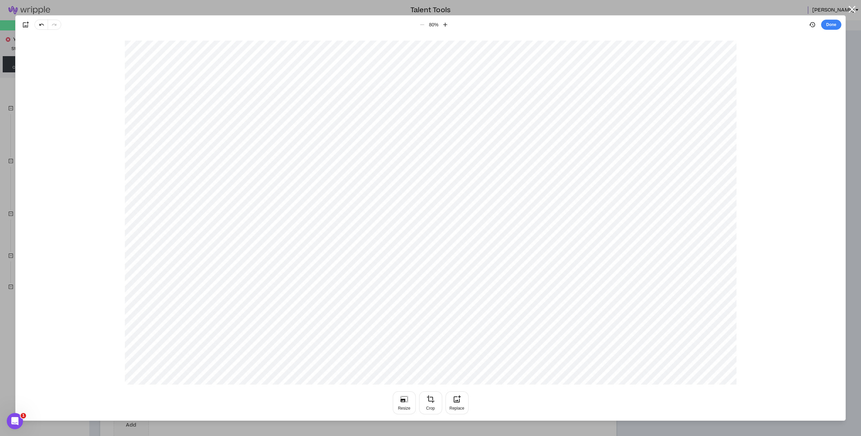
drag, startPoint x: 836, startPoint y: 26, endPoint x: 778, endPoint y: 45, distance: 61.2
click at [835, 26] on button "Done" at bounding box center [831, 25] width 20 height 10
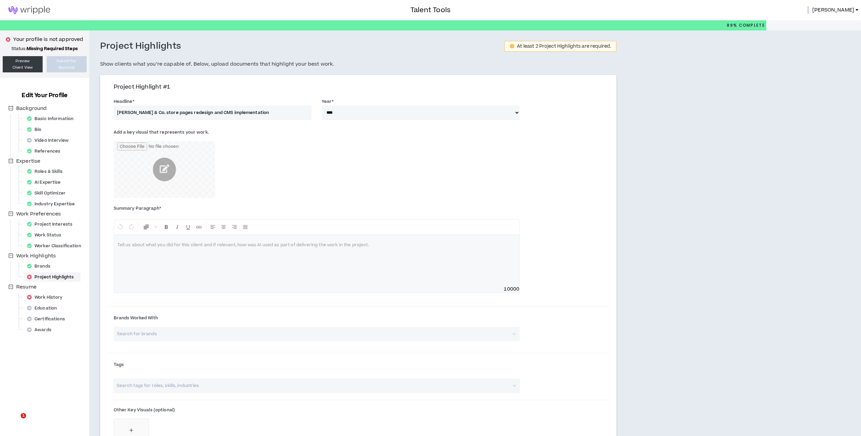
select select "****"
click at [293, 202] on div "Add a key visual that represents your work." at bounding box center [359, 164] width 500 height 78
click at [197, 334] on input "search" at bounding box center [314, 334] width 394 height 15
type input "Tiffany"
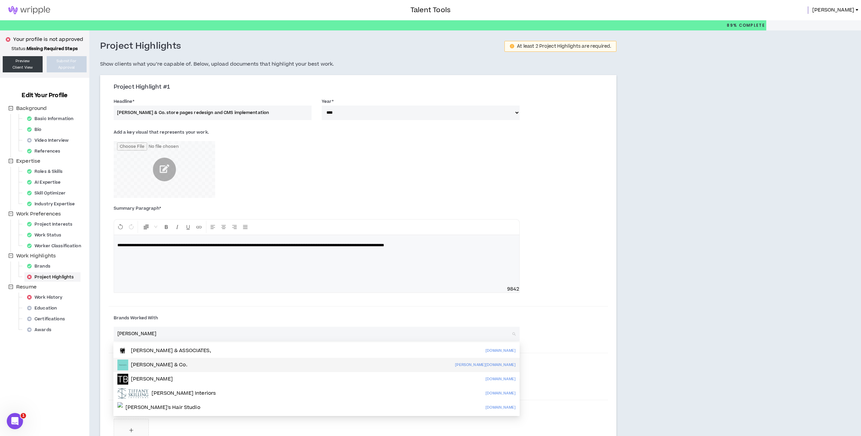
click at [183, 365] on div "Tiffany & Co. tiffany.com" at bounding box center [316, 365] width 398 height 11
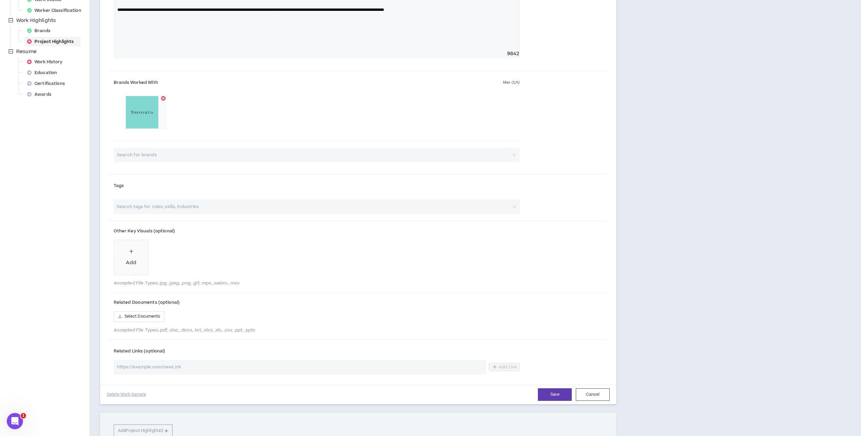
scroll to position [237, 0]
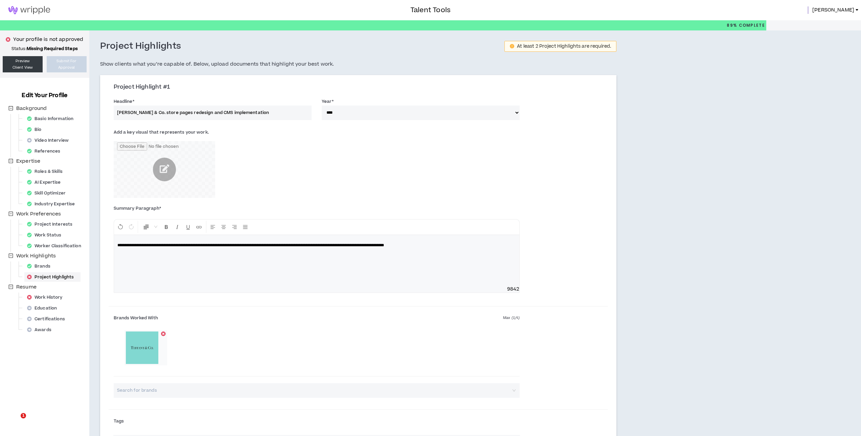
select select "****"
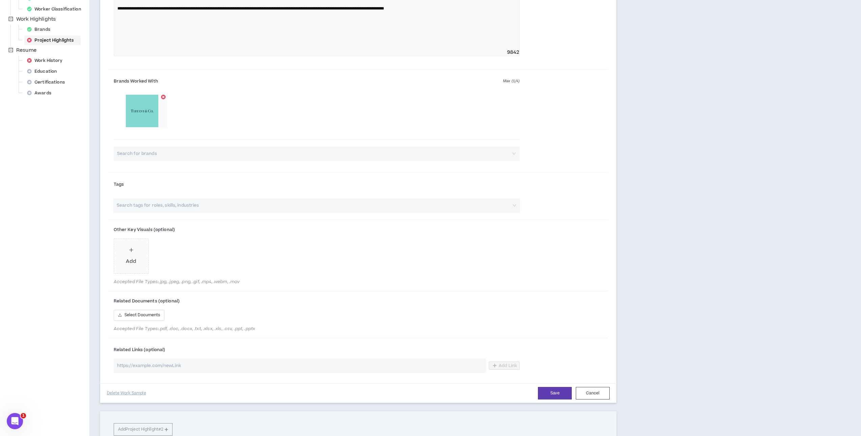
scroll to position [237, 0]
click at [177, 363] on input "url" at bounding box center [300, 366] width 372 height 15
paste input "[URL][DOMAIN_NAME][PERSON_NAME]"
type input "[URL][DOMAIN_NAME][PERSON_NAME]"
click at [291, 262] on div "Add" at bounding box center [317, 257] width 406 height 38
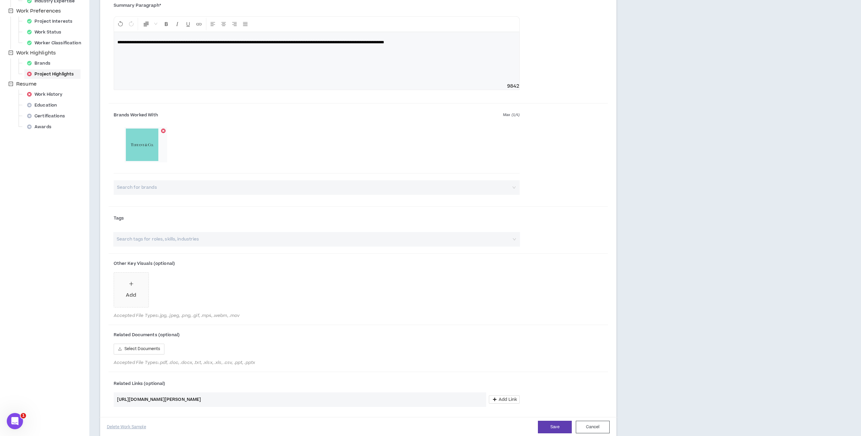
scroll to position [299, 0]
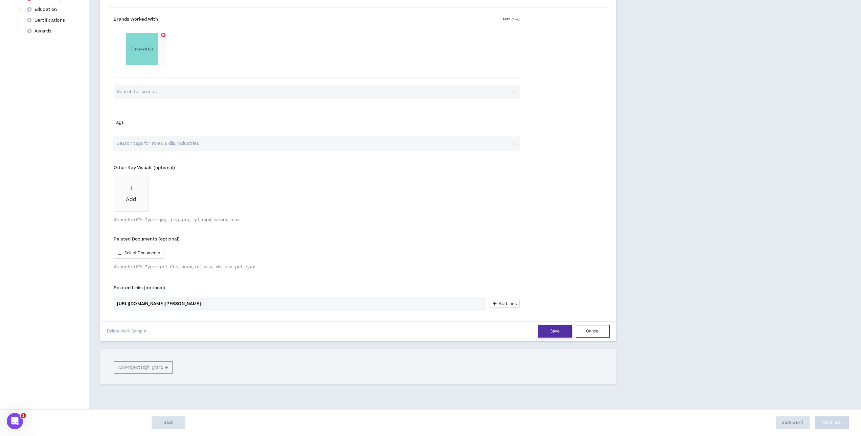
click at [554, 333] on button "Save" at bounding box center [555, 331] width 34 height 13
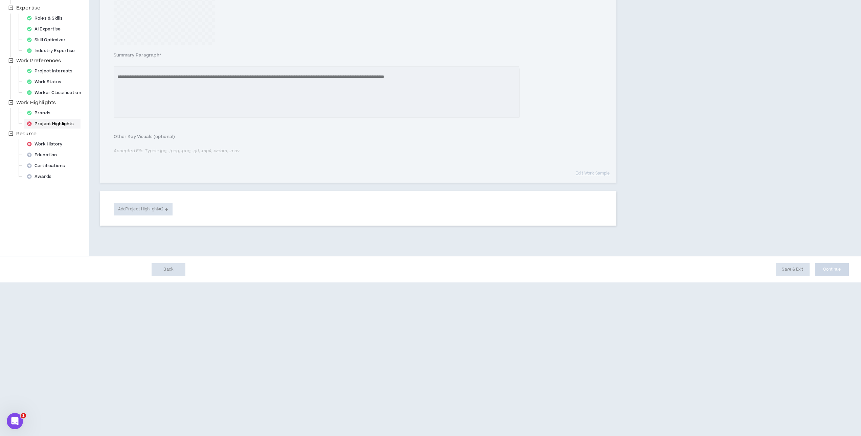
scroll to position [0, 0]
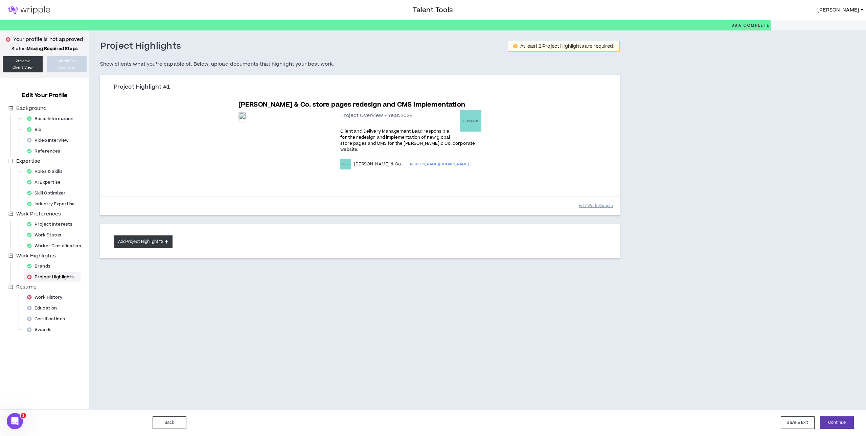
click at [160, 248] on button "Add Project Highlight #2" at bounding box center [143, 241] width 59 height 13
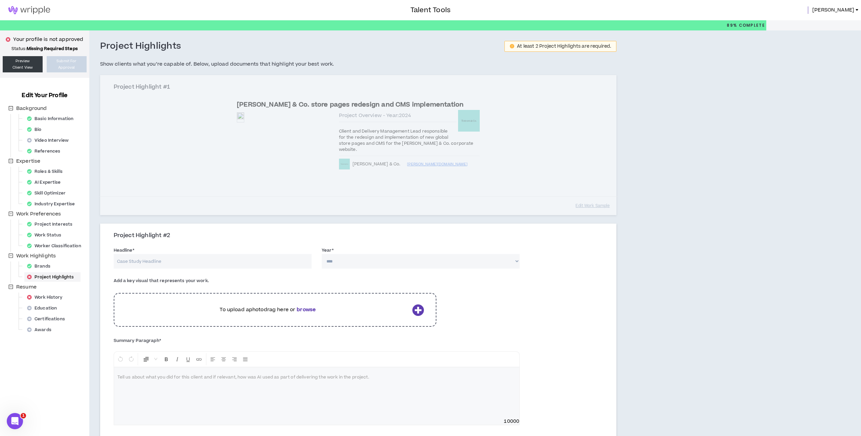
click at [205, 269] on input "Headline *" at bounding box center [213, 261] width 198 height 15
type input "Client and Delivery Management Lead responsb"
type input "Client and Delivery Management Lead respons"
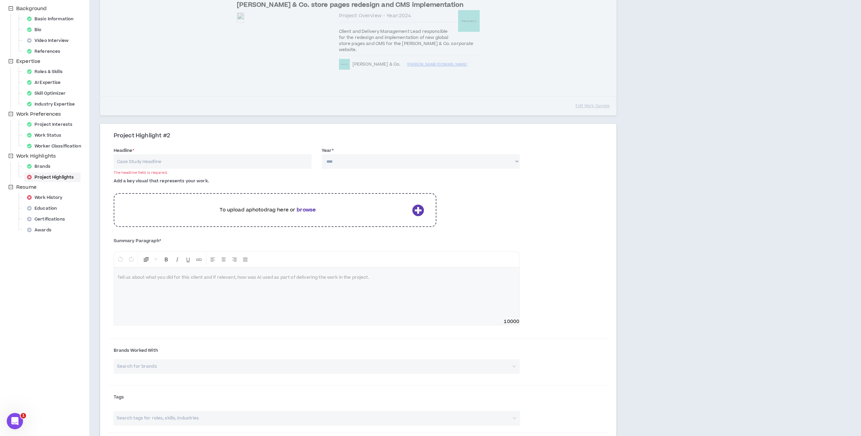
scroll to position [101, 0]
click at [157, 317] on div at bounding box center [317, 291] width 406 height 51
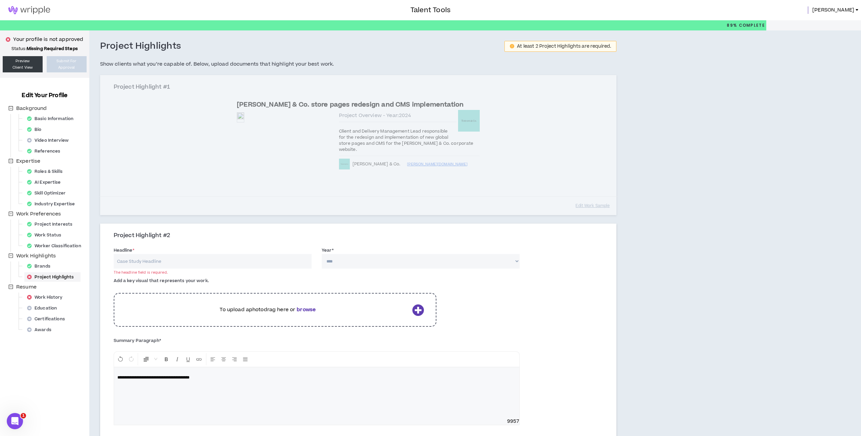
scroll to position [34, 0]
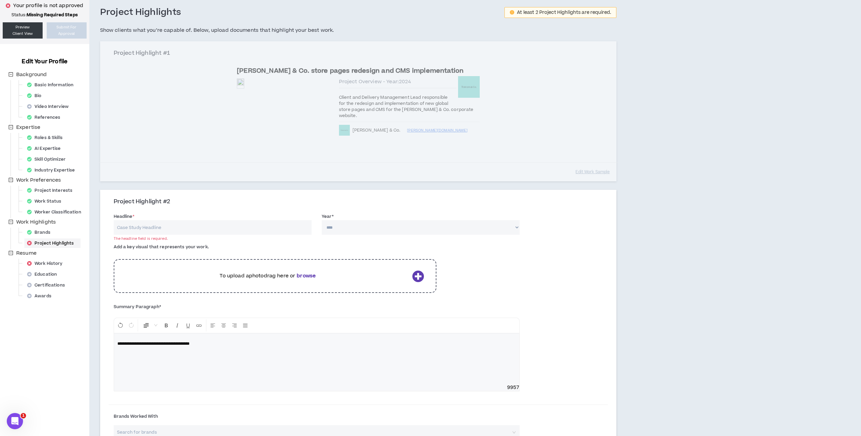
click at [158, 235] on input "Headline *" at bounding box center [213, 227] width 198 height 15
click at [175, 235] on input "Headline *" at bounding box center [213, 227] width 198 height 15
click at [351, 178] on div "Project Highlight #1 Tiffany & Co. store pages redesign and CMS implementation …" at bounding box center [358, 111] width 516 height 140
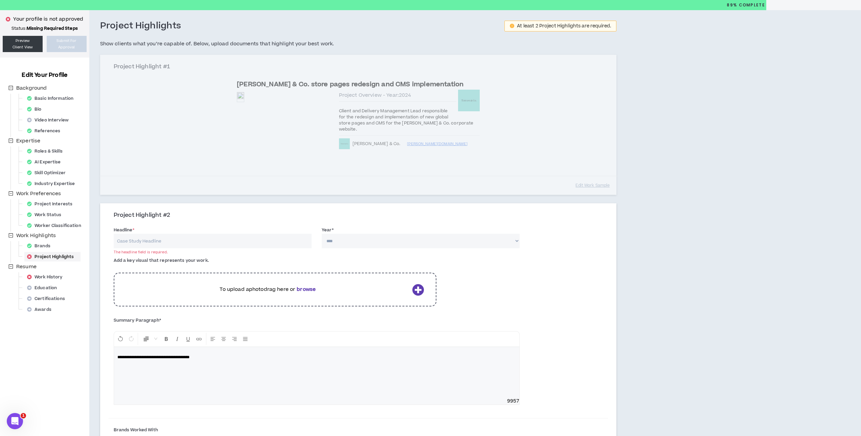
scroll to position [0, 0]
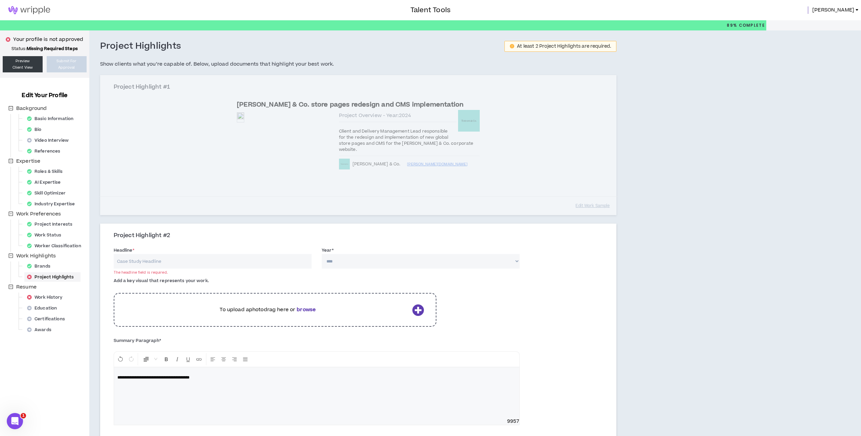
click at [196, 269] on input "Headline *" at bounding box center [213, 261] width 198 height 15
type input "Diageo The Bar - S"
click at [166, 269] on input "Diageo The Bar - Site Redesign and CMS implementation" at bounding box center [213, 261] width 198 height 15
type input "Diageo The Bar - Site Redesign and CMS Implementation"
click at [501, 269] on select "**** **** **** **** **** **** **** **** **** **** **** **** **** **** **** ****…" at bounding box center [421, 261] width 198 height 15
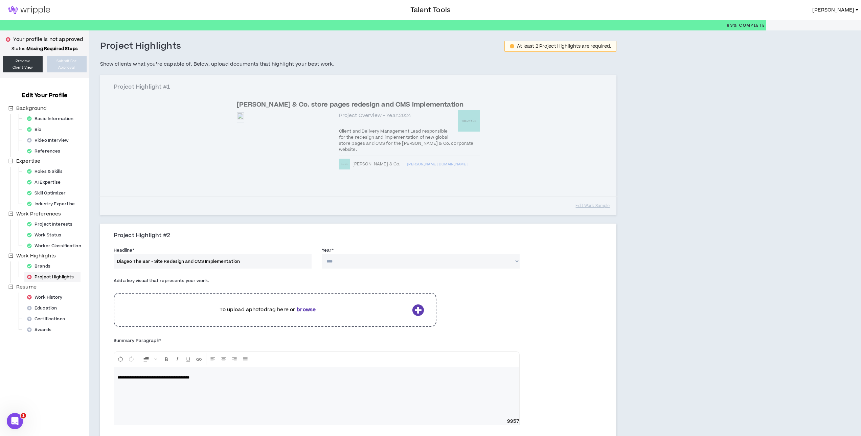
select select "****"
click at [322, 269] on select "**** **** **** **** **** **** **** **** **** **** **** **** **** **** **** ****…" at bounding box center [421, 261] width 198 height 15
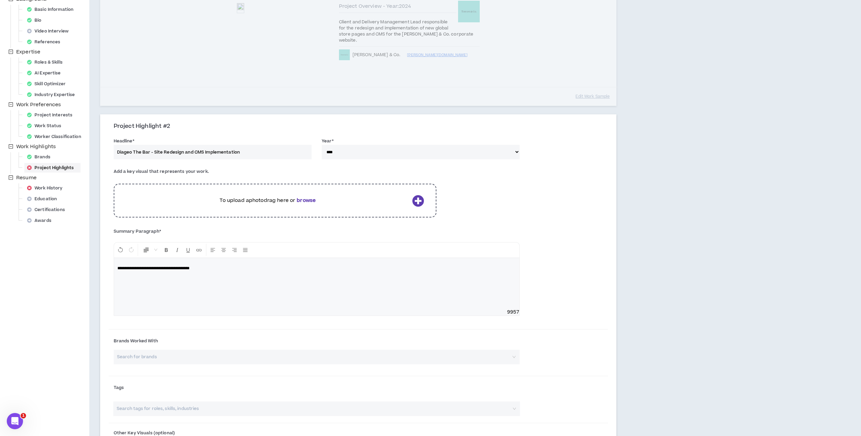
scroll to position [135, 0]
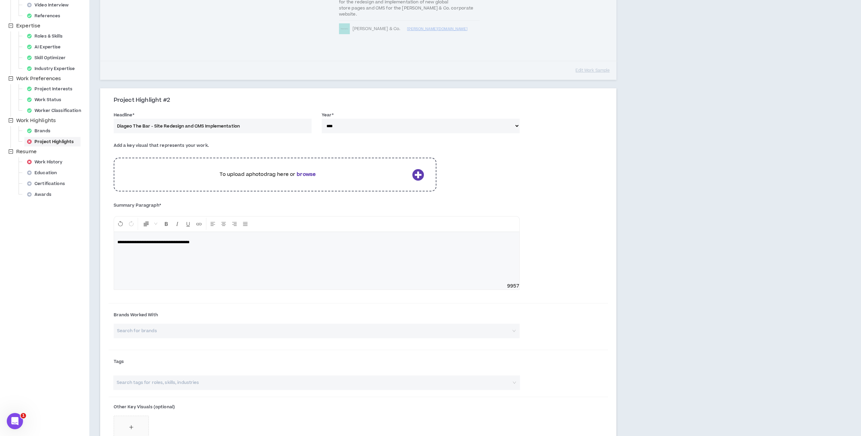
click at [310, 178] on b "browse" at bounding box center [306, 174] width 19 height 7
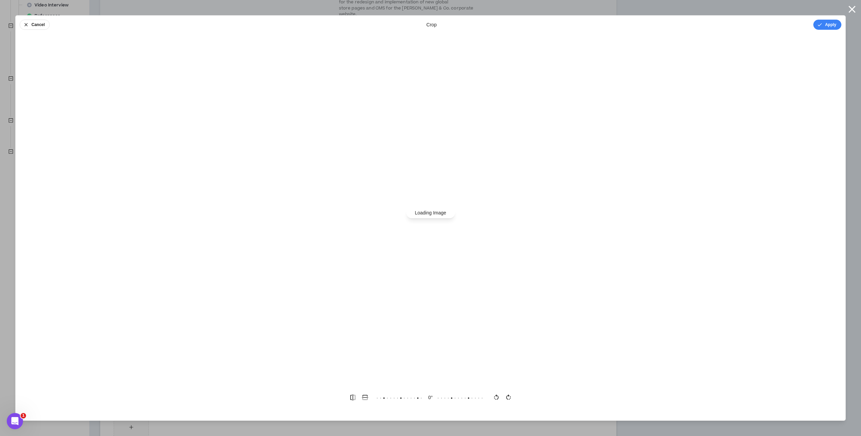
scroll to position [0, 0]
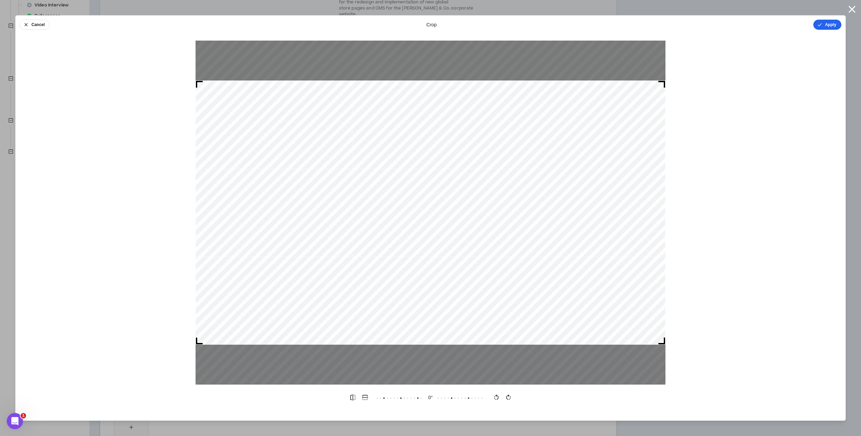
click at [818, 26] on icon "button" at bounding box center [819, 24] width 4 height 3
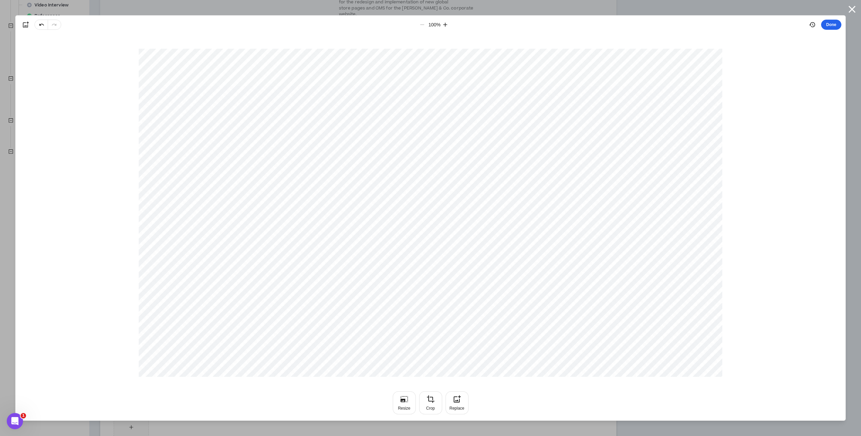
click at [827, 25] on button "Done" at bounding box center [831, 25] width 20 height 10
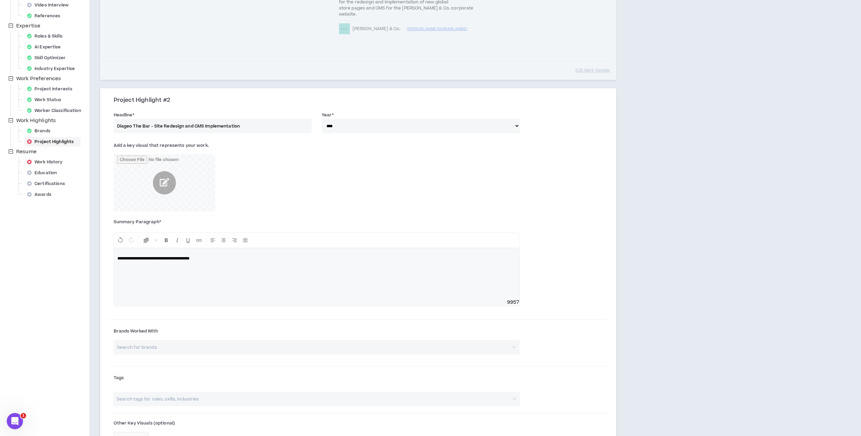
click at [232, 262] on p "**********" at bounding box center [316, 258] width 399 height 7
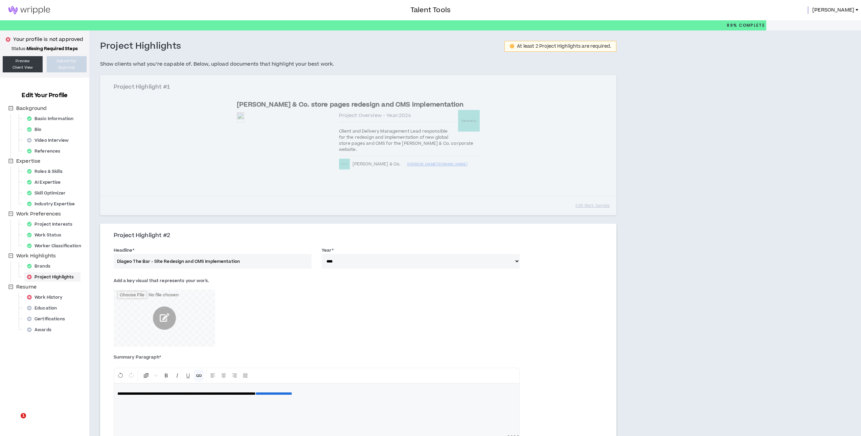
select select "****"
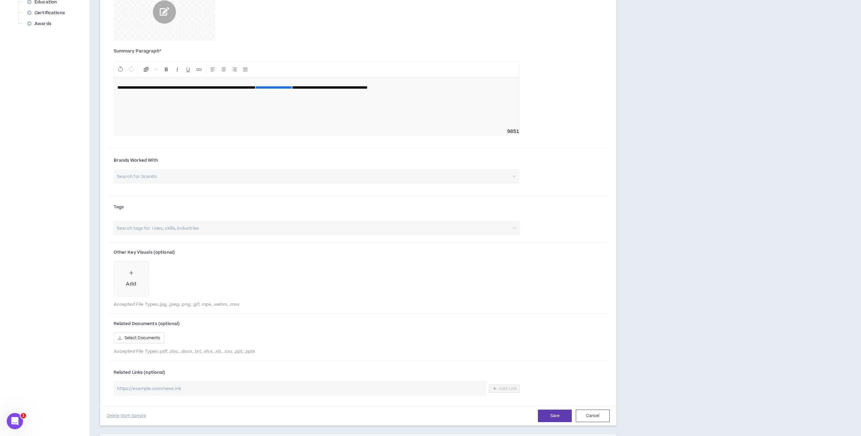
scroll to position [338, 0]
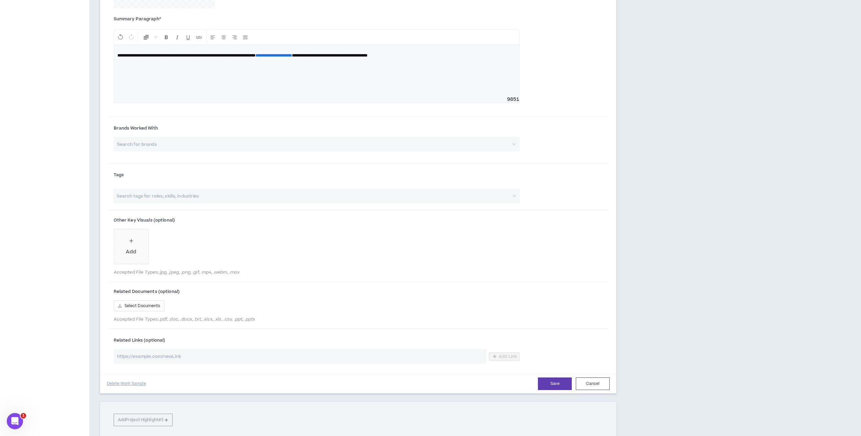
click at [181, 364] on input "url" at bounding box center [300, 356] width 372 height 15
paste input "[URL][DOMAIN_NAME]"
type input "[URL][DOMAIN_NAME]"
click at [165, 152] on input "search" at bounding box center [314, 144] width 394 height 15
type input "diage"
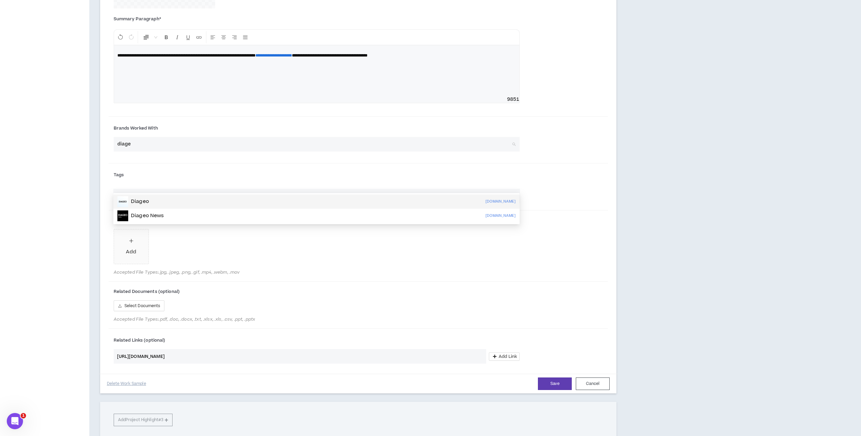
click at [165, 201] on div "Diageo [DOMAIN_NAME]" at bounding box center [316, 201] width 398 height 11
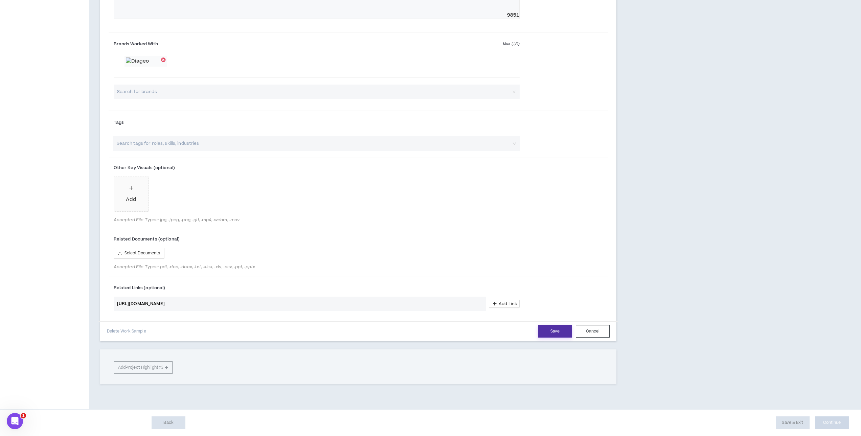
click at [543, 332] on button "Save" at bounding box center [555, 331] width 34 height 13
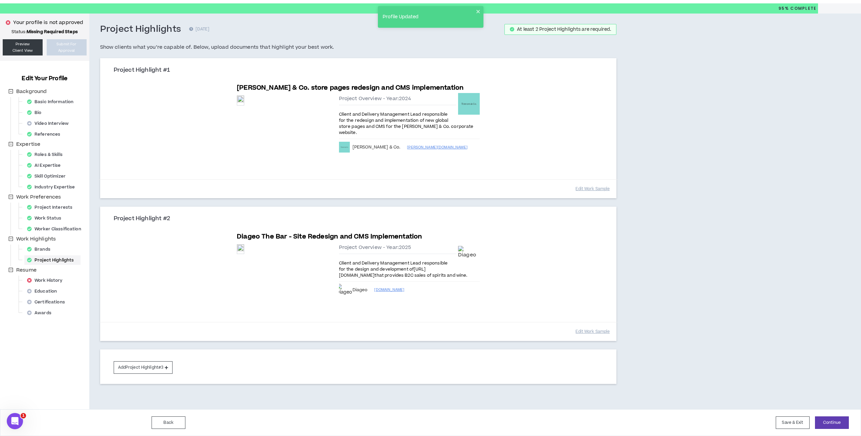
scroll to position [36, 0]
click at [580, 195] on button "Edit Work Sample" at bounding box center [592, 189] width 34 height 12
select select "****"
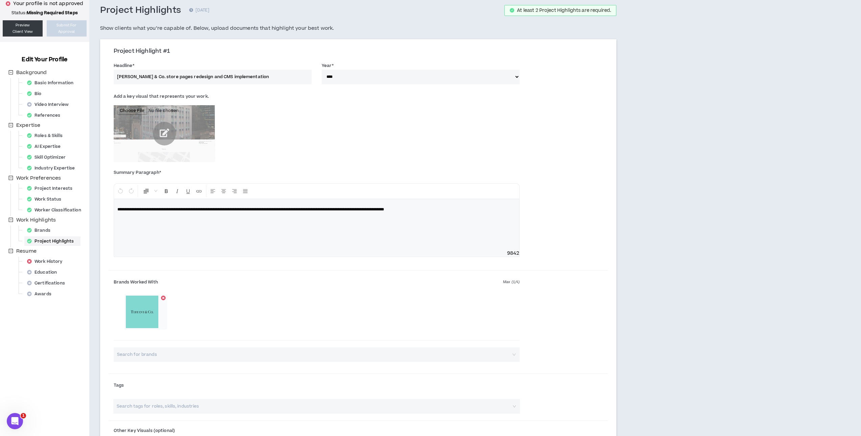
click at [143, 76] on input "Tiffany & Co. store pages redesign and CMS implementation" at bounding box center [213, 77] width 198 height 15
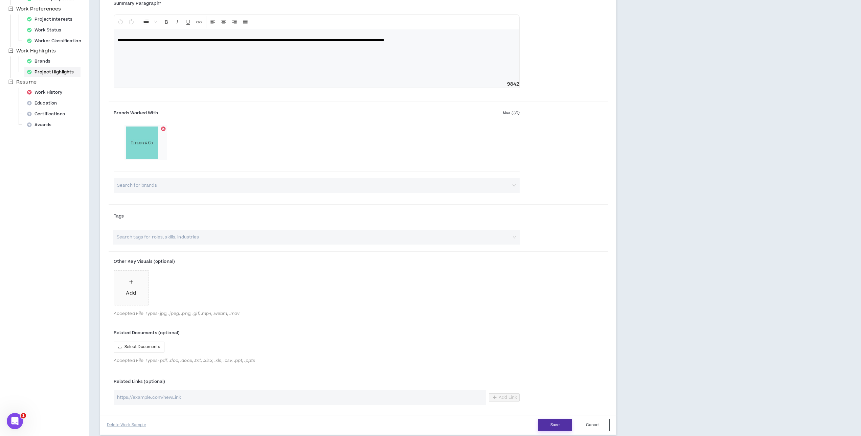
type input "[PERSON_NAME] & Co. - Store pages redesign and CMS implementation"
drag, startPoint x: 549, startPoint y: 421, endPoint x: 541, endPoint y: 409, distance: 14.5
click at [549, 421] on button "Save" at bounding box center [555, 425] width 34 height 13
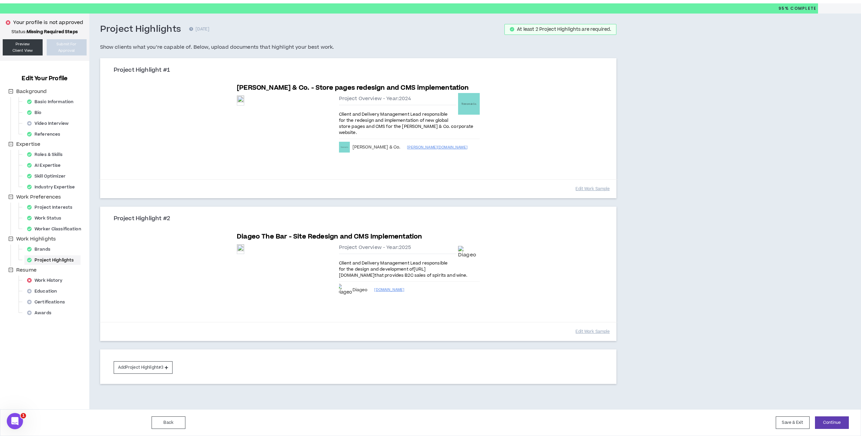
scroll to position [103, 0]
click at [582, 332] on button "Edit Work Sample" at bounding box center [592, 332] width 34 height 12
select select "****"
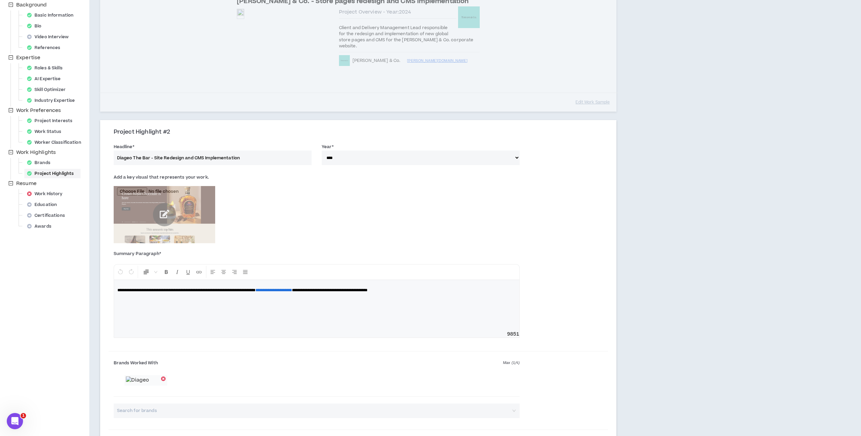
click at [166, 165] on input "Diageo The Bar - Site Redesign and CMS Implementation" at bounding box center [213, 158] width 198 height 15
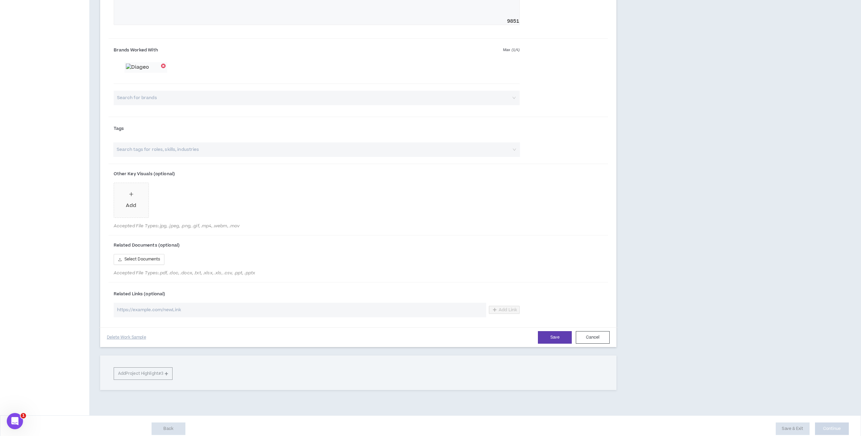
scroll to position [442, 0]
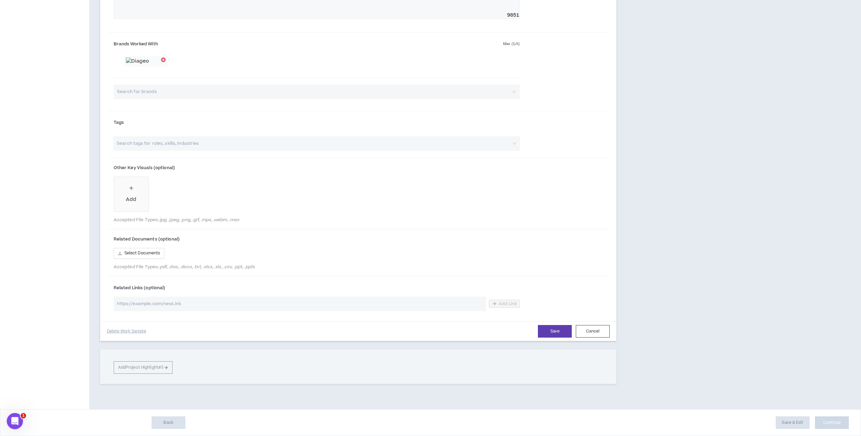
type input "Diageo The Bar - Site redesign and CMS implementation"
click at [558, 338] on button "Save" at bounding box center [555, 331] width 34 height 13
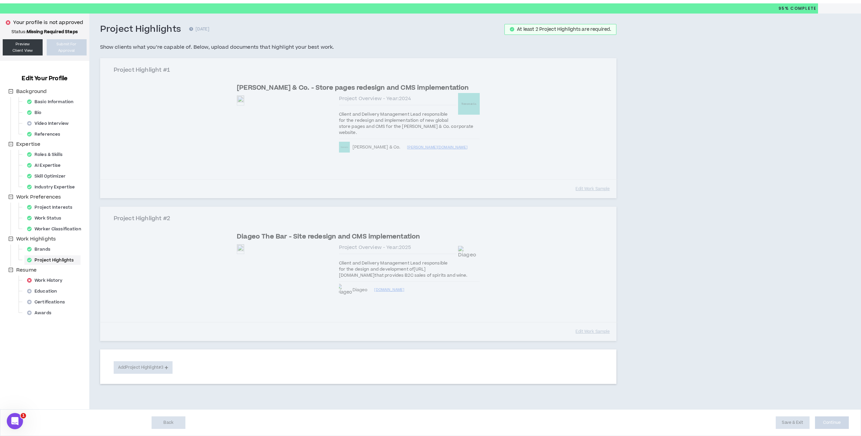
scroll to position [103, 0]
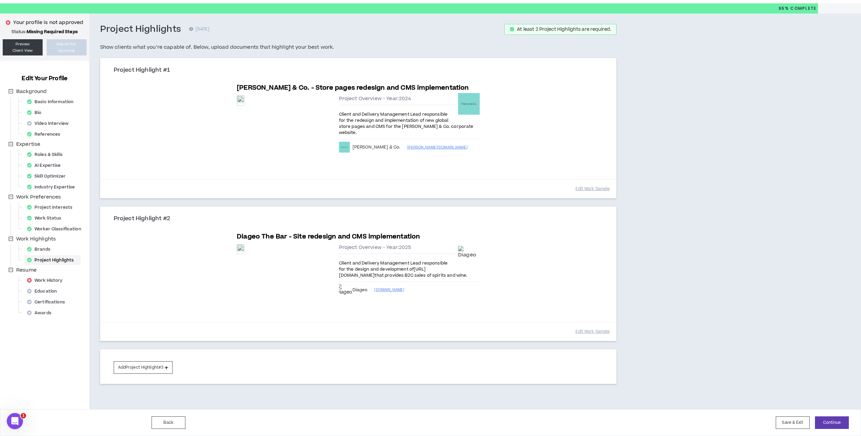
scroll to position [103, 0]
click at [145, 364] on button "Add Project Highlight #3" at bounding box center [143, 367] width 59 height 13
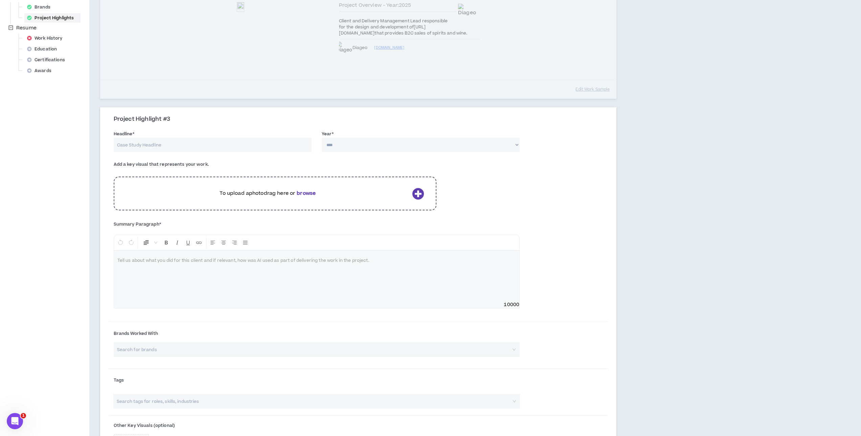
scroll to position [273, 0]
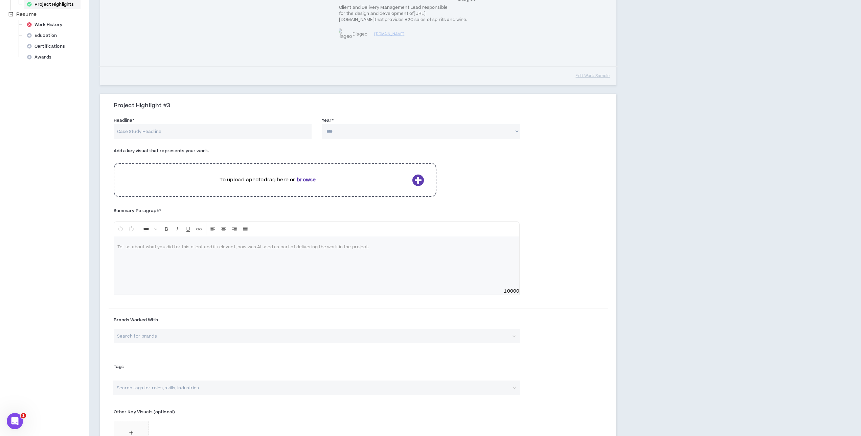
click at [202, 139] on input "Headline *" at bounding box center [213, 131] width 198 height 15
type input "[PERSON_NAME] Health System - Mobile app design and development"
click at [373, 139] on select "**** **** **** **** **** **** **** **** **** **** **** **** **** **** **** ****…" at bounding box center [421, 131] width 198 height 15
select select "****"
click at [322, 139] on select "**** **** **** **** **** **** **** **** **** **** **** **** **** **** **** ****…" at bounding box center [421, 131] width 198 height 15
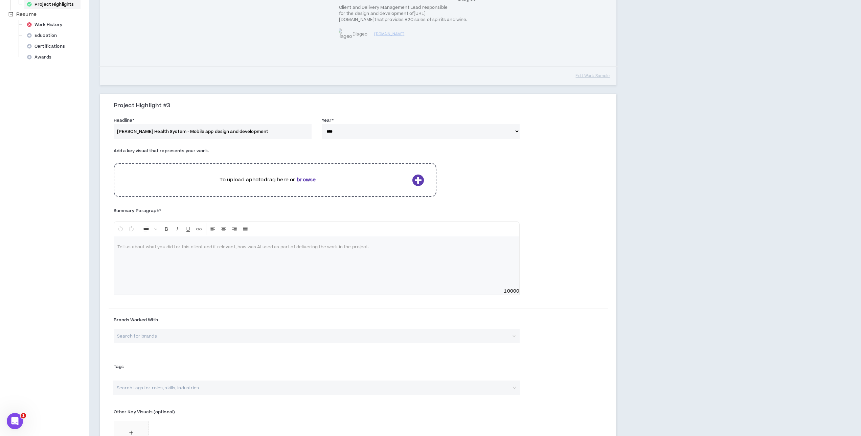
click at [309, 183] on b "browse" at bounding box center [306, 179] width 19 height 7
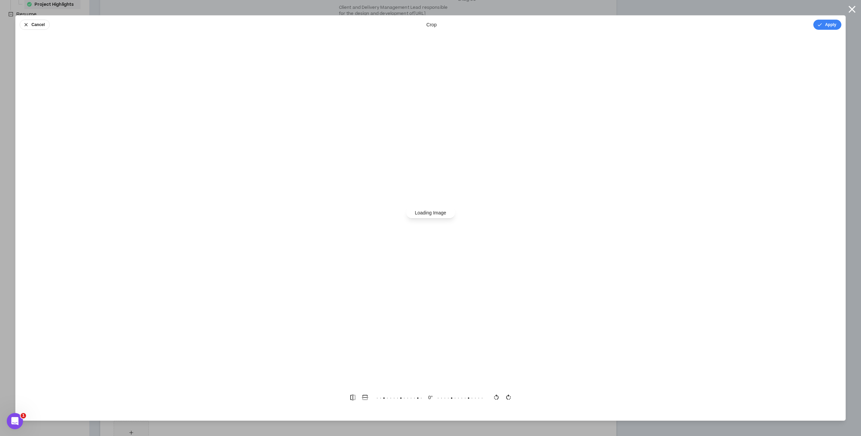
scroll to position [0, 0]
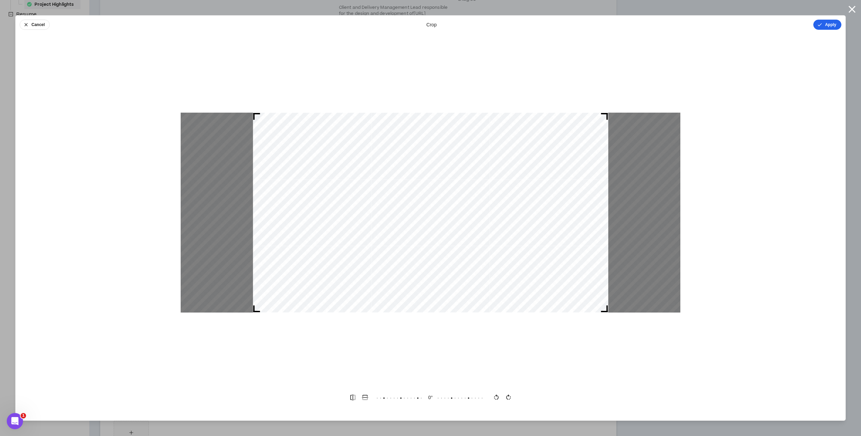
click at [822, 23] on button "Apply" at bounding box center [827, 25] width 28 height 10
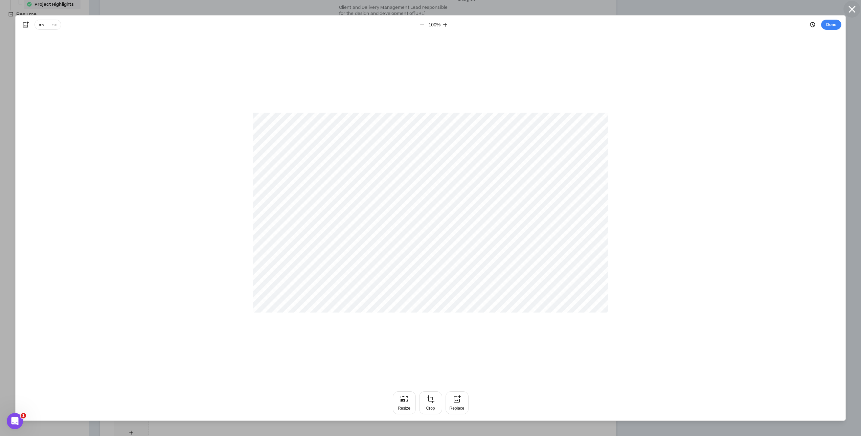
click at [850, 6] on icon "button" at bounding box center [852, 9] width 12 height 12
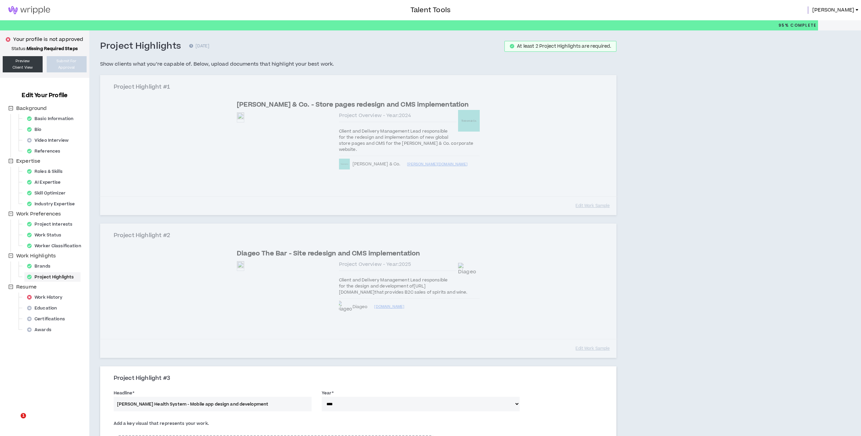
select select "****"
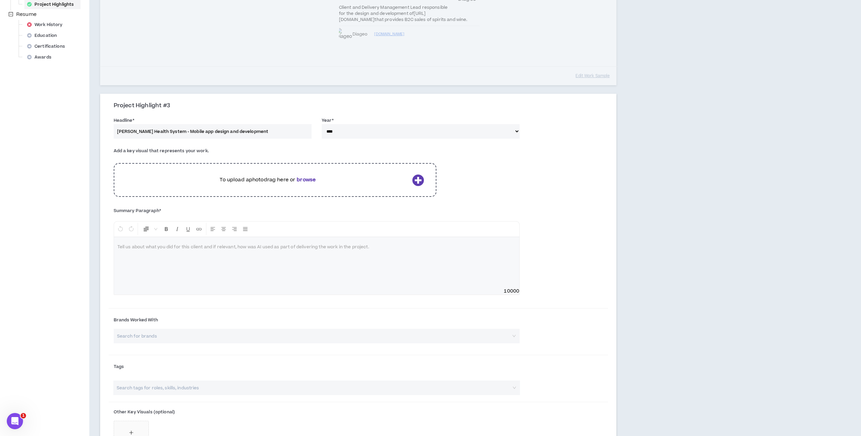
scroll to position [273, 0]
click at [308, 183] on b "browse" at bounding box center [306, 179] width 19 height 7
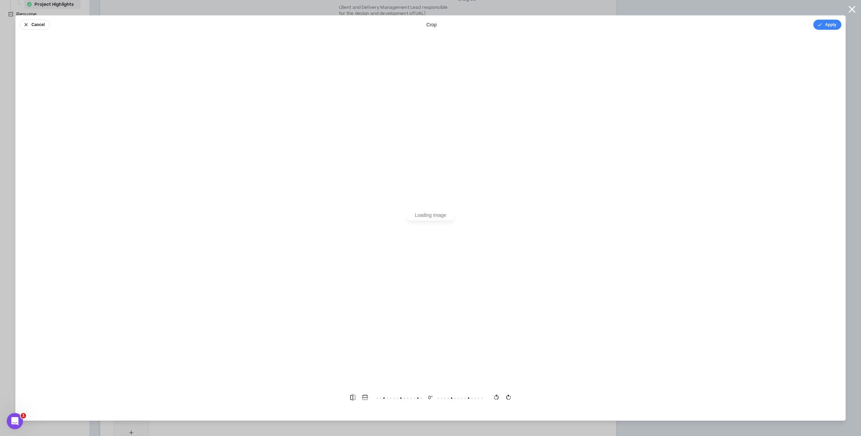
scroll to position [0, 0]
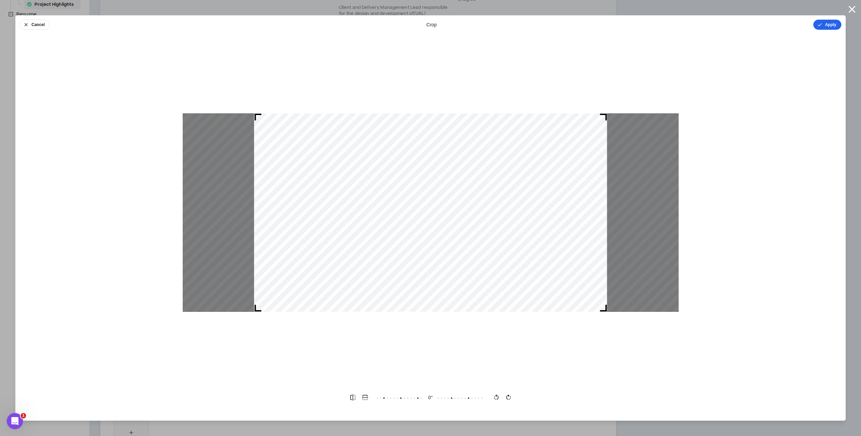
click at [828, 23] on button "Apply" at bounding box center [827, 25] width 28 height 10
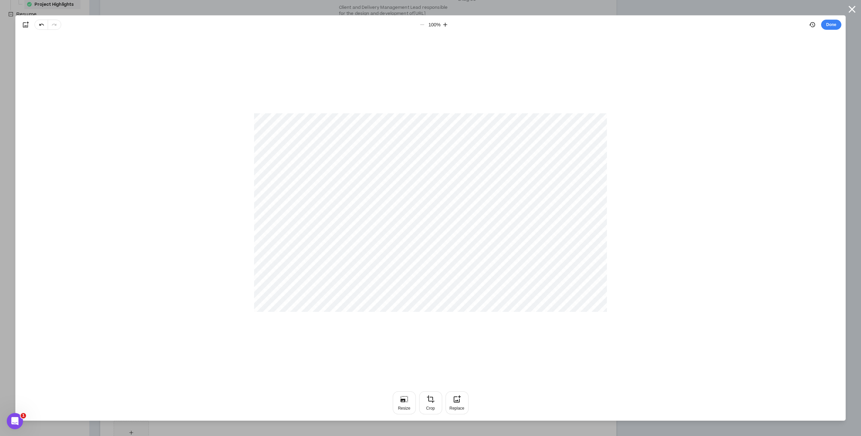
click at [828, 23] on button "Done" at bounding box center [831, 25] width 20 height 10
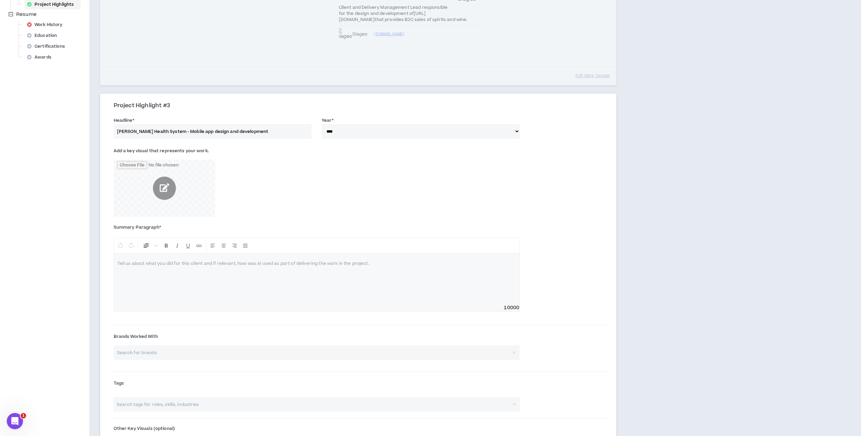
click at [161, 217] on input "file" at bounding box center [164, 188] width 101 height 57
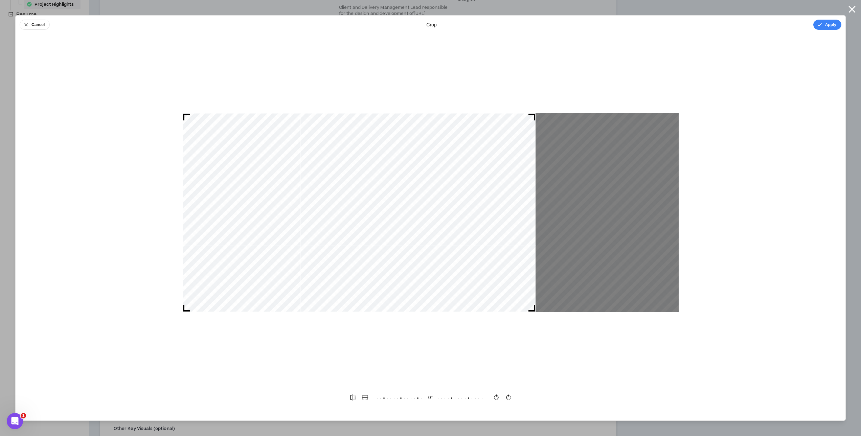
drag, startPoint x: 313, startPoint y: 198, endPoint x: 241, endPoint y: 198, distance: 72.0
click at [241, 198] on div at bounding box center [359, 212] width 353 height 199
drag, startPoint x: 533, startPoint y: 309, endPoint x: 545, endPoint y: 283, distance: 28.0
click at [573, 304] on div at bounding box center [431, 212] width 496 height 199
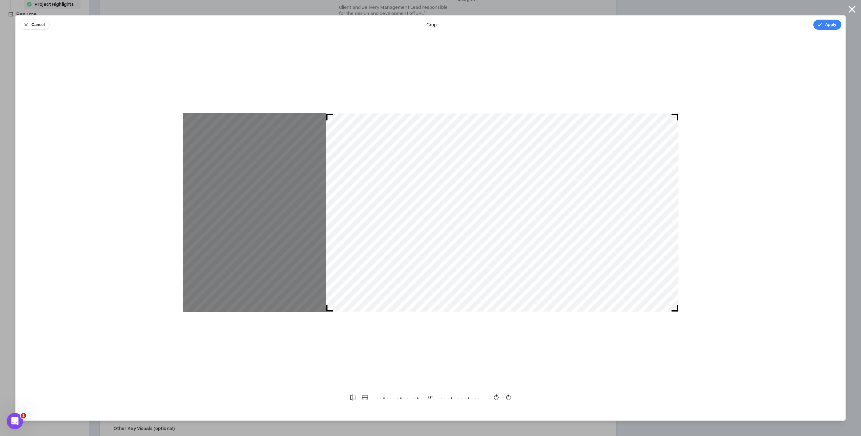
drag, startPoint x: 456, startPoint y: 261, endPoint x: 602, endPoint y: 266, distance: 146.5
click at [602, 266] on div at bounding box center [502, 212] width 353 height 199
drag, startPoint x: 342, startPoint y: 139, endPoint x: 367, endPoint y: 139, distance: 24.7
click at [367, 139] on div at bounding box center [502, 212] width 353 height 199
click at [825, 26] on button "Apply" at bounding box center [827, 25] width 28 height 10
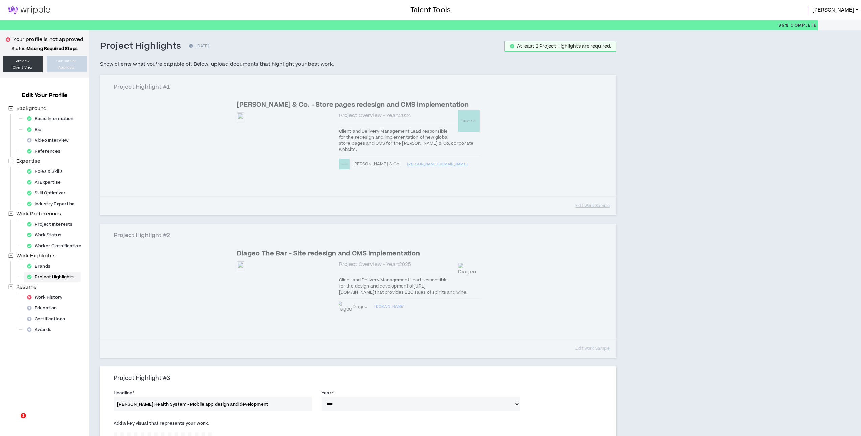
select select "****"
